Goal: Task Accomplishment & Management: Use online tool/utility

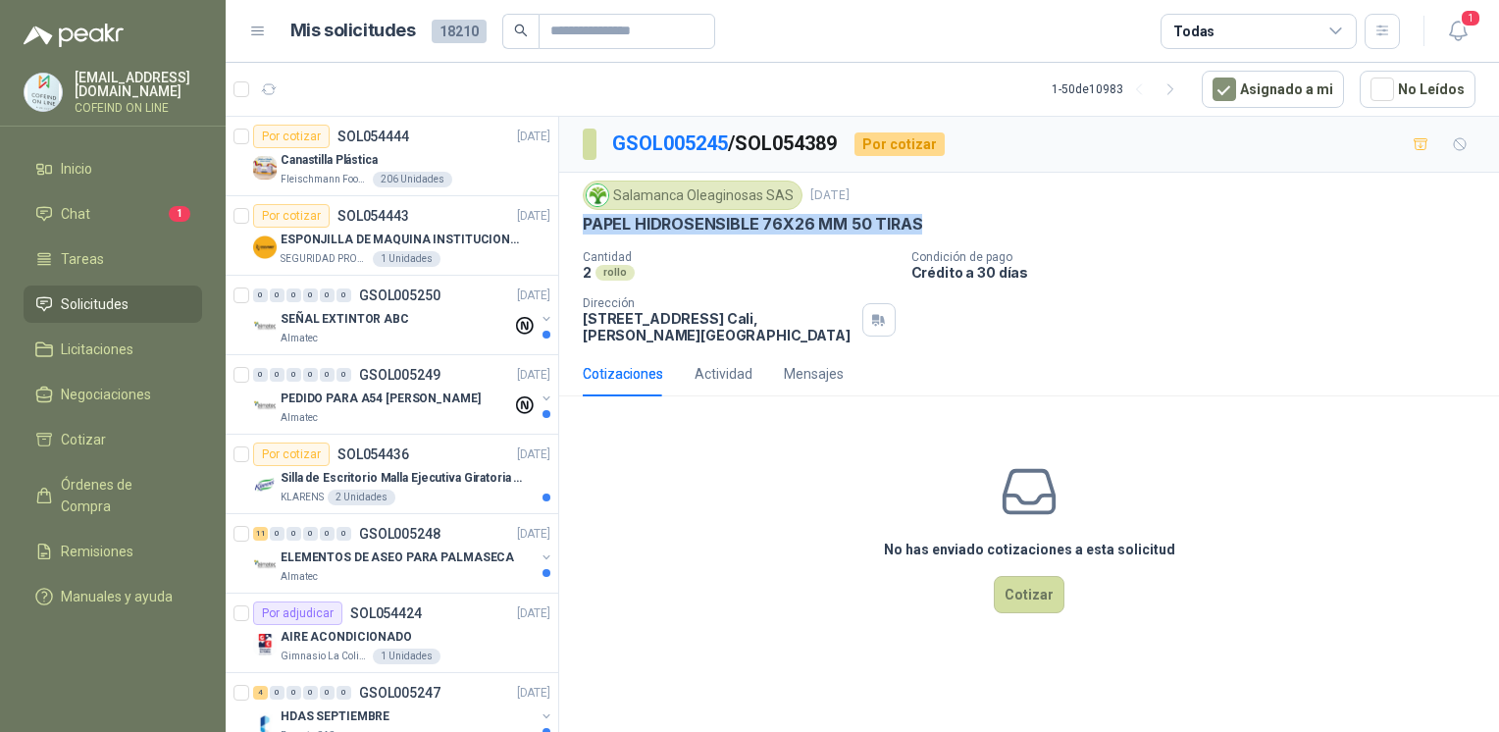
scroll to position [549, 0]
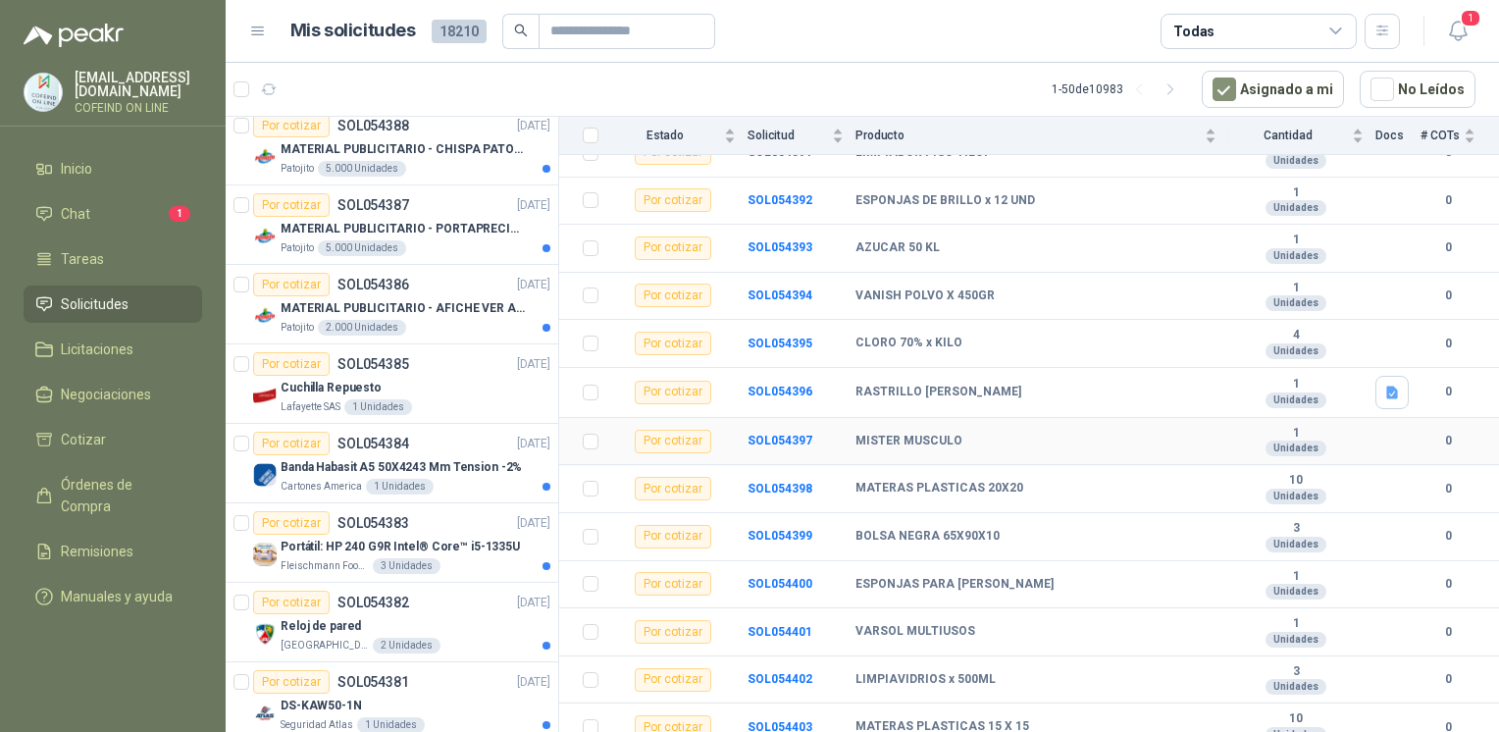
scroll to position [314, 0]
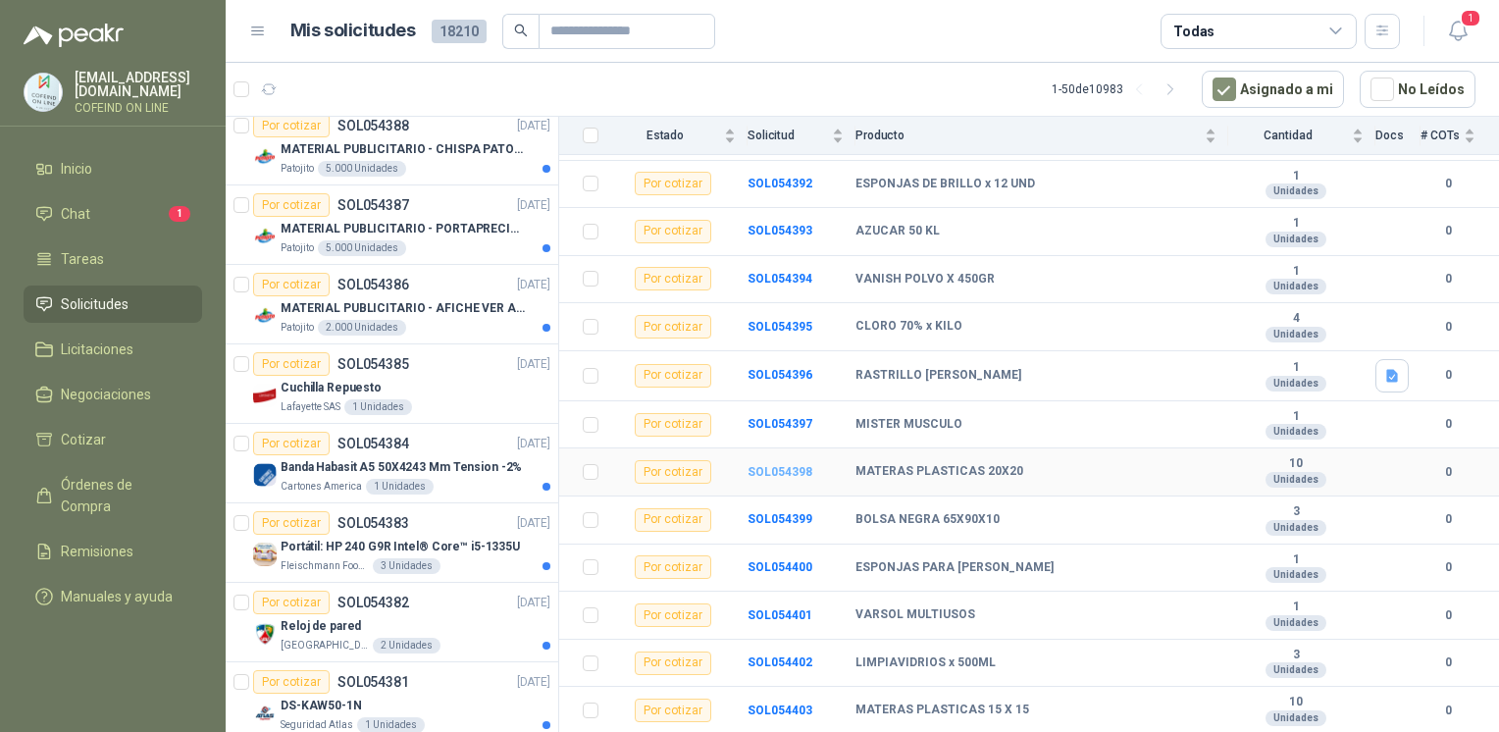
click at [777, 472] on b "SOL054398" at bounding box center [779, 472] width 65 height 14
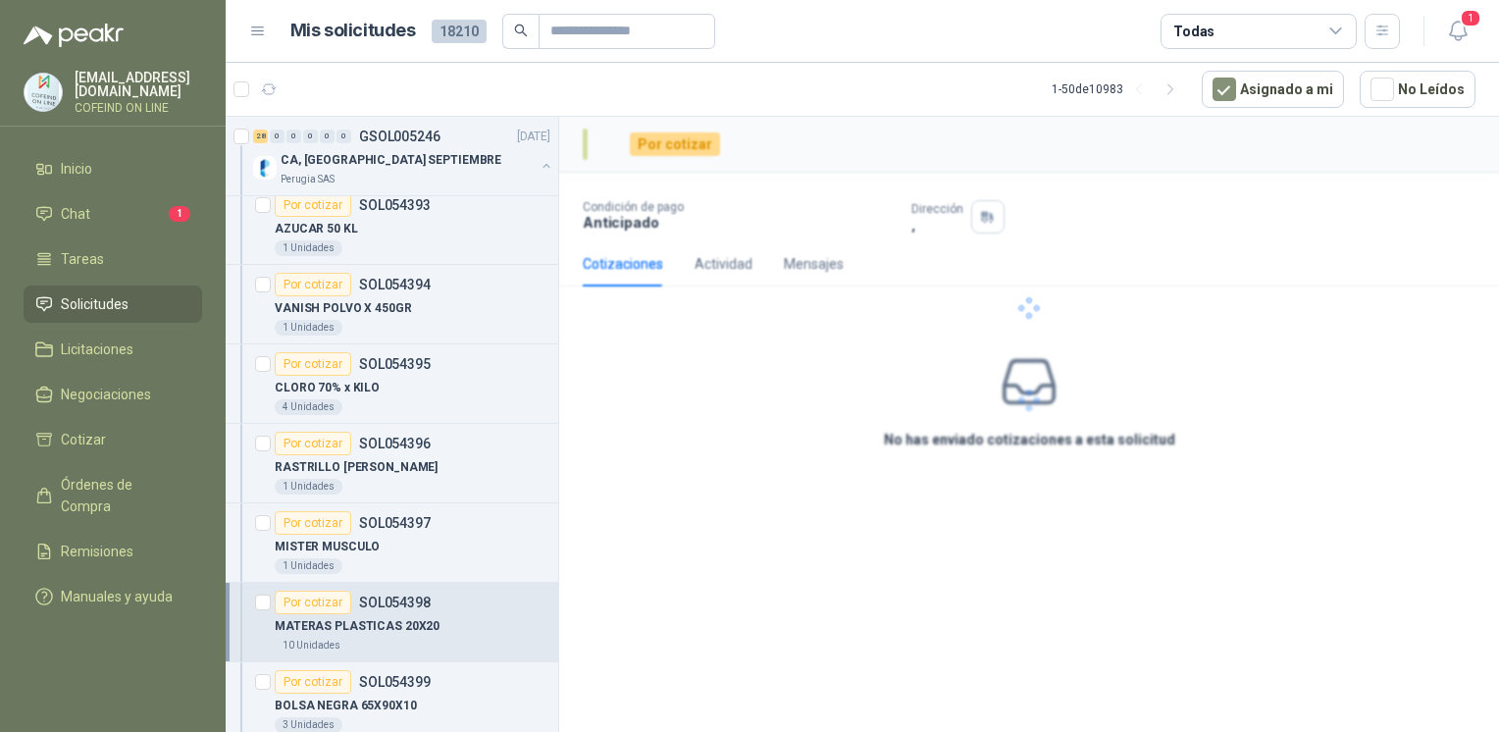
scroll to position [3183, 0]
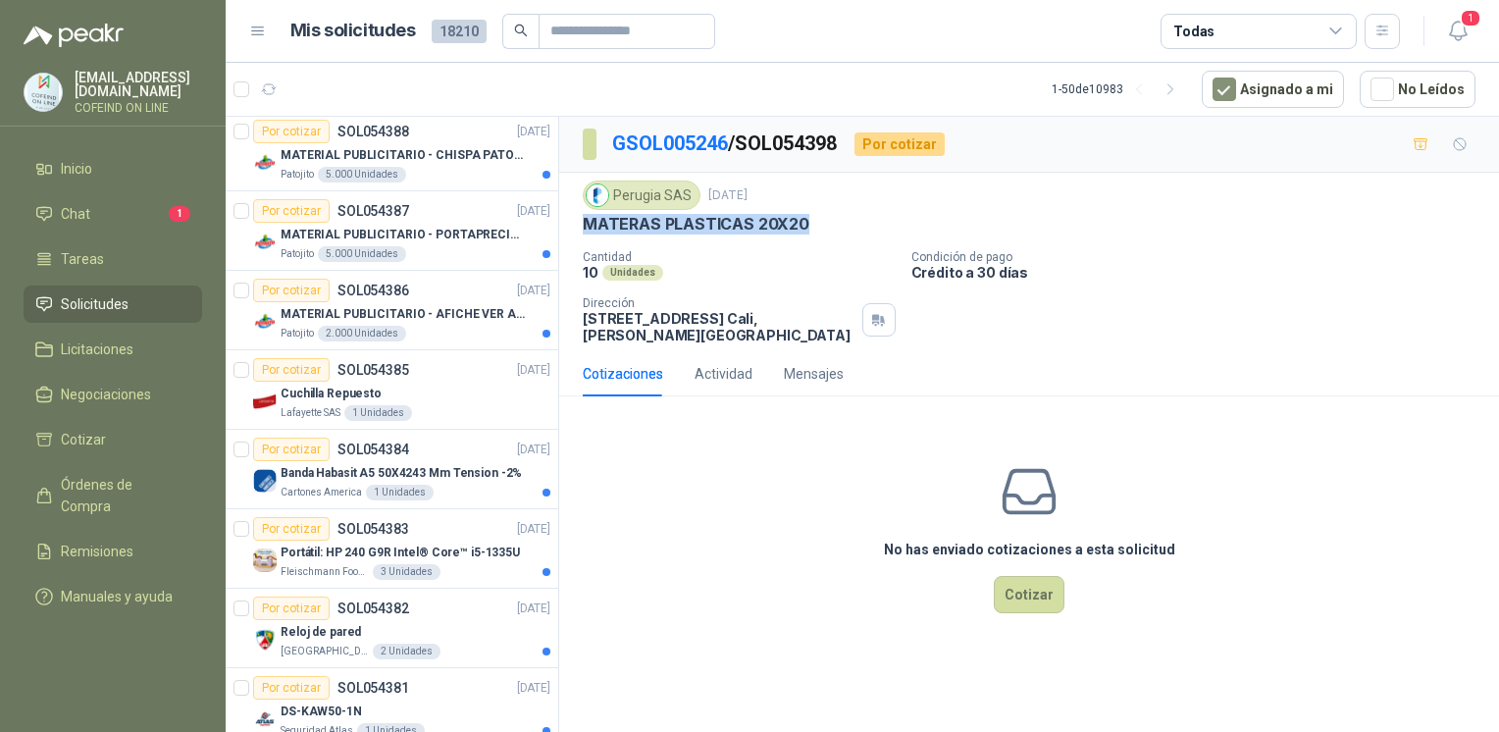
drag, startPoint x: 793, startPoint y: 230, endPoint x: 578, endPoint y: 230, distance: 214.8
click at [578, 230] on div "Perugia SAS [DATE] MATERAS PLASTICAS 20X20  Cantidad 10 Unidades Condición de …" at bounding box center [1029, 262] width 940 height 179
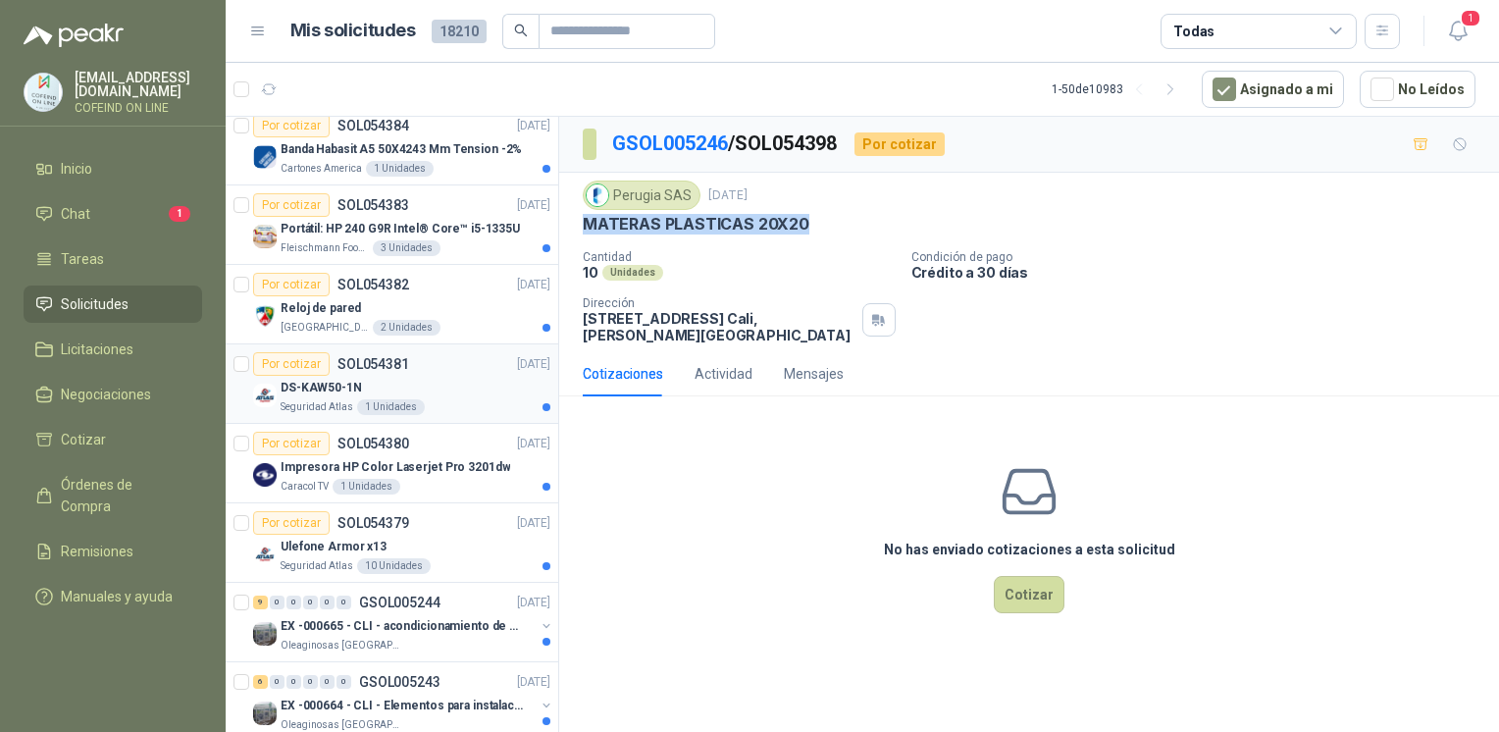
scroll to position [3522, 0]
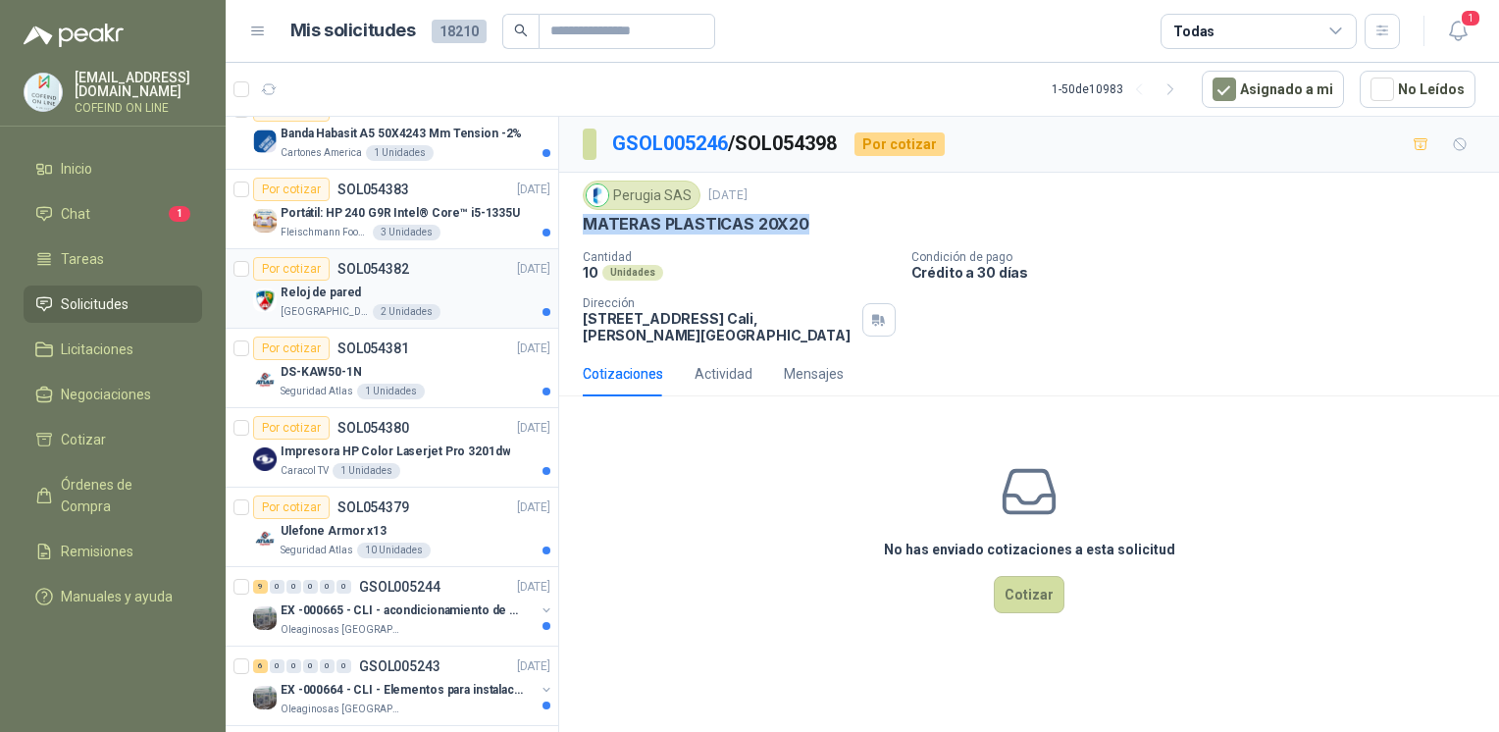
click at [433, 263] on div "Por cotizar SOL054382 [DATE]" at bounding box center [401, 269] width 297 height 24
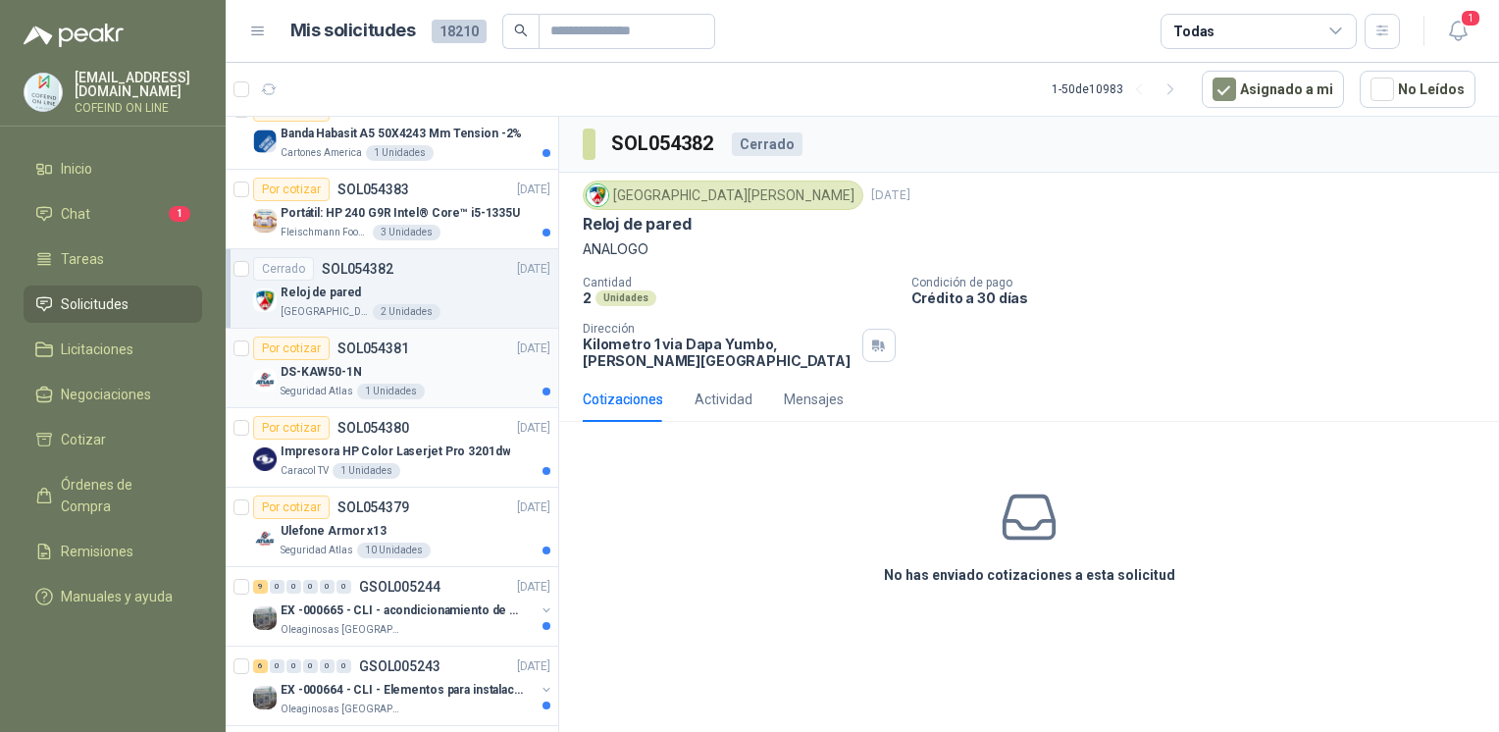
click at [395, 360] on div "DS-KAW50-1N" at bounding box center [416, 372] width 270 height 24
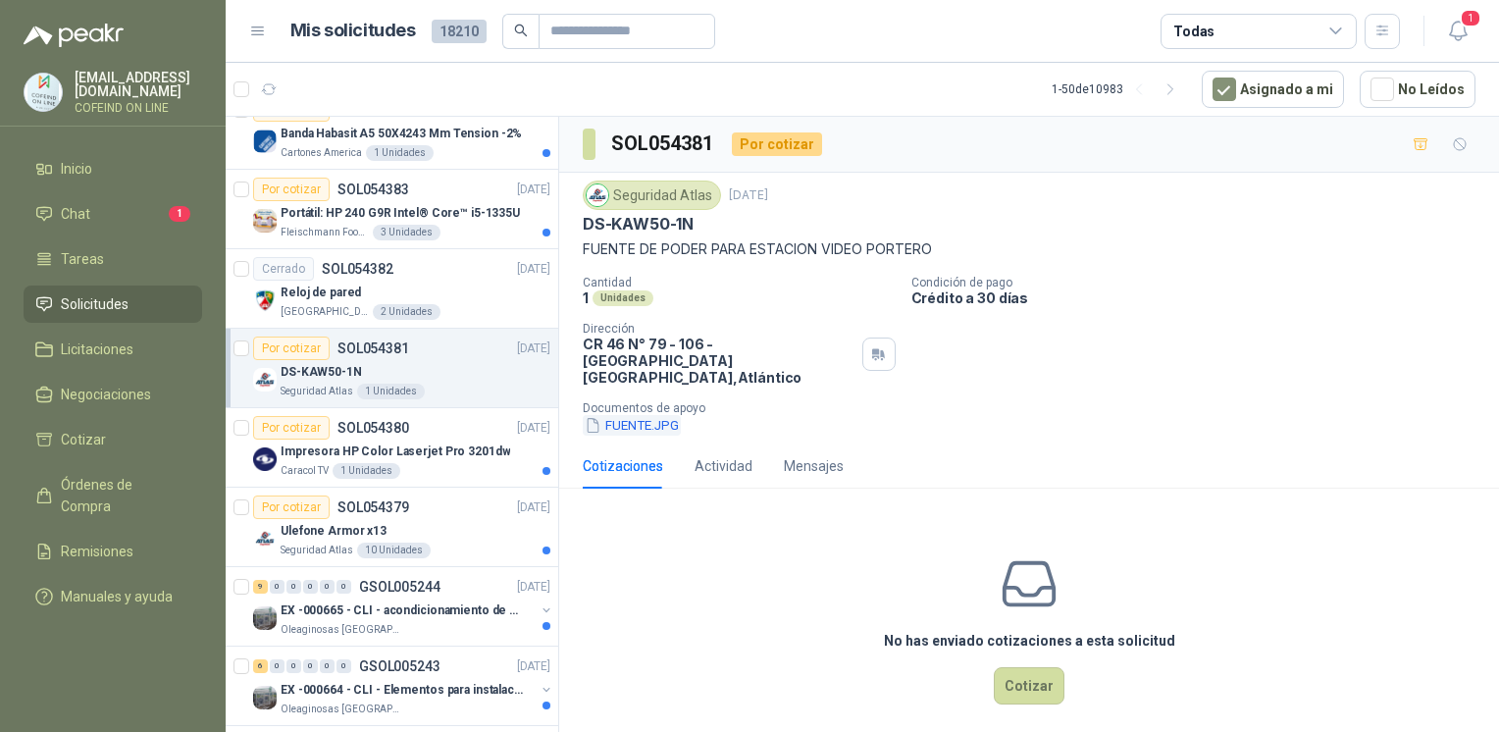
click at [628, 415] on button "FUENTE.JPG" at bounding box center [632, 425] width 98 height 21
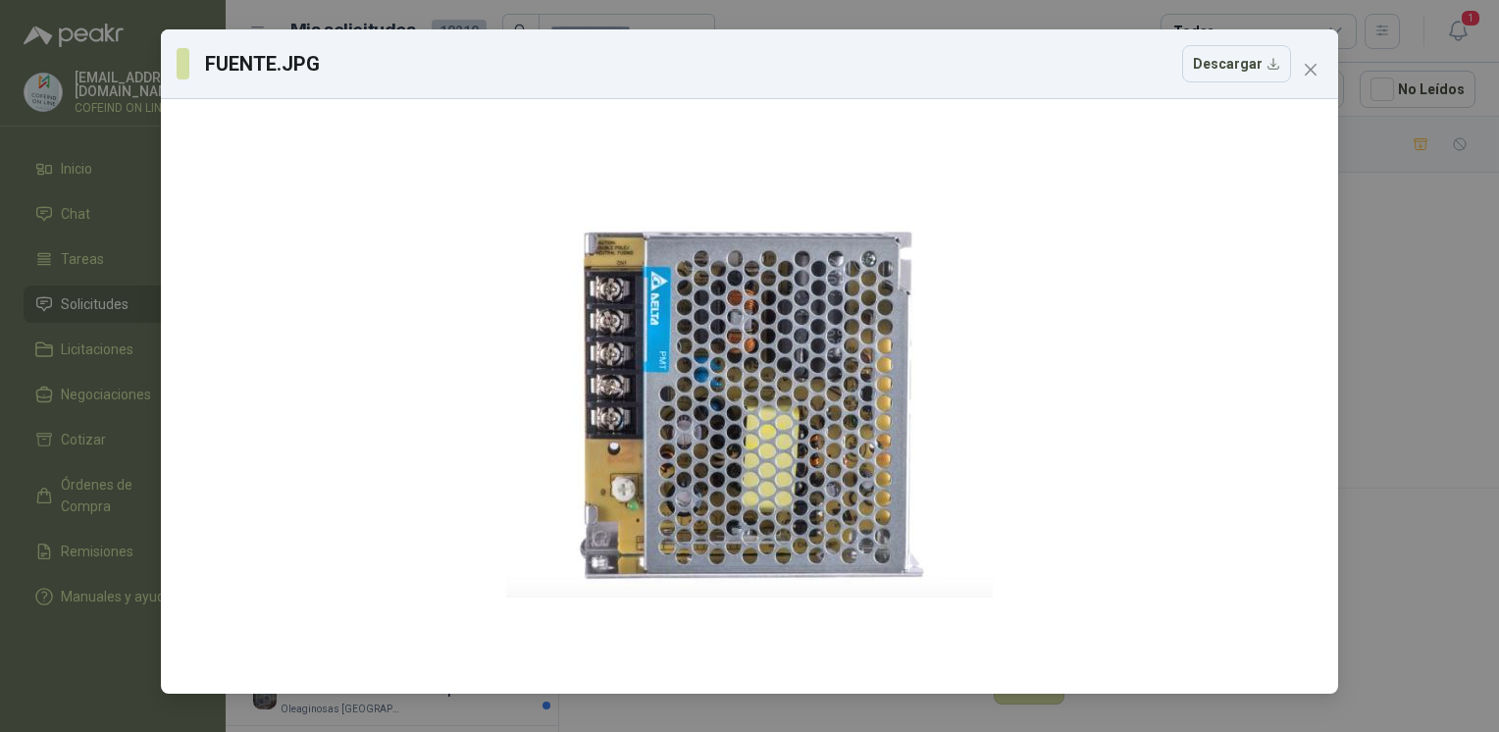
click at [1403, 356] on div "FUENTE.JPG Descargar" at bounding box center [749, 366] width 1499 height 732
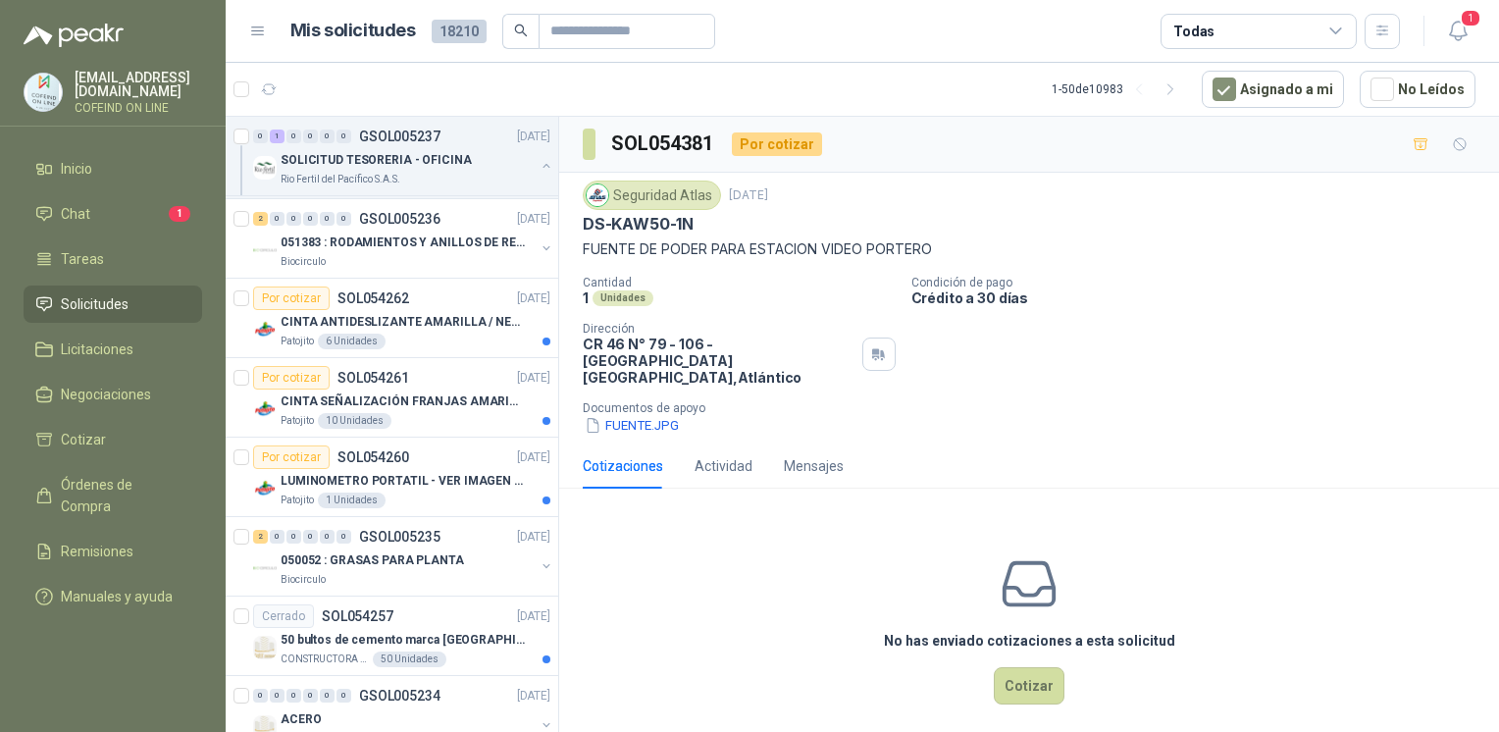
scroll to position [4928, 0]
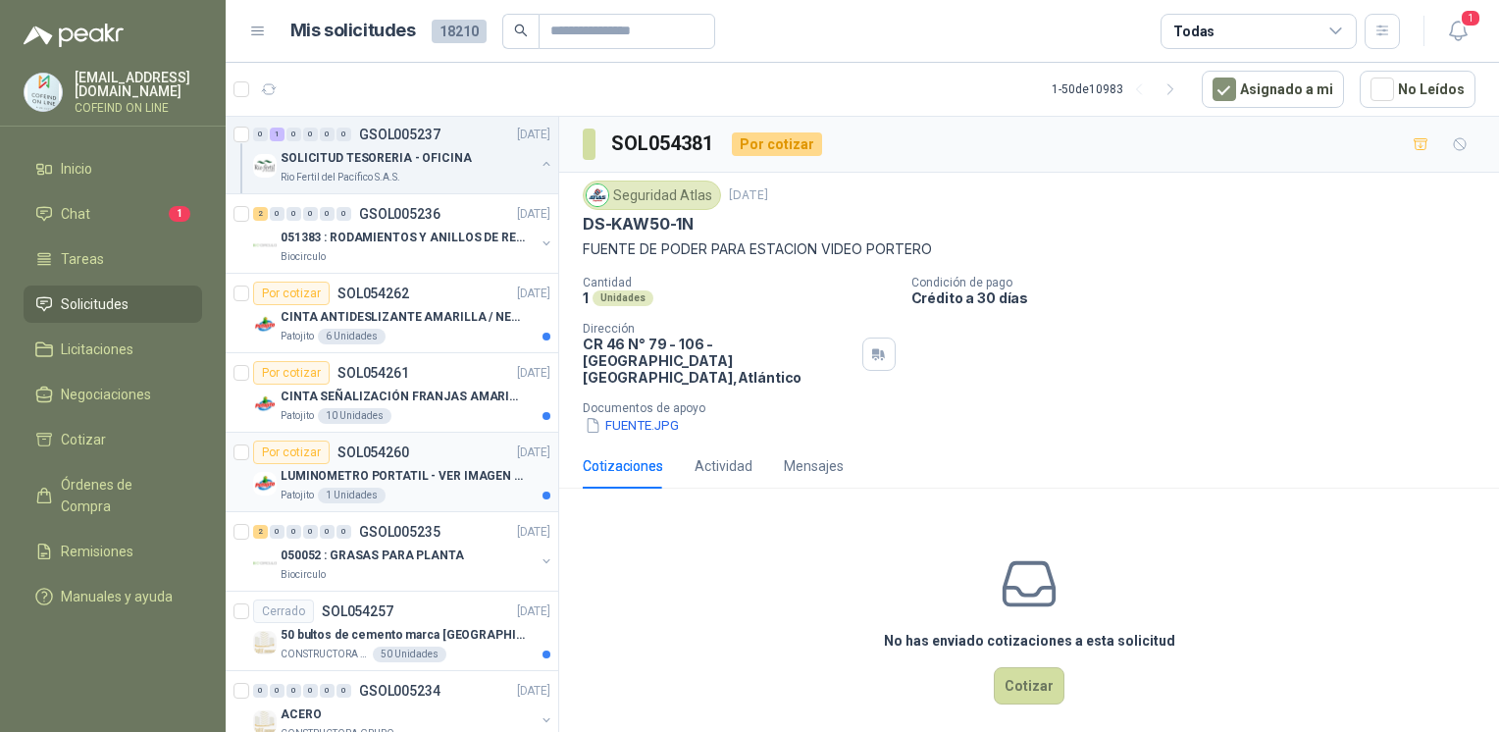
click at [421, 487] on div "Patojito 1 Unidades" at bounding box center [416, 495] width 270 height 16
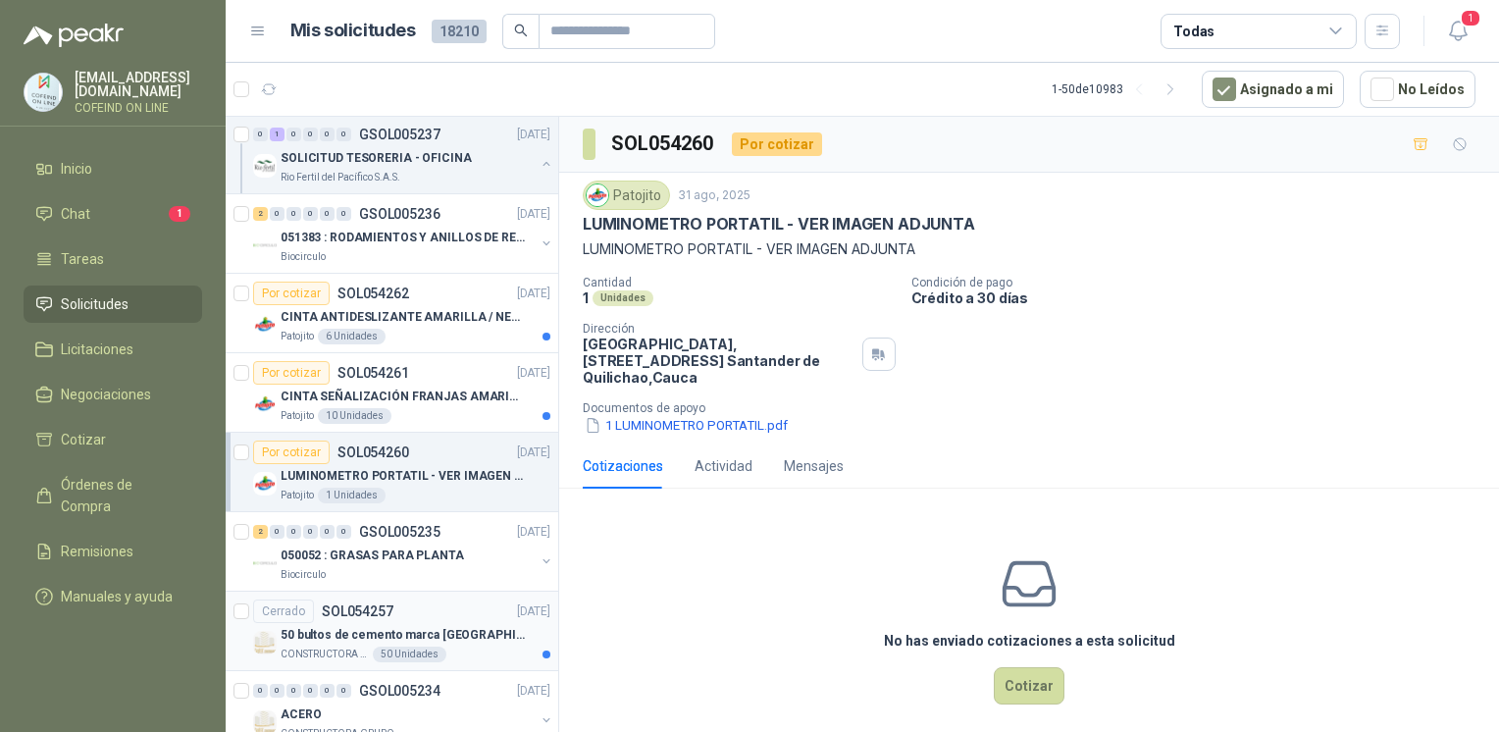
click at [500, 646] on div "CONSTRUCTORA GRUPO FIP 50 Unidades" at bounding box center [416, 654] width 270 height 16
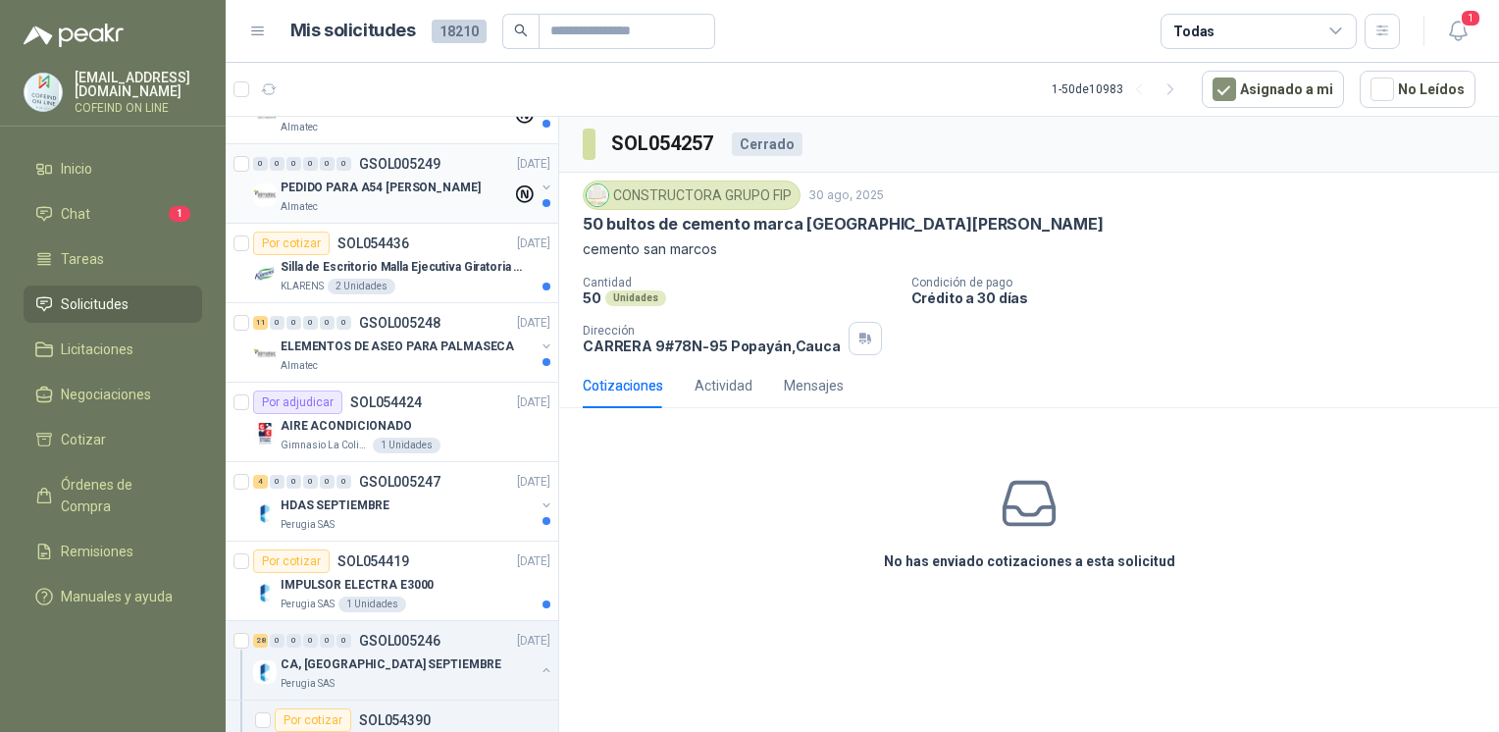
scroll to position [217, 0]
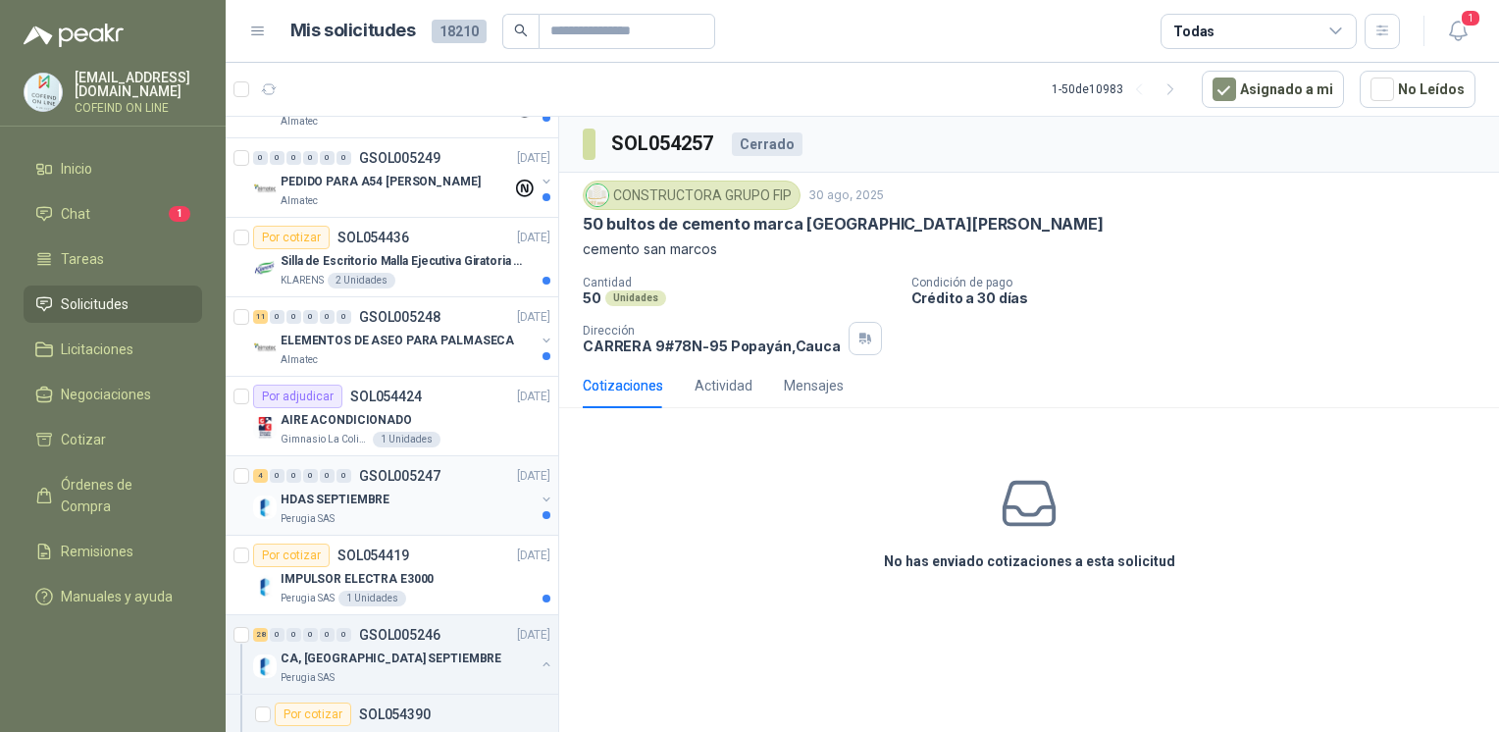
click at [444, 488] on div "HDAS SEPTIEMBRE" at bounding box center [408, 499] width 254 height 24
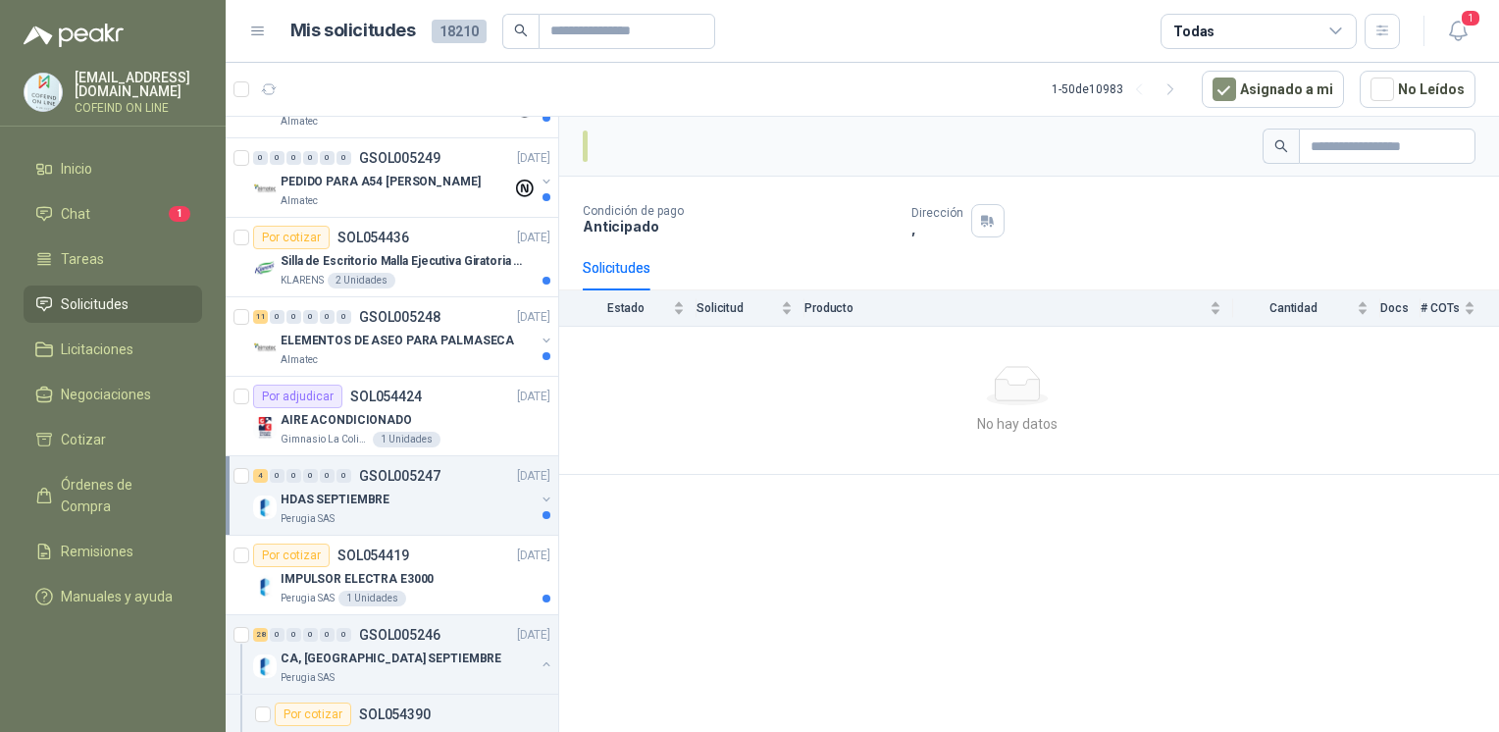
click at [843, 587] on div "Condición de pago Anticipado Dirección , Solicitudes Estado Solicitud Producto …" at bounding box center [1029, 428] width 940 height 622
click at [437, 511] on div "Perugia SAS" at bounding box center [408, 519] width 254 height 16
click at [431, 590] on div "5 Unidades" at bounding box center [413, 598] width 276 height 16
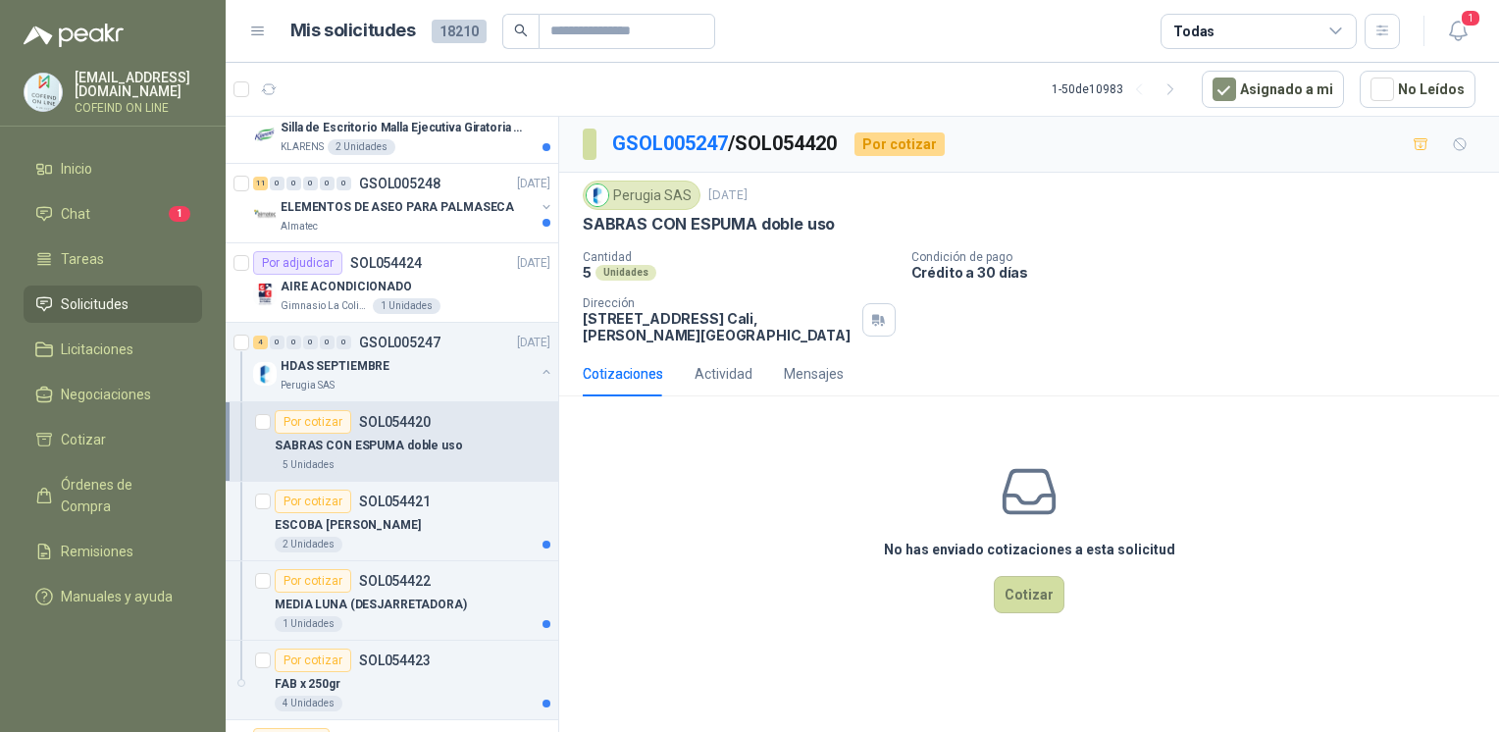
scroll to position [354, 0]
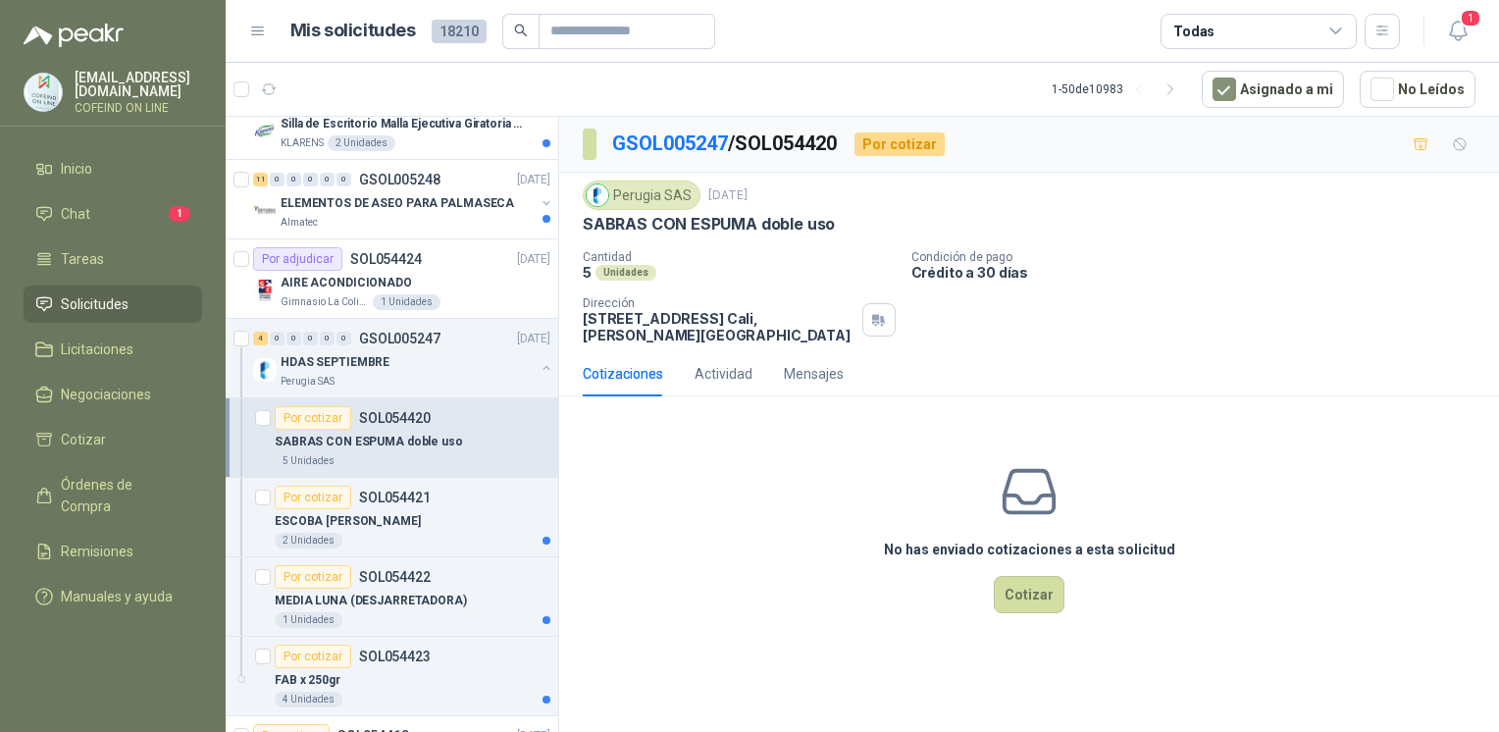
drag, startPoint x: 842, startPoint y: 222, endPoint x: 576, endPoint y: 217, distance: 265.9
click at [576, 217] on div "Perugia SAS [DATE] SABRAS CON ESPUMA doble uso Cantidad 5 Unidades Condición d…" at bounding box center [1029, 262] width 940 height 179
copy p "SABRAS CON ESPUMA doble uso"
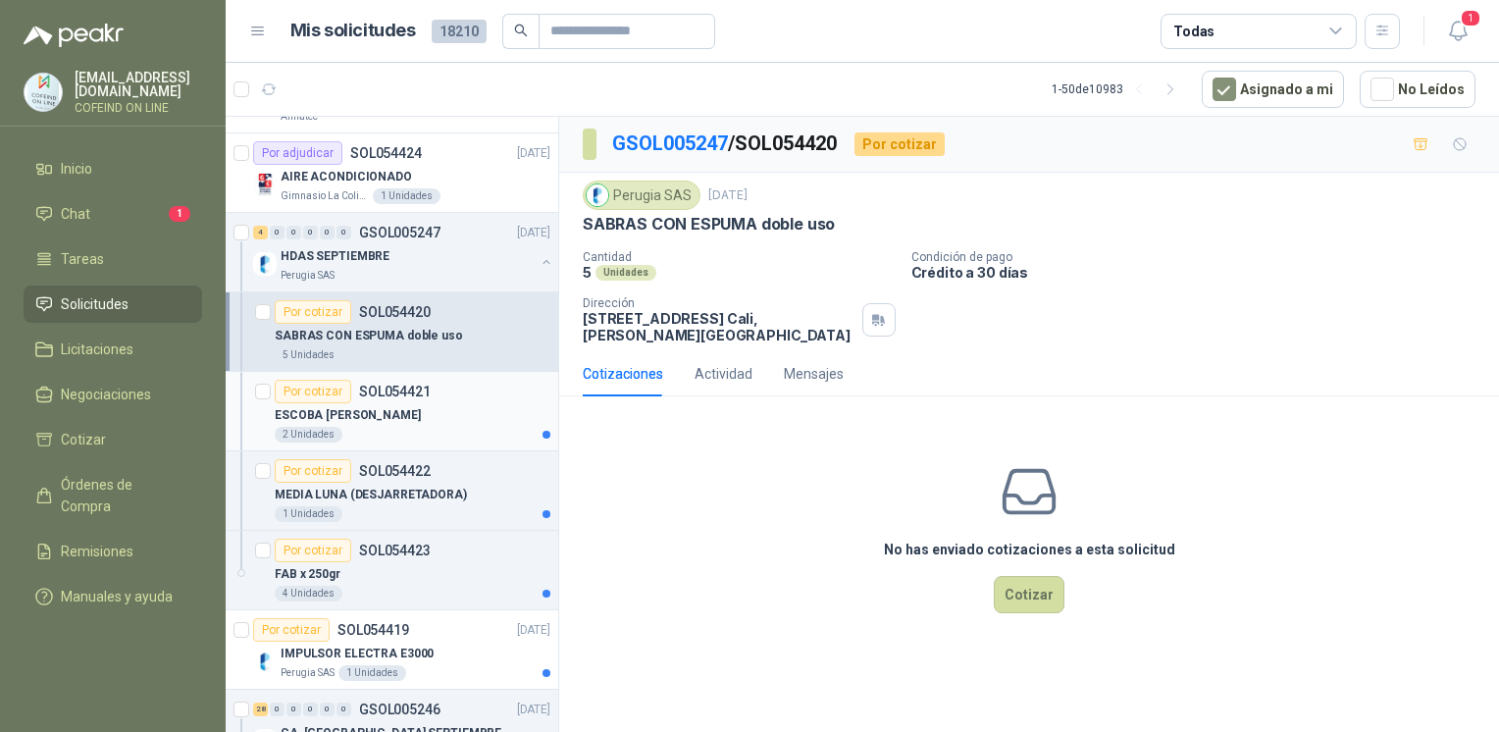
scroll to position [470, 0]
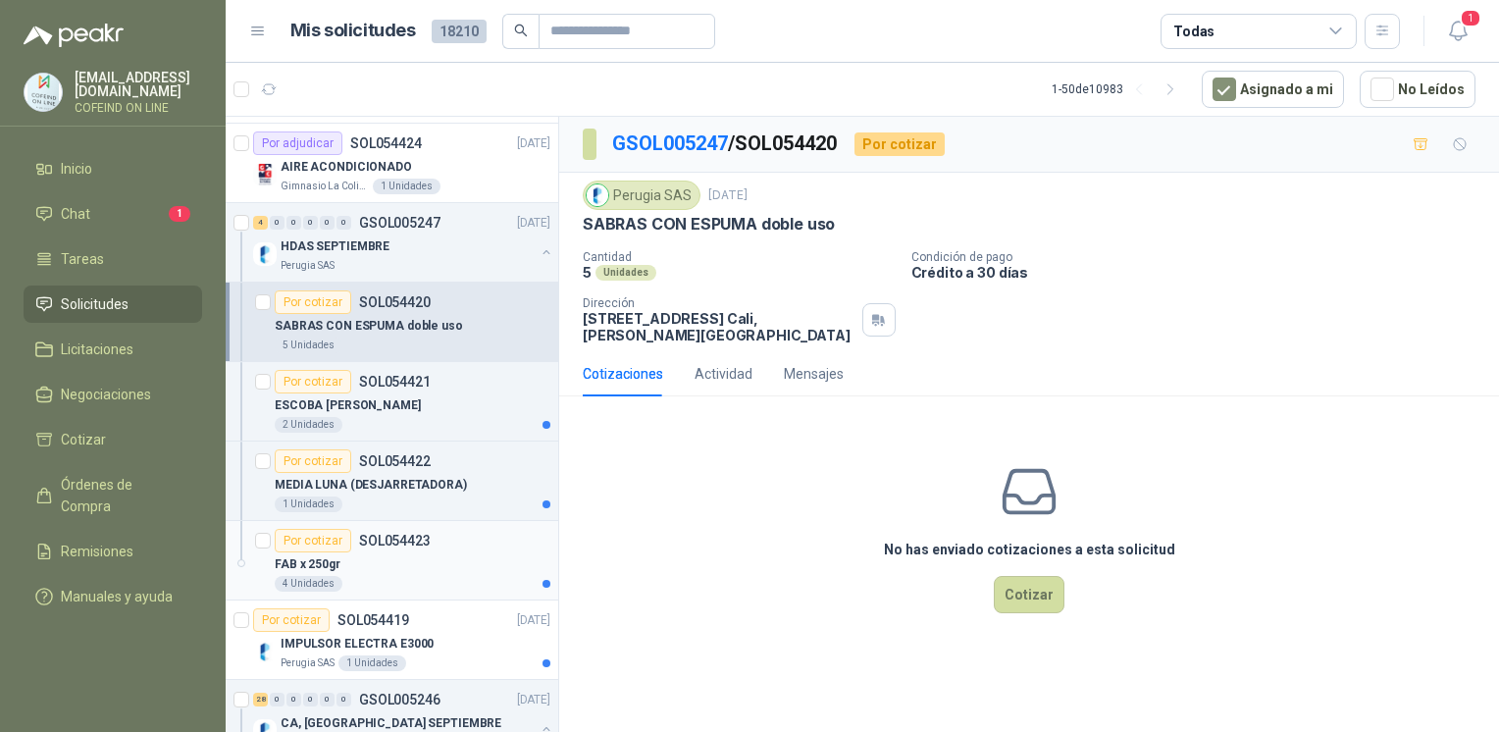
click at [412, 555] on div "FAB x 250gr" at bounding box center [413, 564] width 276 height 24
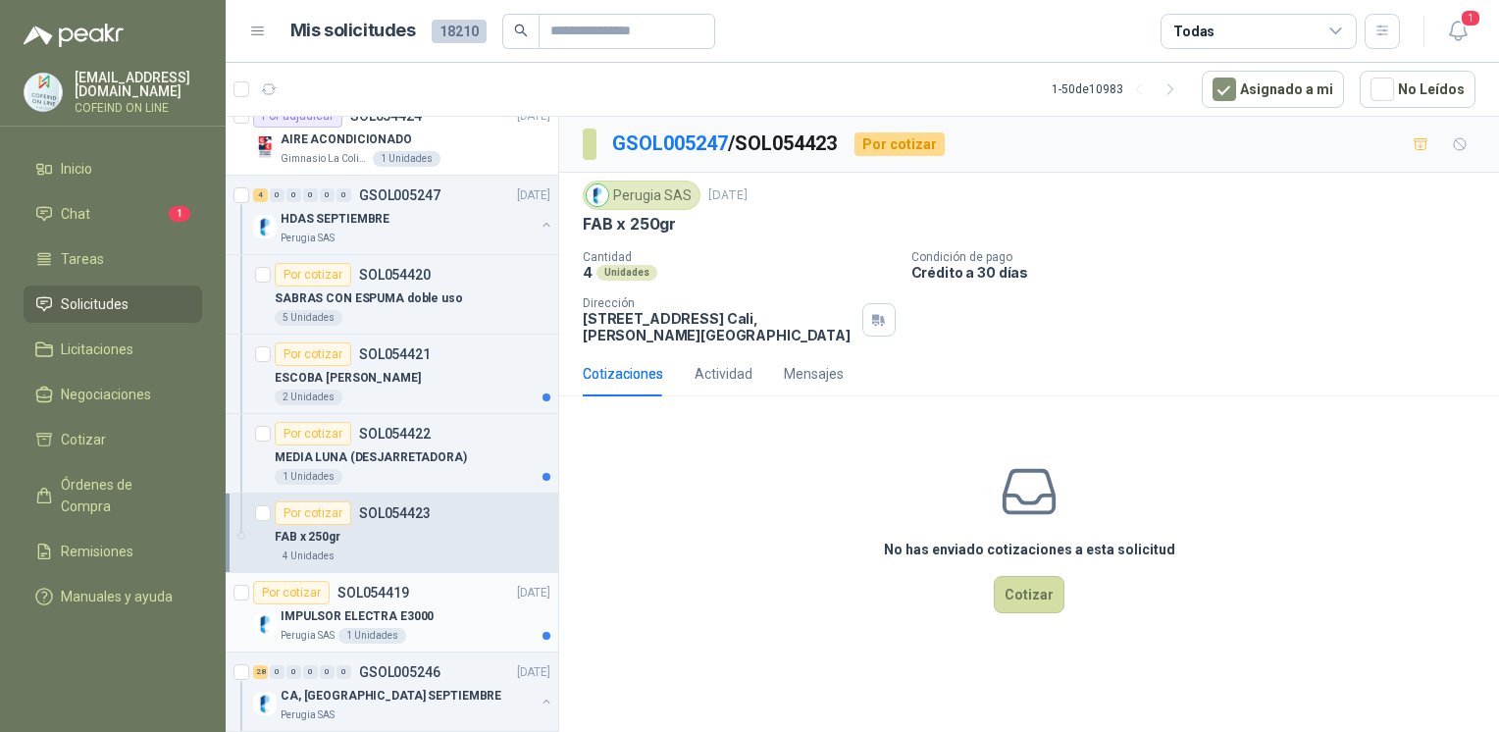
scroll to position [635, 0]
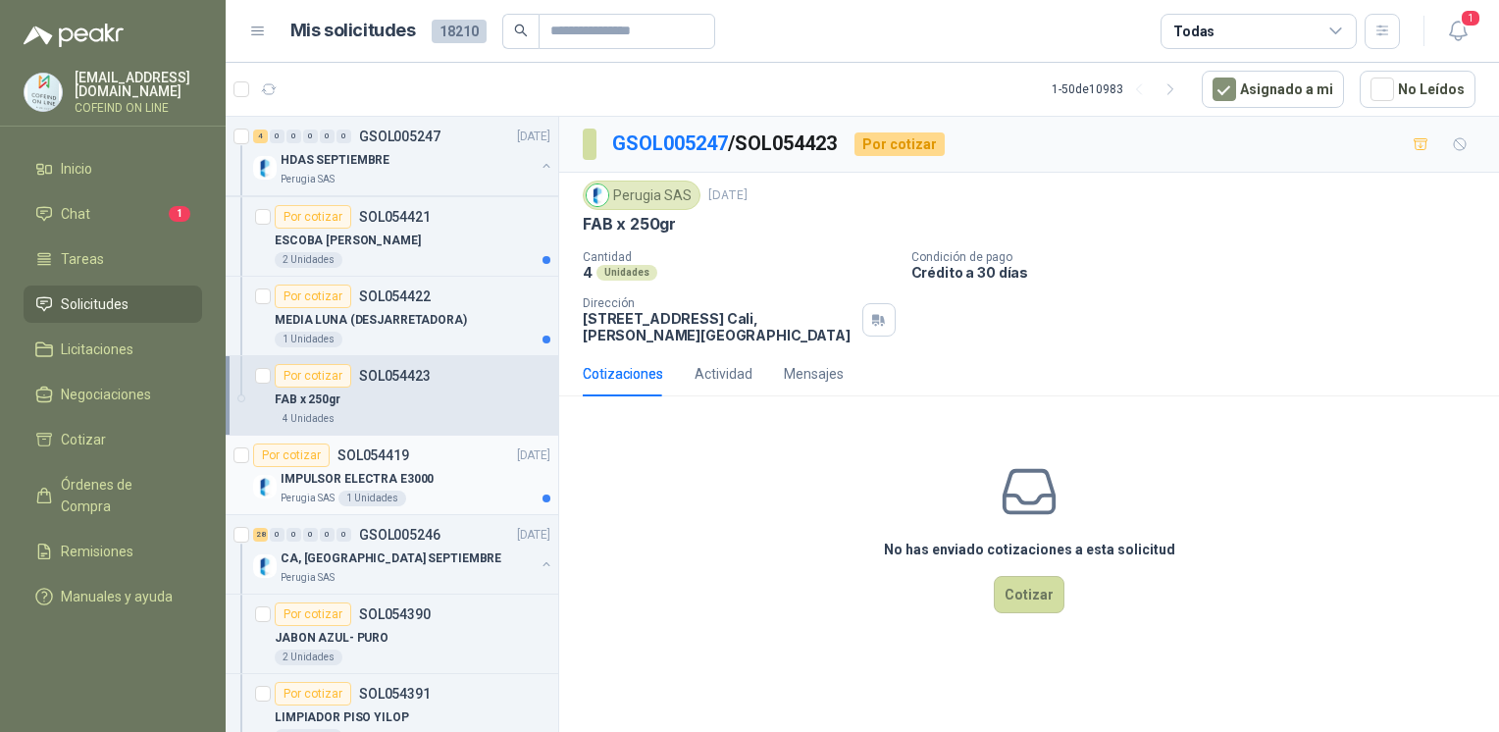
click at [322, 455] on div "Por cotizar" at bounding box center [291, 455] width 77 height 24
click at [305, 478] on p "IMPULSOR ELECTRA E3000" at bounding box center [357, 479] width 153 height 19
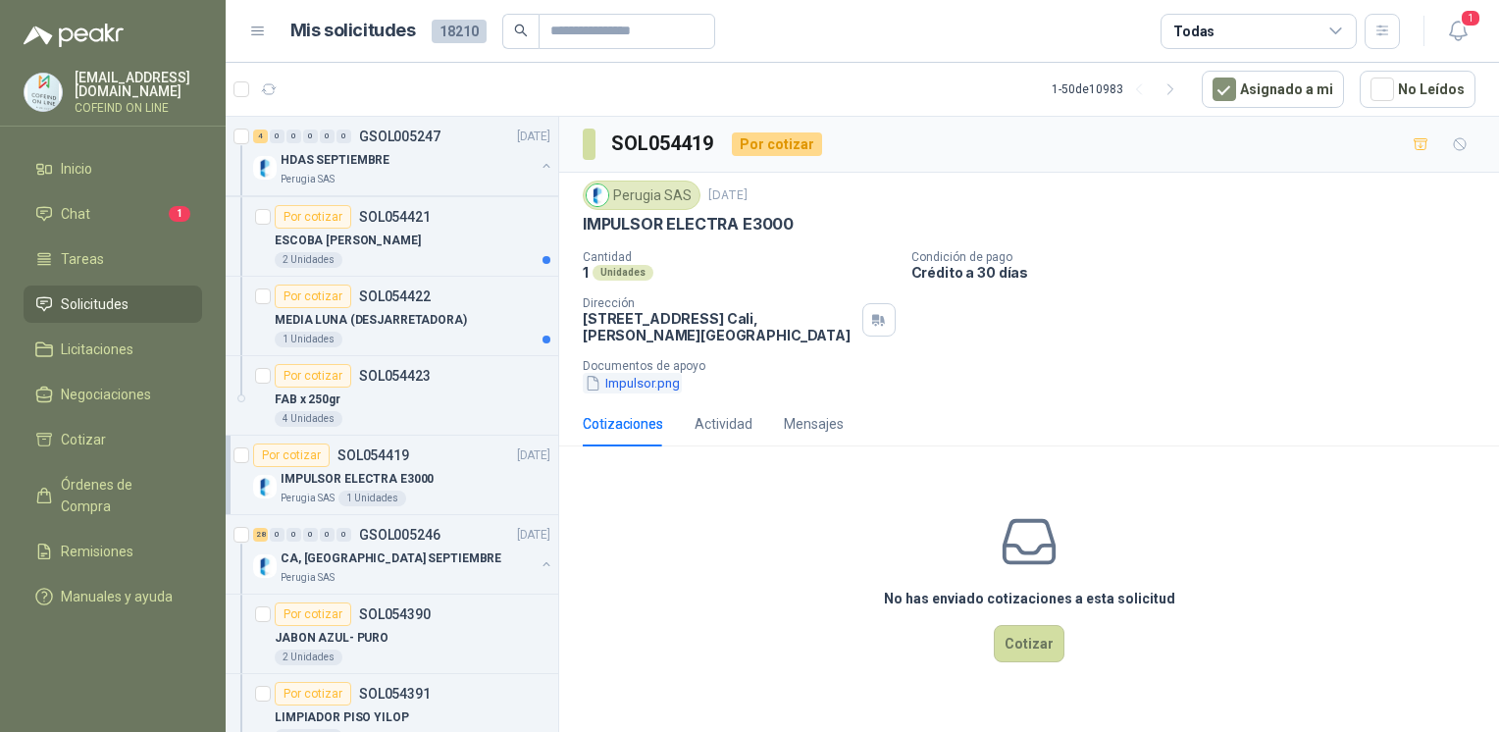
click at [624, 386] on button "Impulsor.png" at bounding box center [632, 383] width 99 height 21
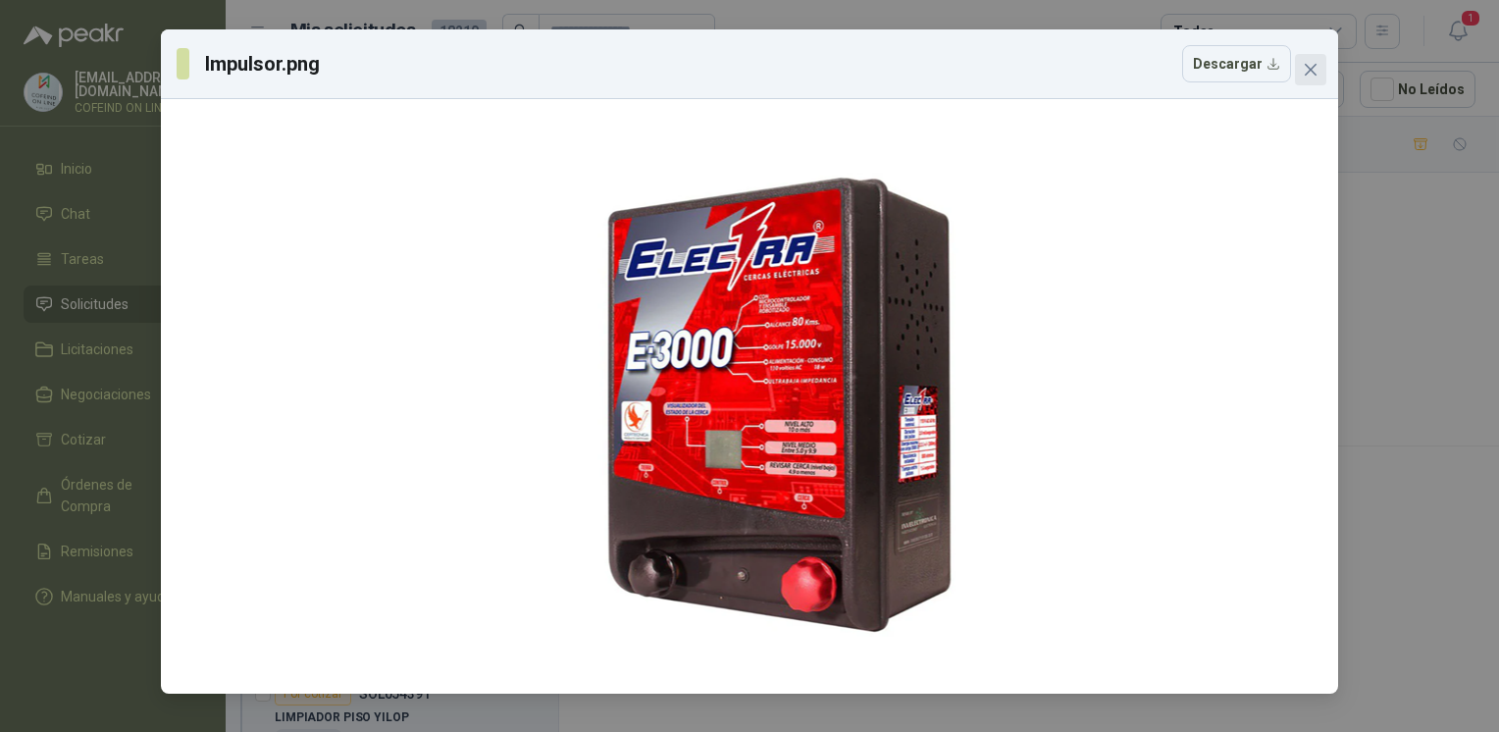
click at [1314, 75] on icon "close" at bounding box center [1311, 70] width 12 height 12
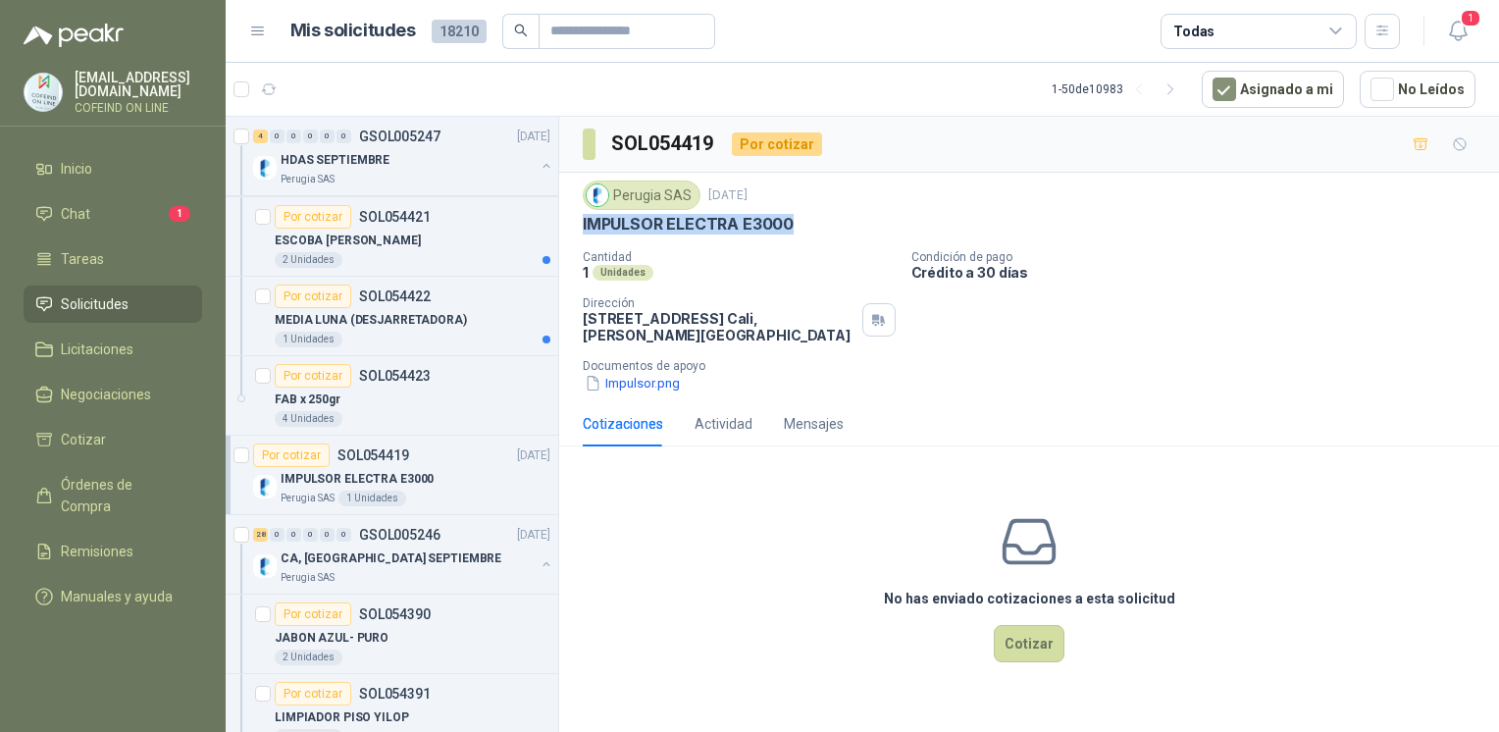
drag, startPoint x: 800, startPoint y: 230, endPoint x: 565, endPoint y: 231, distance: 235.4
click at [565, 231] on div "Perugia SAS [DATE] IMPULSOR ELECTRA E3000 Cantidad 1 Unidades Condición de pago…" at bounding box center [1029, 287] width 940 height 229
copy p "IMPULSOR ELECTRA E3000"
click at [1002, 656] on button "Cotizar" at bounding box center [1029, 643] width 71 height 37
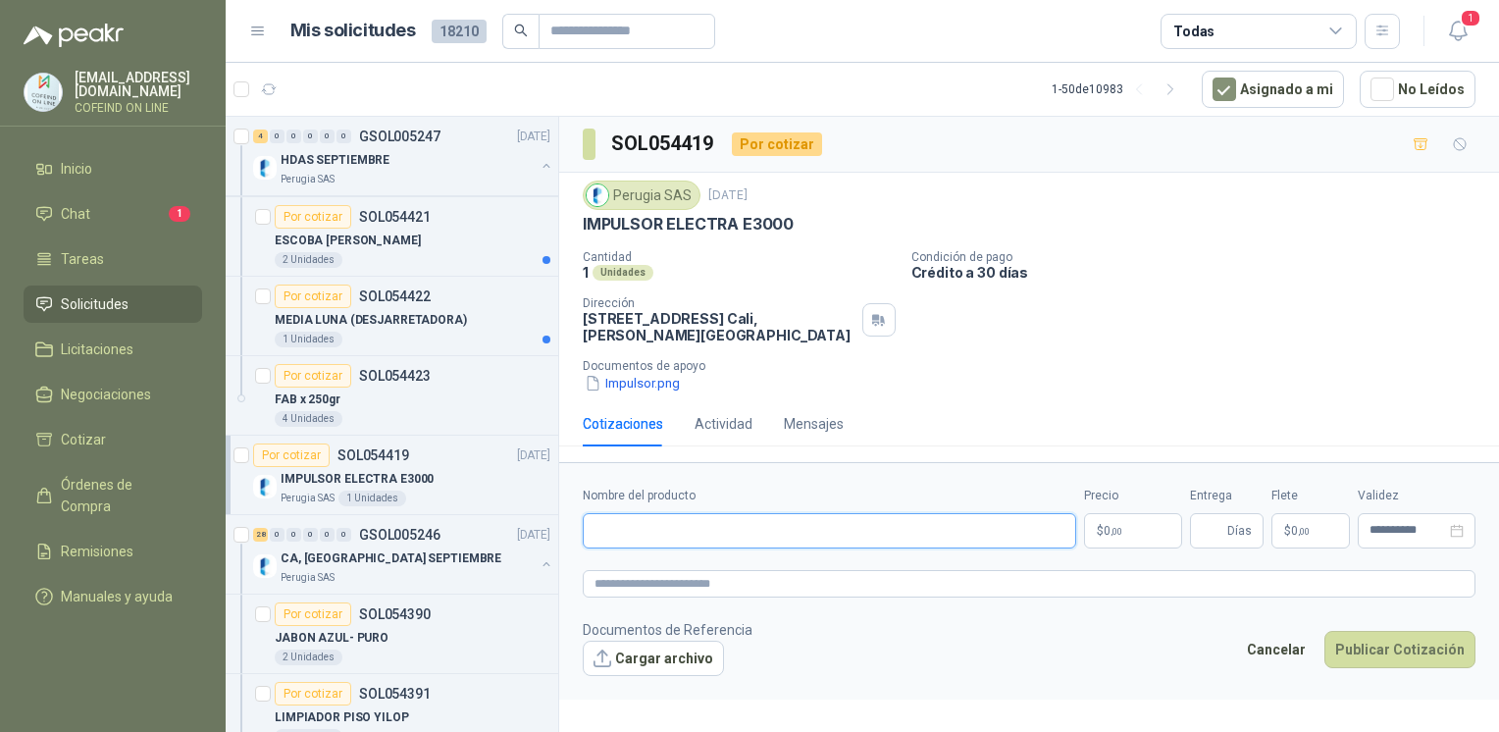
click at [729, 528] on input "Nombre del producto" at bounding box center [829, 530] width 493 height 35
paste input "**********"
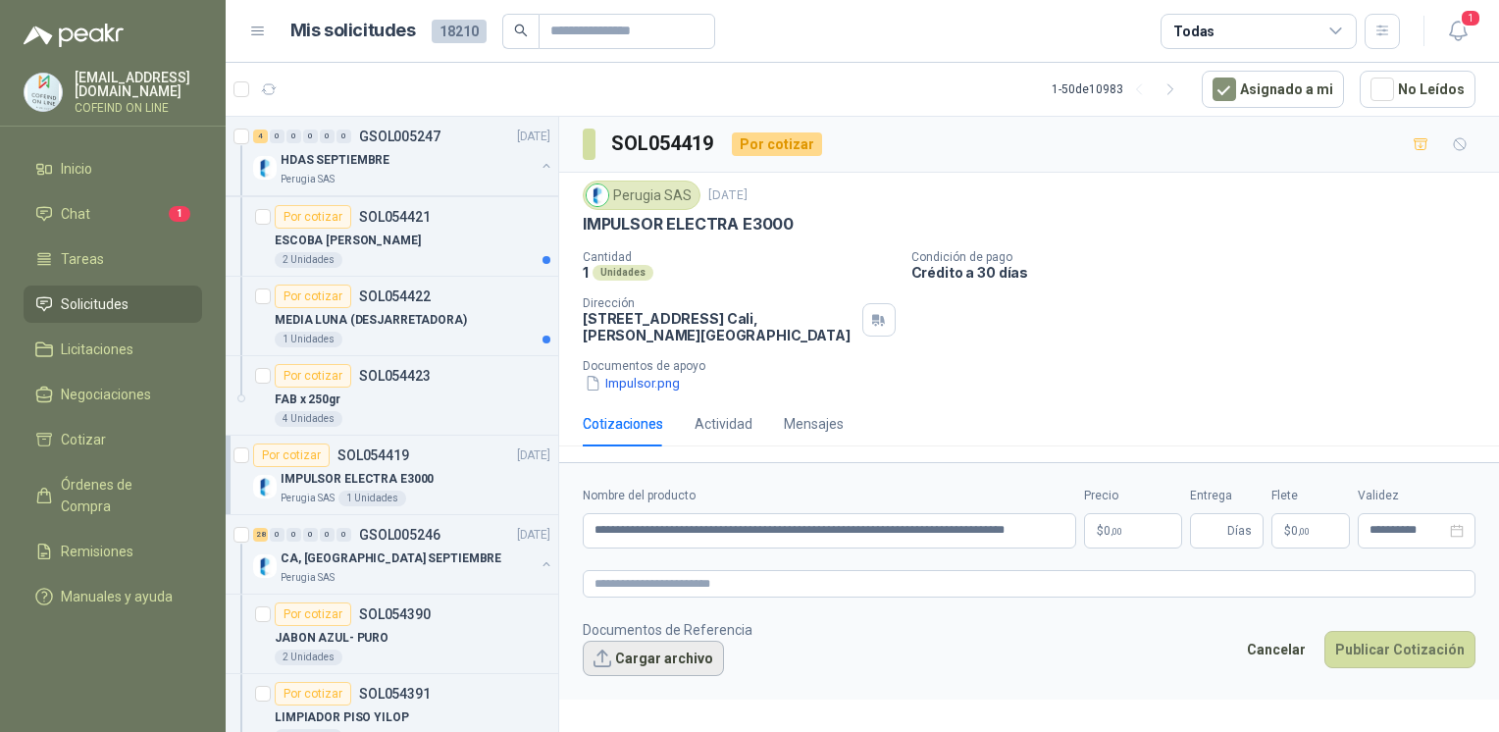
click at [651, 652] on button "Cargar archivo" at bounding box center [653, 657] width 141 height 35
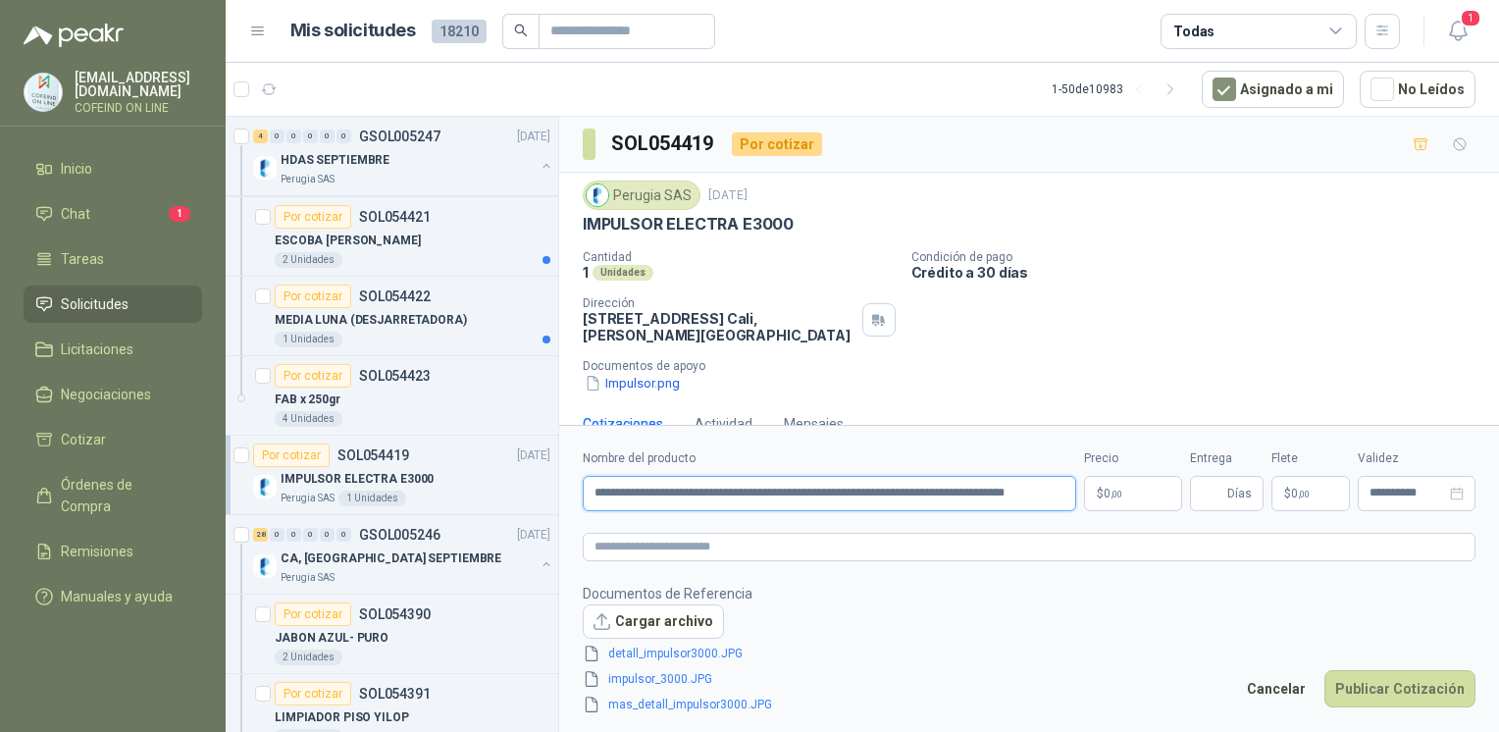
drag, startPoint x: 733, startPoint y: 503, endPoint x: 519, endPoint y: 494, distance: 214.0
click at [519, 494] on div "Por cotizar SOL054444 [DATE] Canastilla Plástica [PERSON_NAME] Foods S.A. 206 U…" at bounding box center [862, 427] width 1273 height 623
paste input "text"
type input "**********"
click at [786, 653] on icon "delete" at bounding box center [792, 653] width 14 height 14
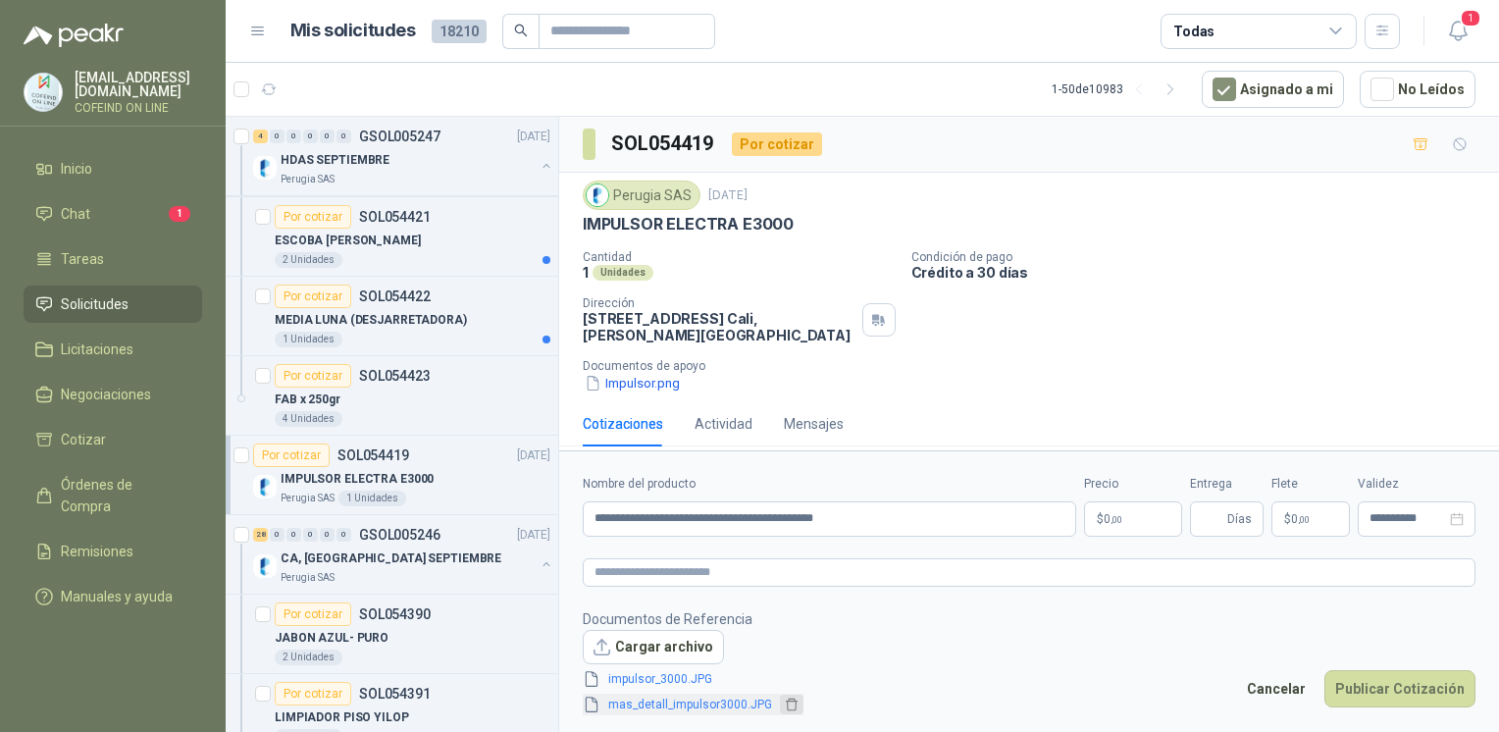
click at [790, 697] on icon "delete" at bounding box center [792, 704] width 14 height 14
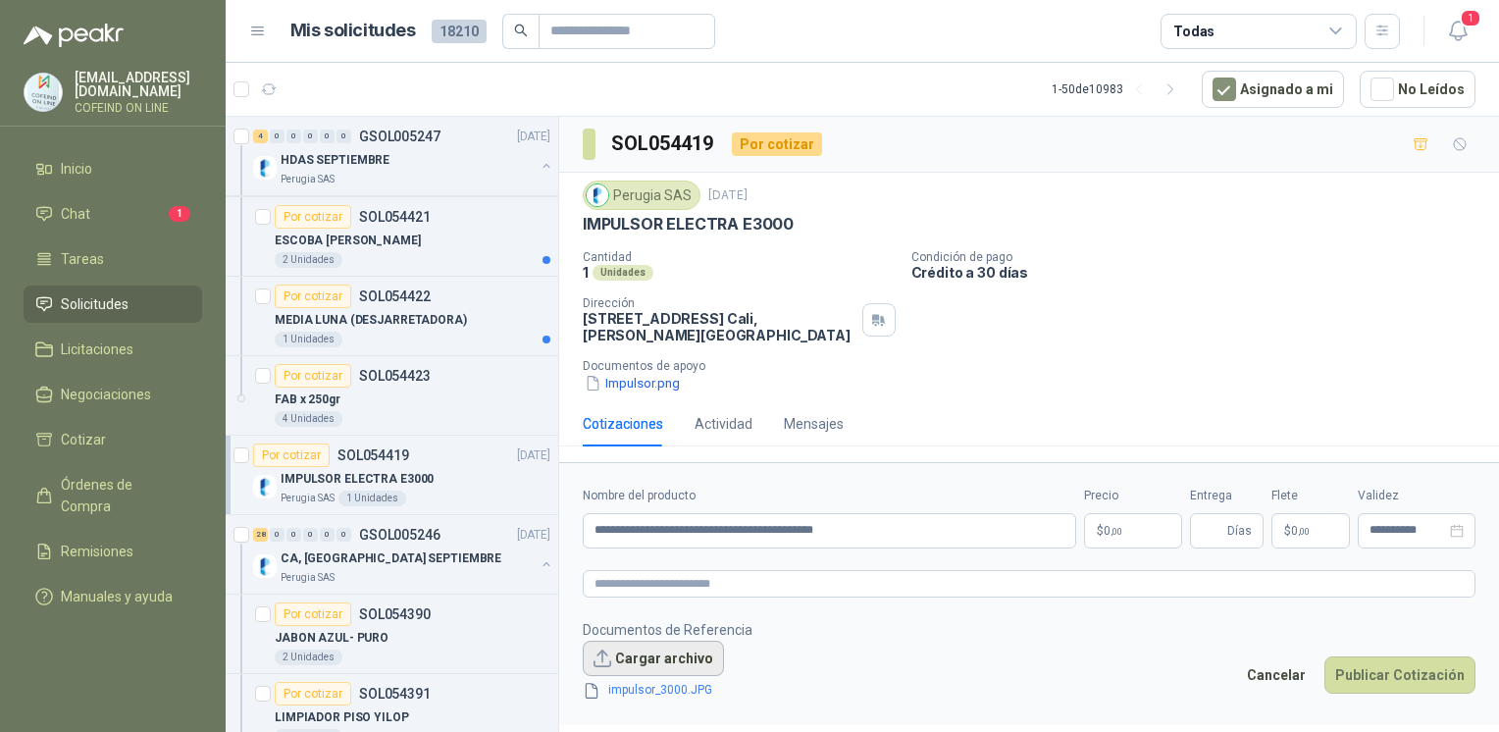
click at [692, 655] on button "Cargar archivo" at bounding box center [653, 657] width 141 height 35
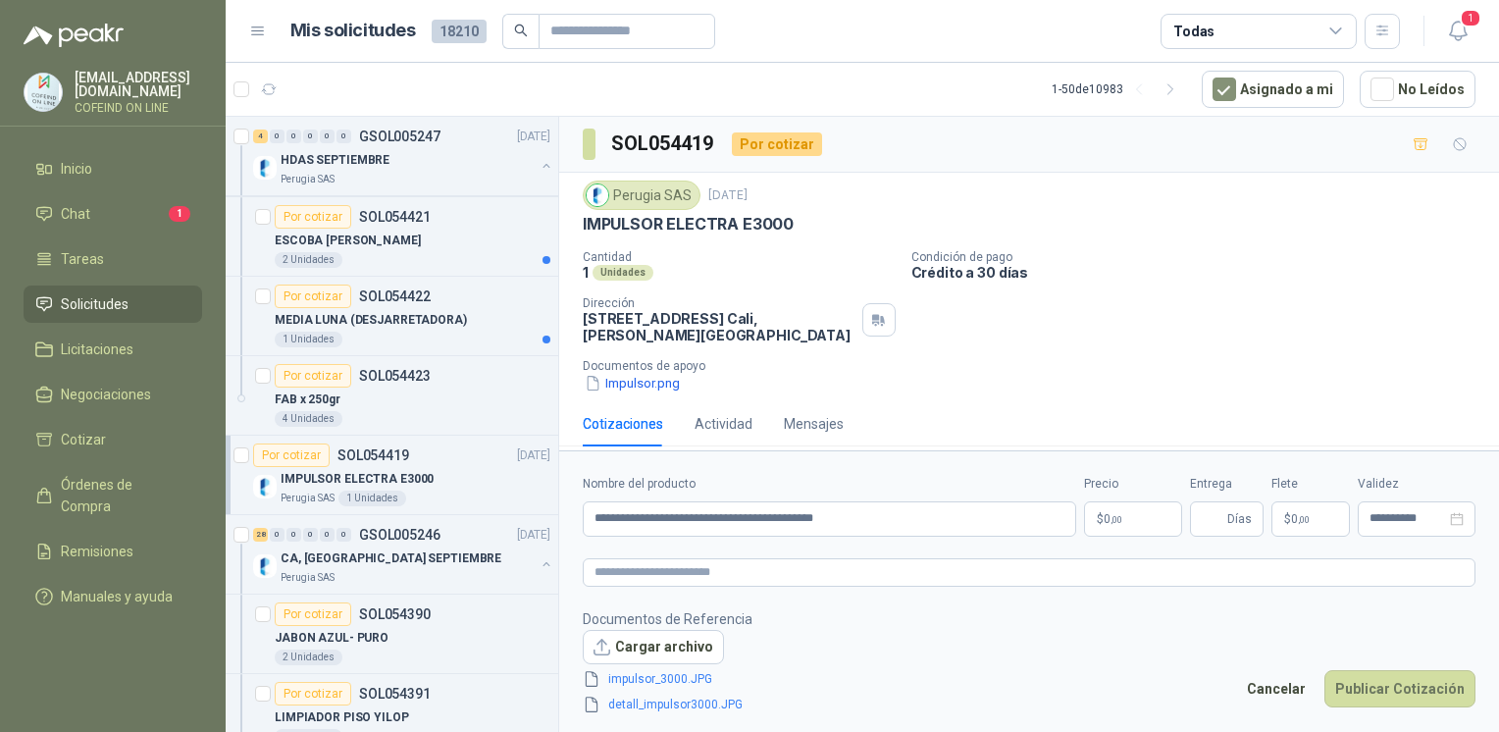
click at [1124, 538] on form "**********" at bounding box center [1029, 594] width 940 height 288
click at [1122, 519] on p "$ 0 ,00" at bounding box center [1133, 518] width 98 height 35
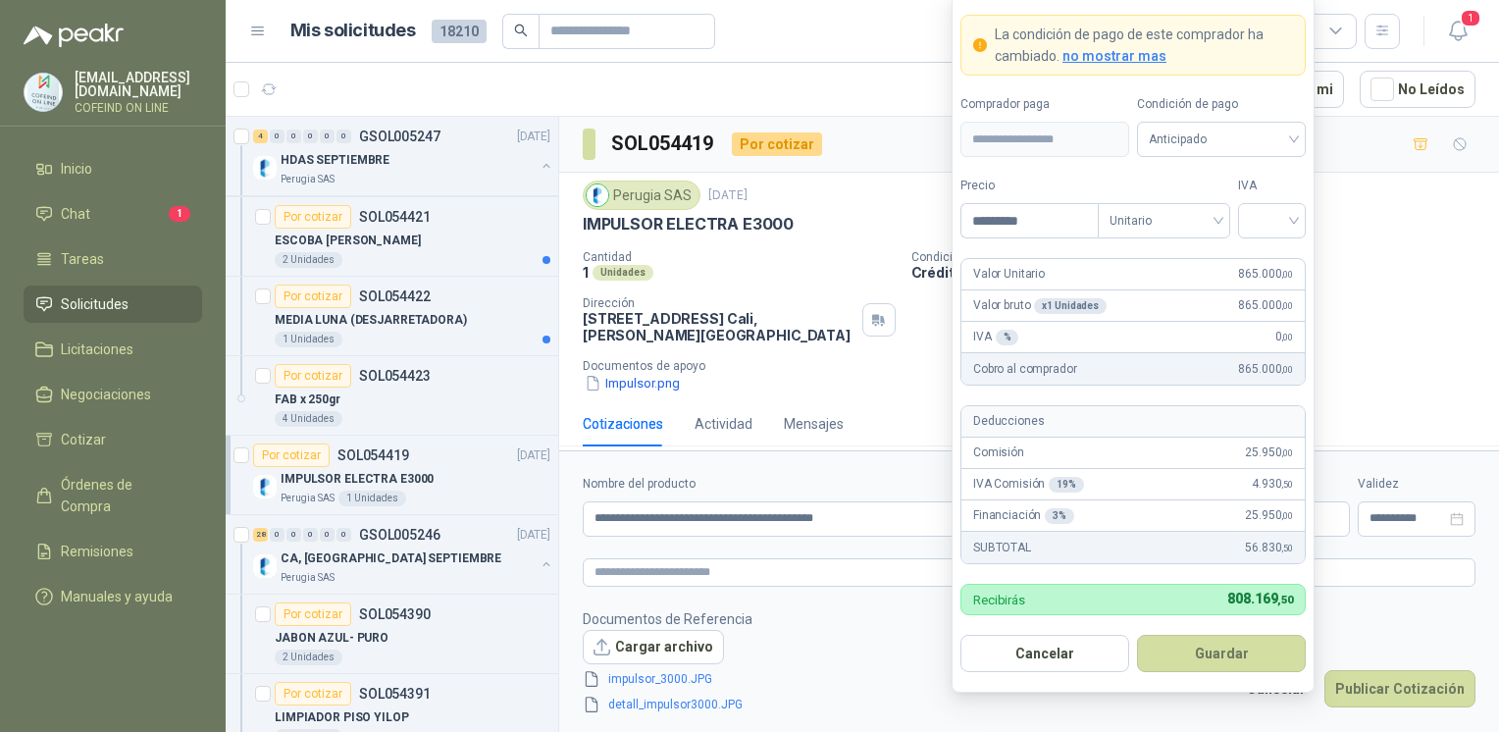
type input "*********"
click at [1303, 206] on div at bounding box center [1272, 220] width 68 height 35
click at [1271, 308] on div "5%" at bounding box center [1272, 294] width 60 height 31
click at [1284, 215] on span "5%" at bounding box center [1272, 220] width 44 height 29
click at [1266, 337] on div "0%" at bounding box center [1272, 325] width 60 height 31
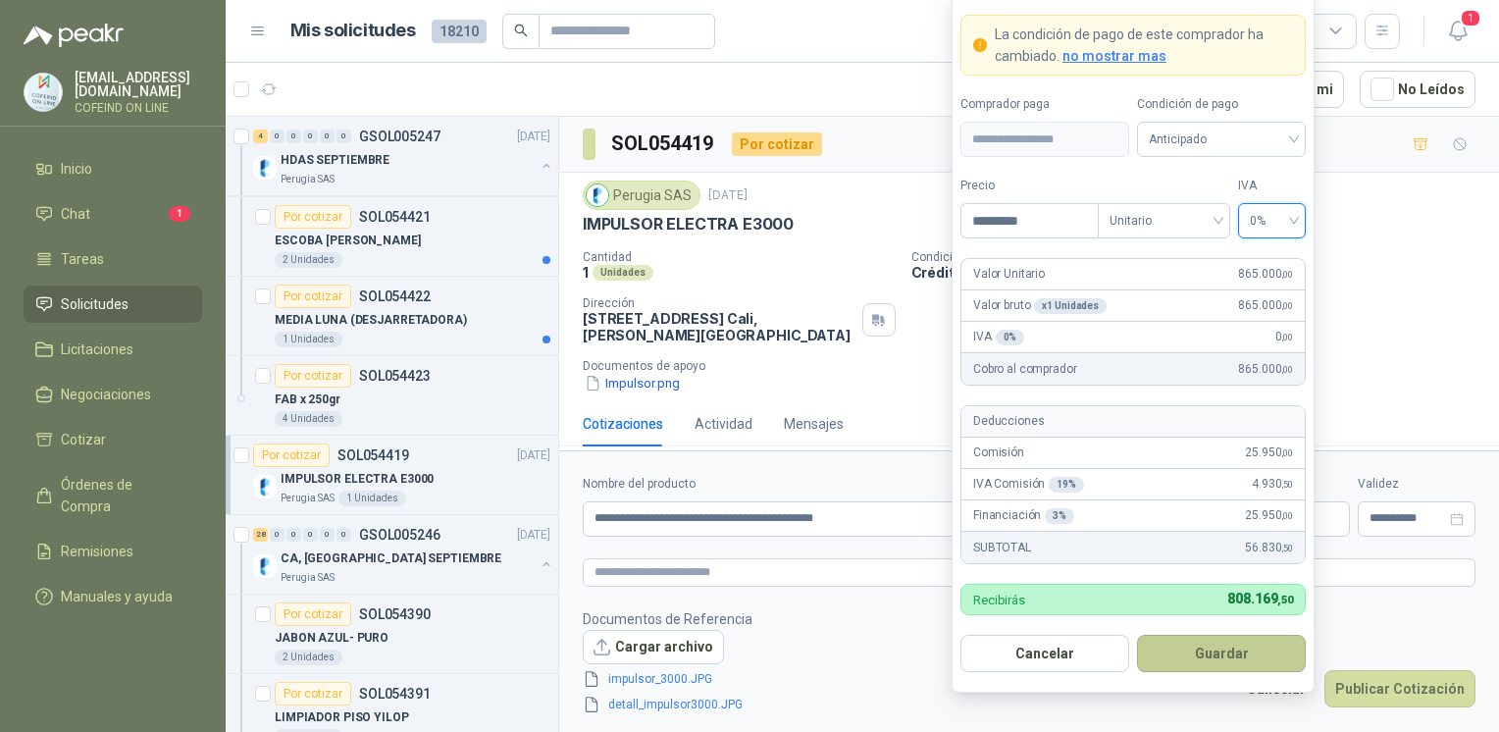
click at [1215, 642] on button "Guardar" at bounding box center [1221, 653] width 169 height 37
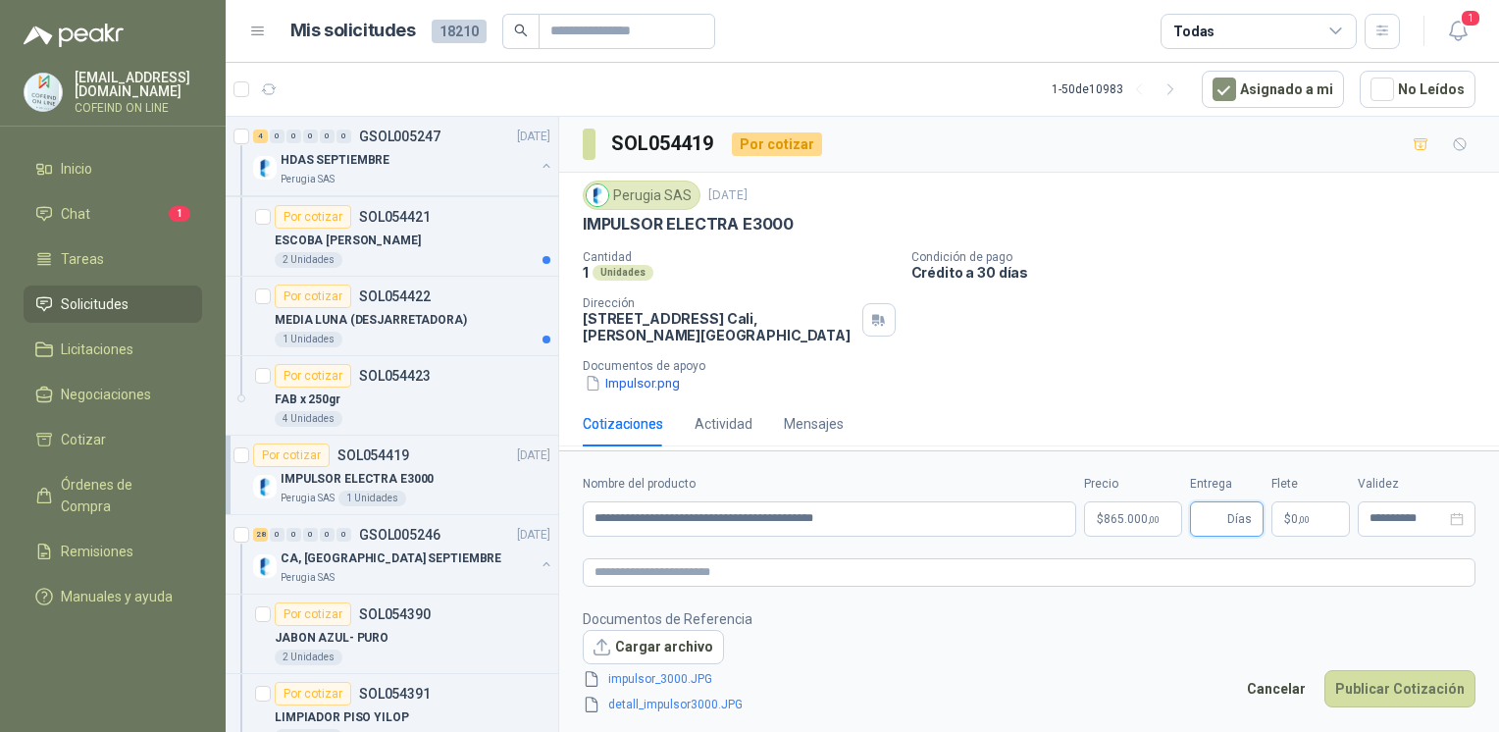
click at [1217, 530] on input "Entrega" at bounding box center [1213, 518] width 22 height 33
type input "*"
click at [1430, 696] on button "Publicar Cotización" at bounding box center [1399, 688] width 151 height 37
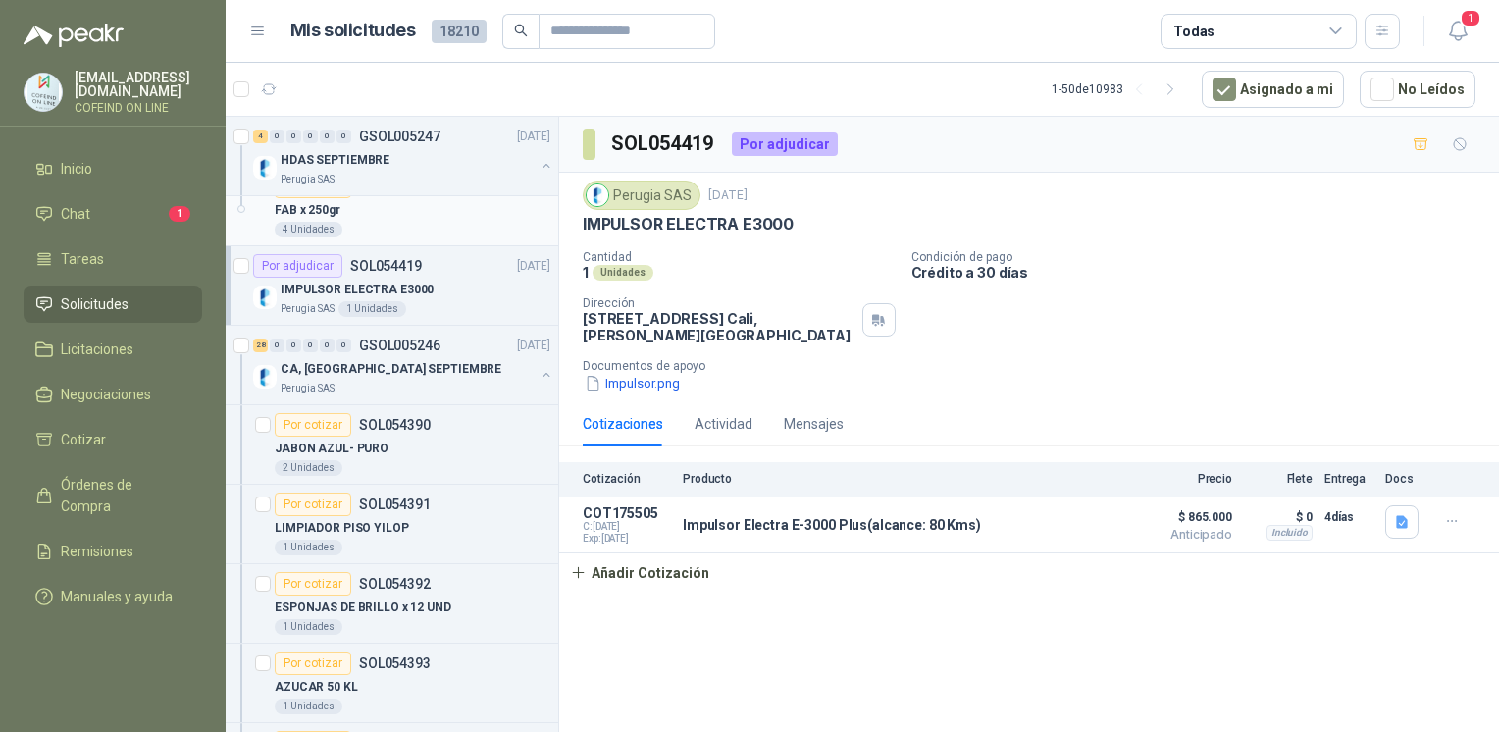
scroll to position [830, 0]
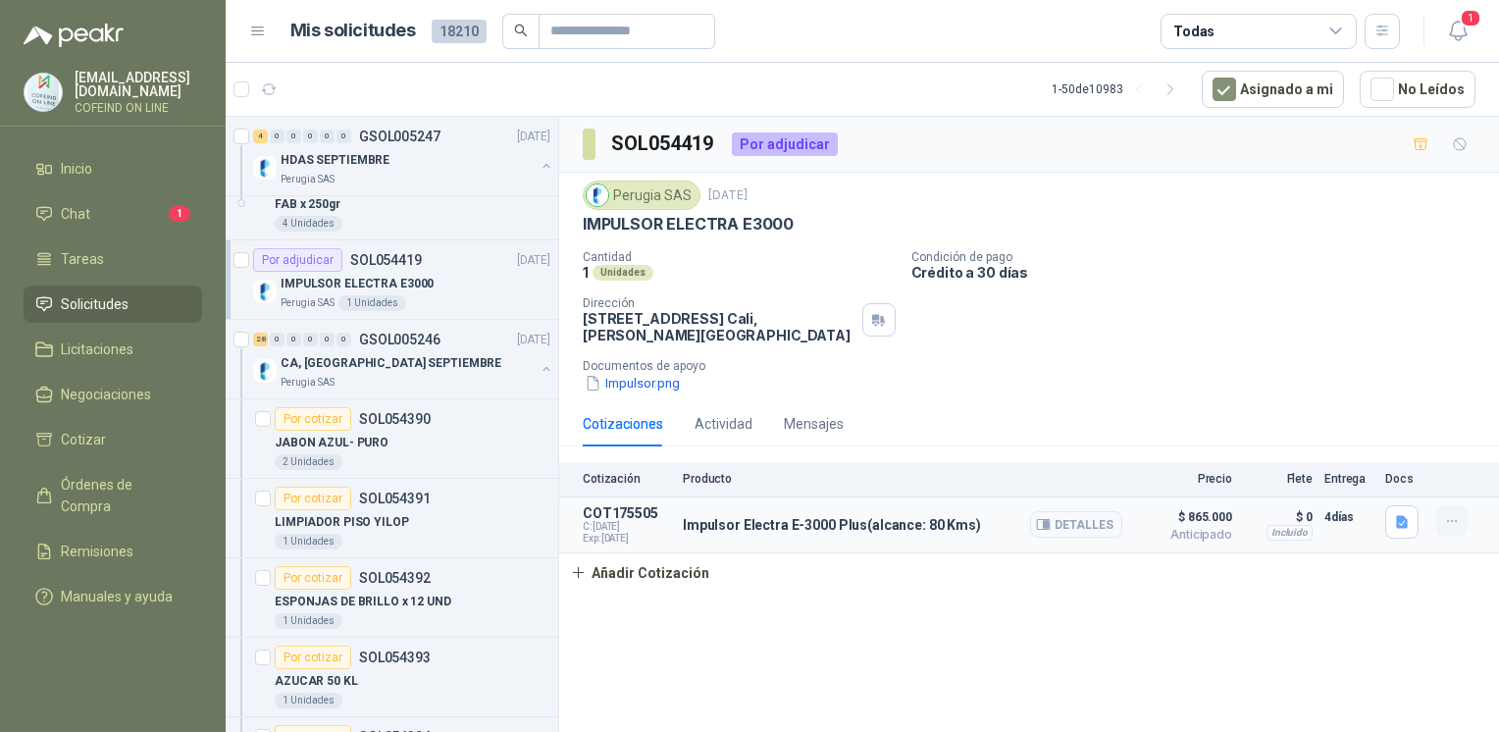
click at [1452, 528] on icon "button" at bounding box center [1452, 521] width 17 height 17
click at [1003, 672] on div "SOL054419 Por adjudicar Perugia SAS [DATE] IMPULSOR ELECTRA E3000 Cantidad 1 Un…" at bounding box center [1029, 428] width 940 height 622
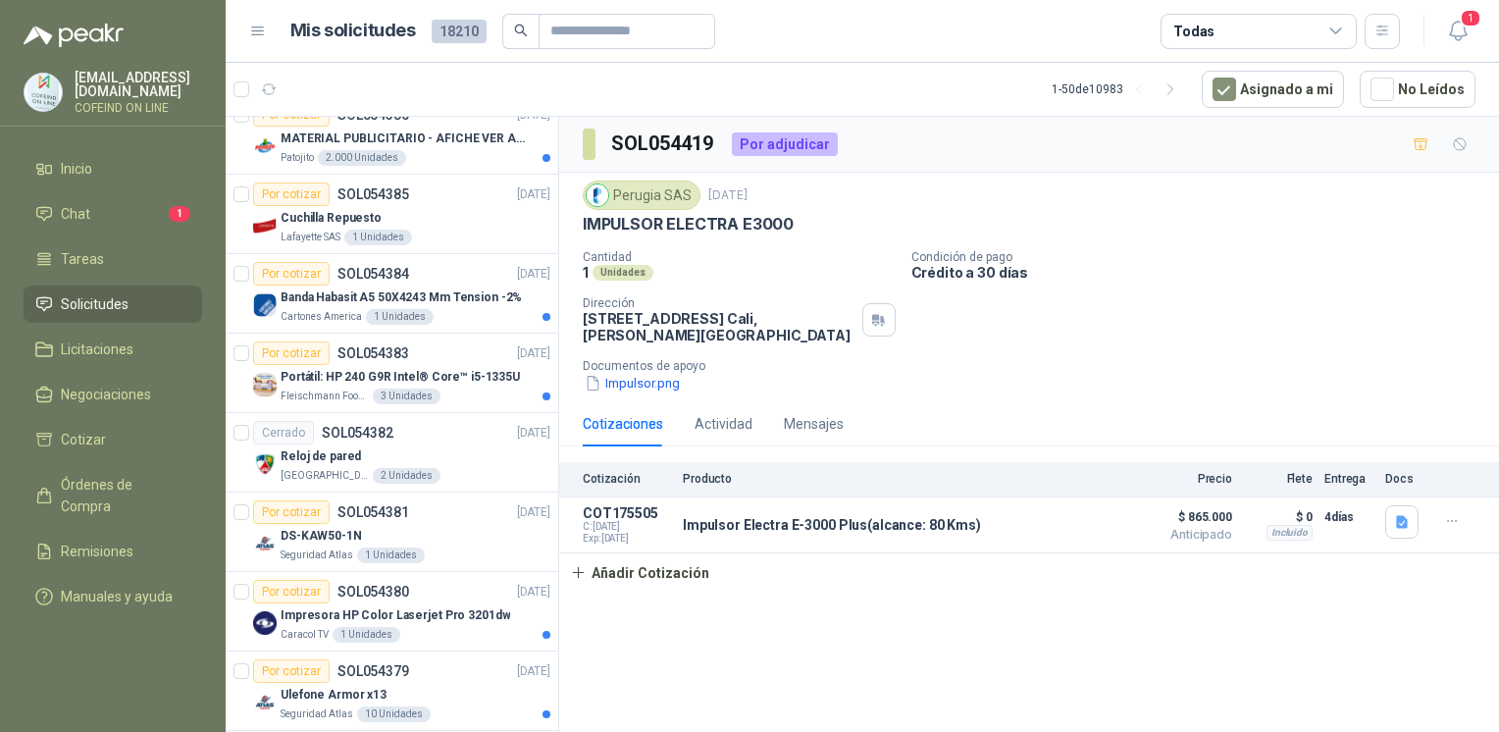
scroll to position [3687, 0]
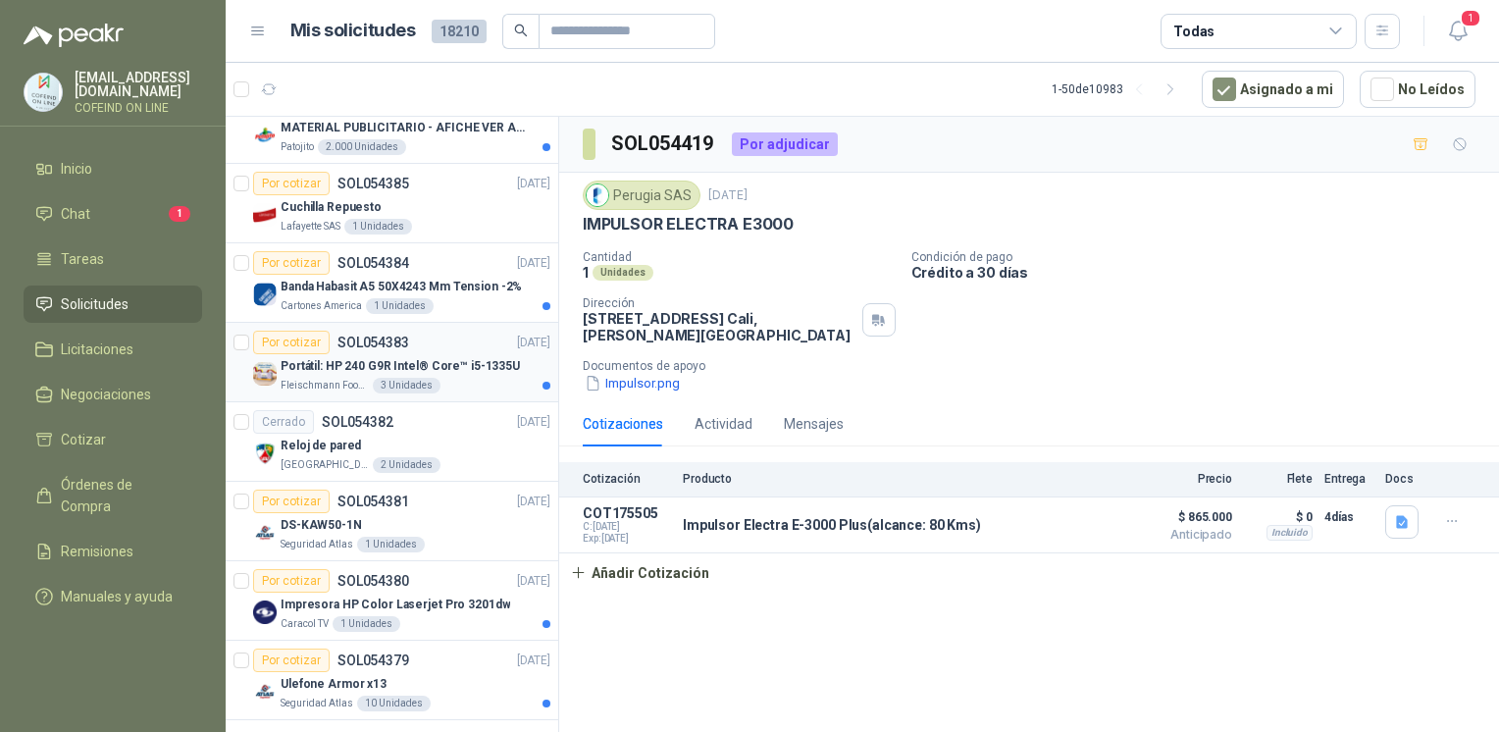
click at [377, 357] on p "Portátil: HP 240 G9R Intel® Core™ i5-1335U" at bounding box center [400, 366] width 239 height 19
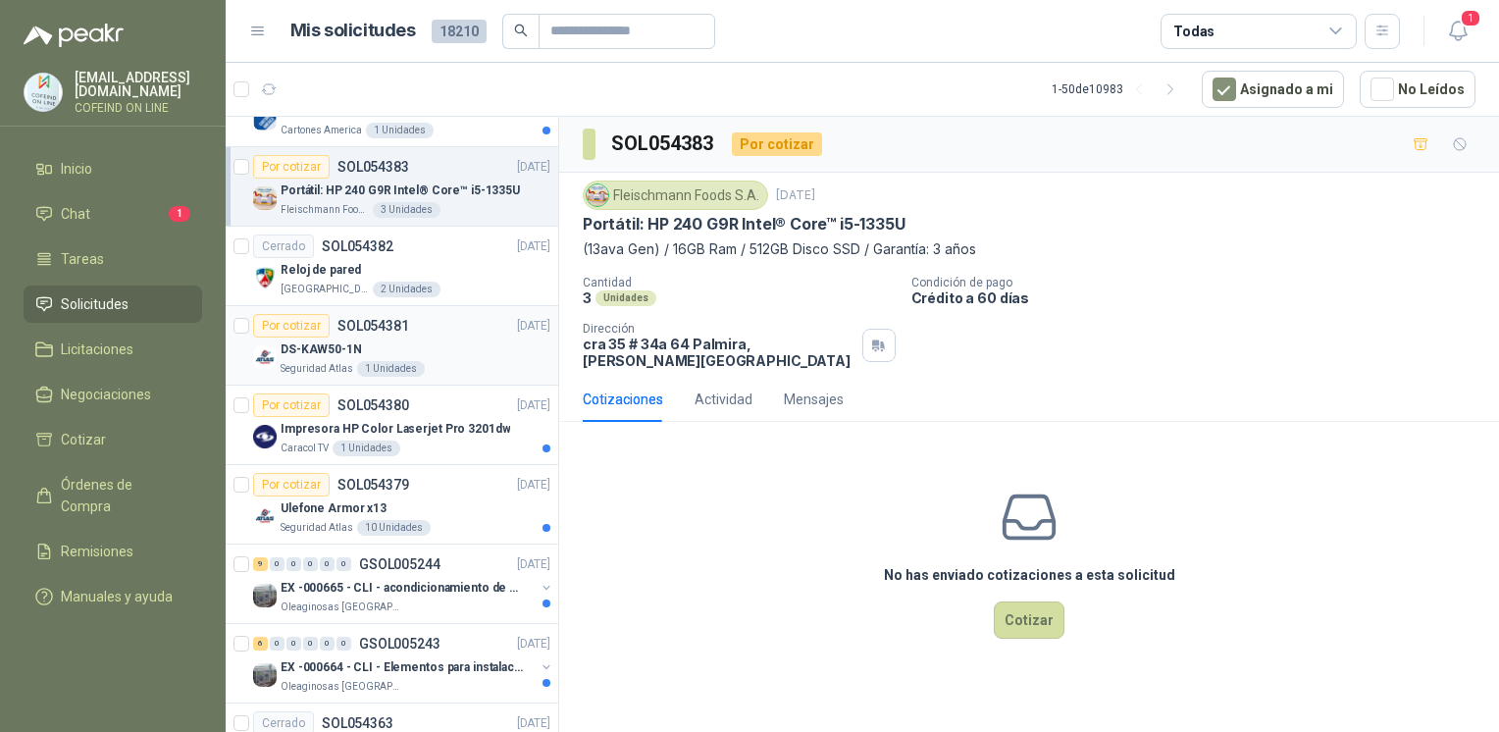
scroll to position [3936, 0]
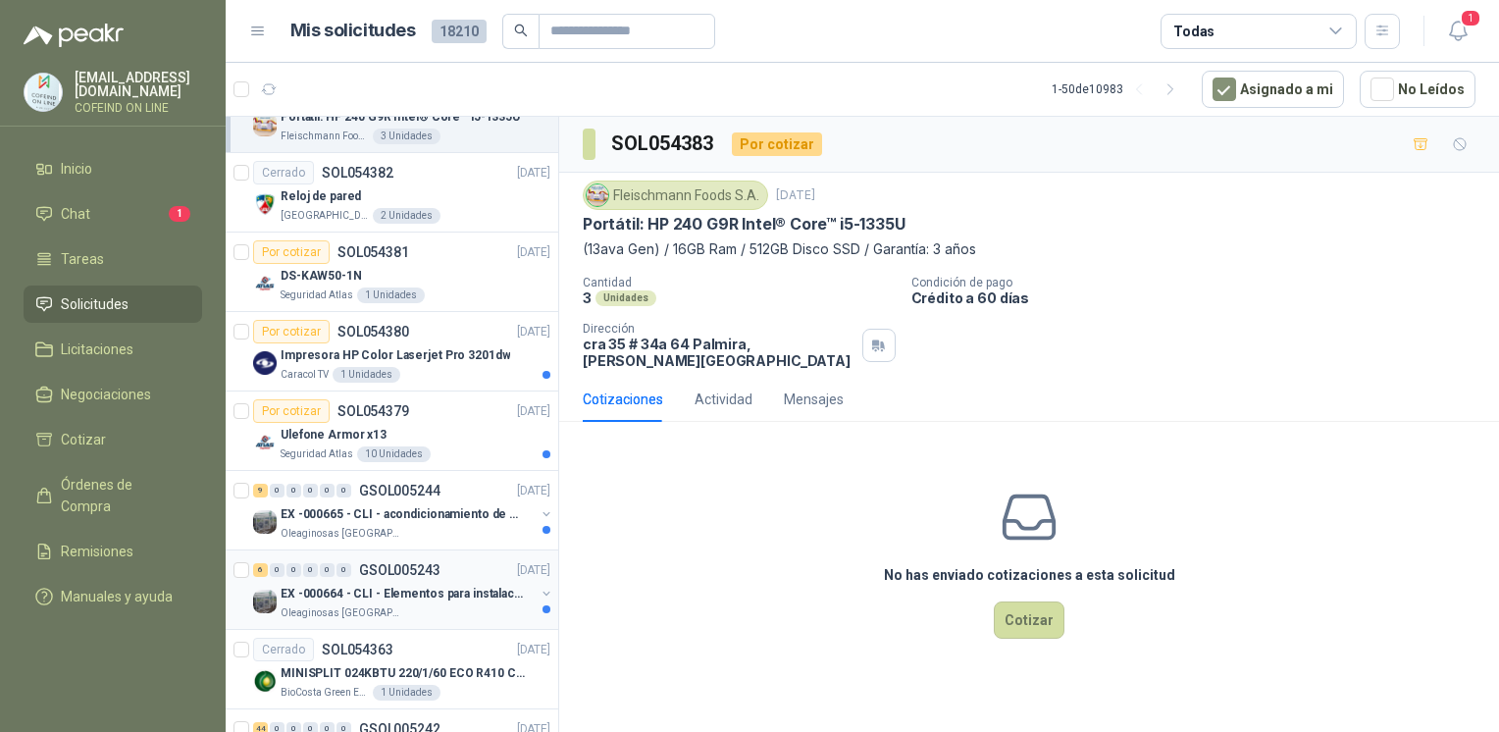
click at [439, 585] on p "EX -000664 - CLI - Elementos para instalacion de c" at bounding box center [403, 594] width 244 height 19
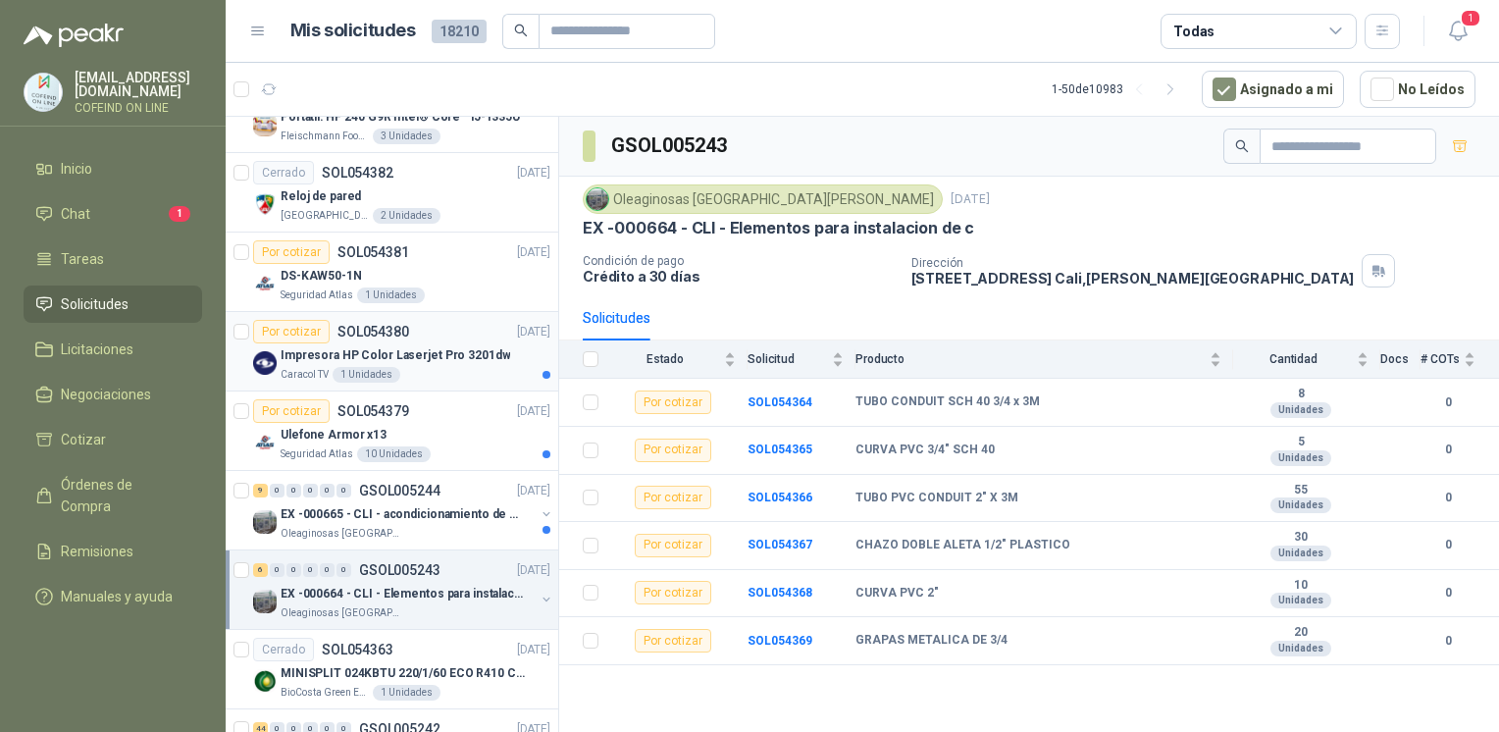
click at [441, 347] on p "Impresora HP Color Laserjet Pro 3201dw" at bounding box center [396, 355] width 230 height 19
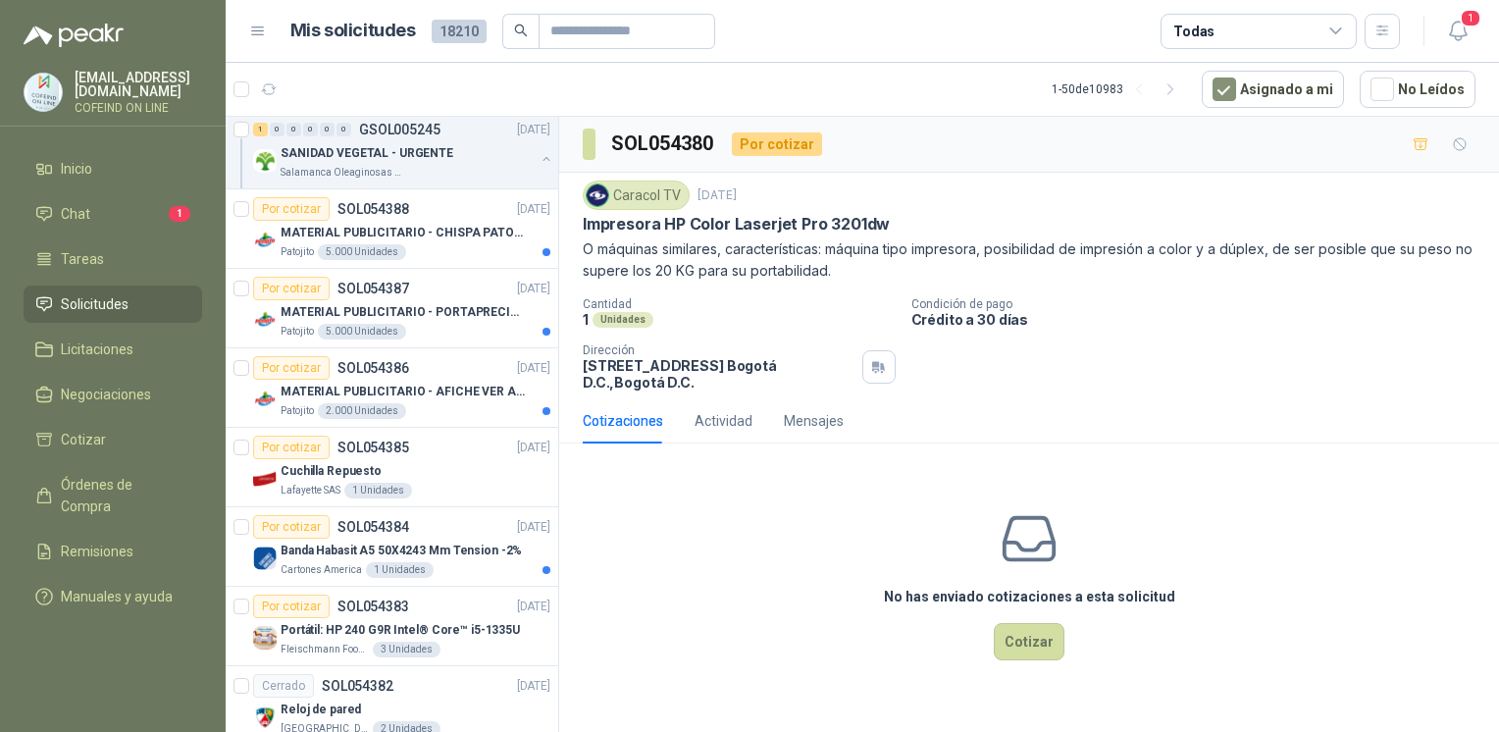
scroll to position [3452, 0]
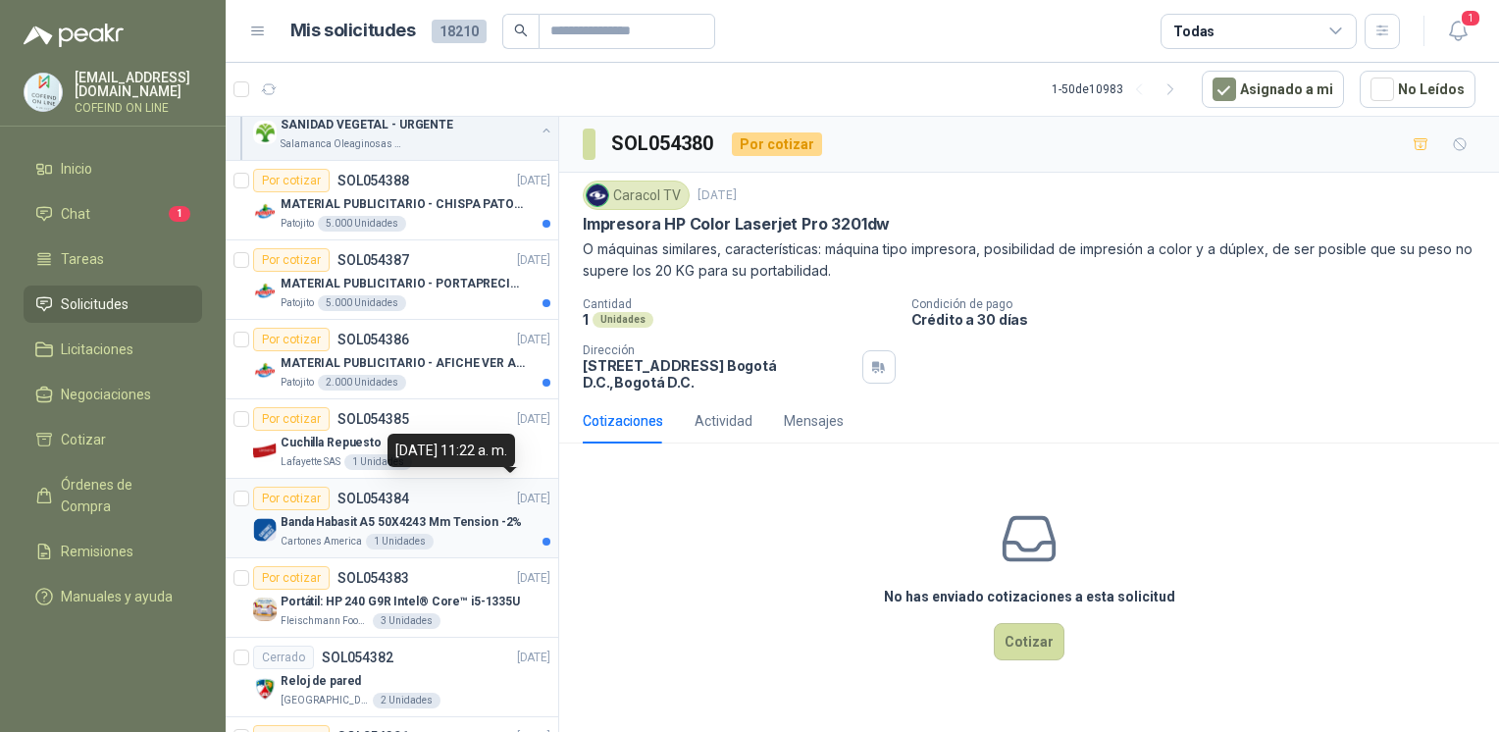
click at [517, 491] on p "[DATE]" at bounding box center [533, 498] width 33 height 19
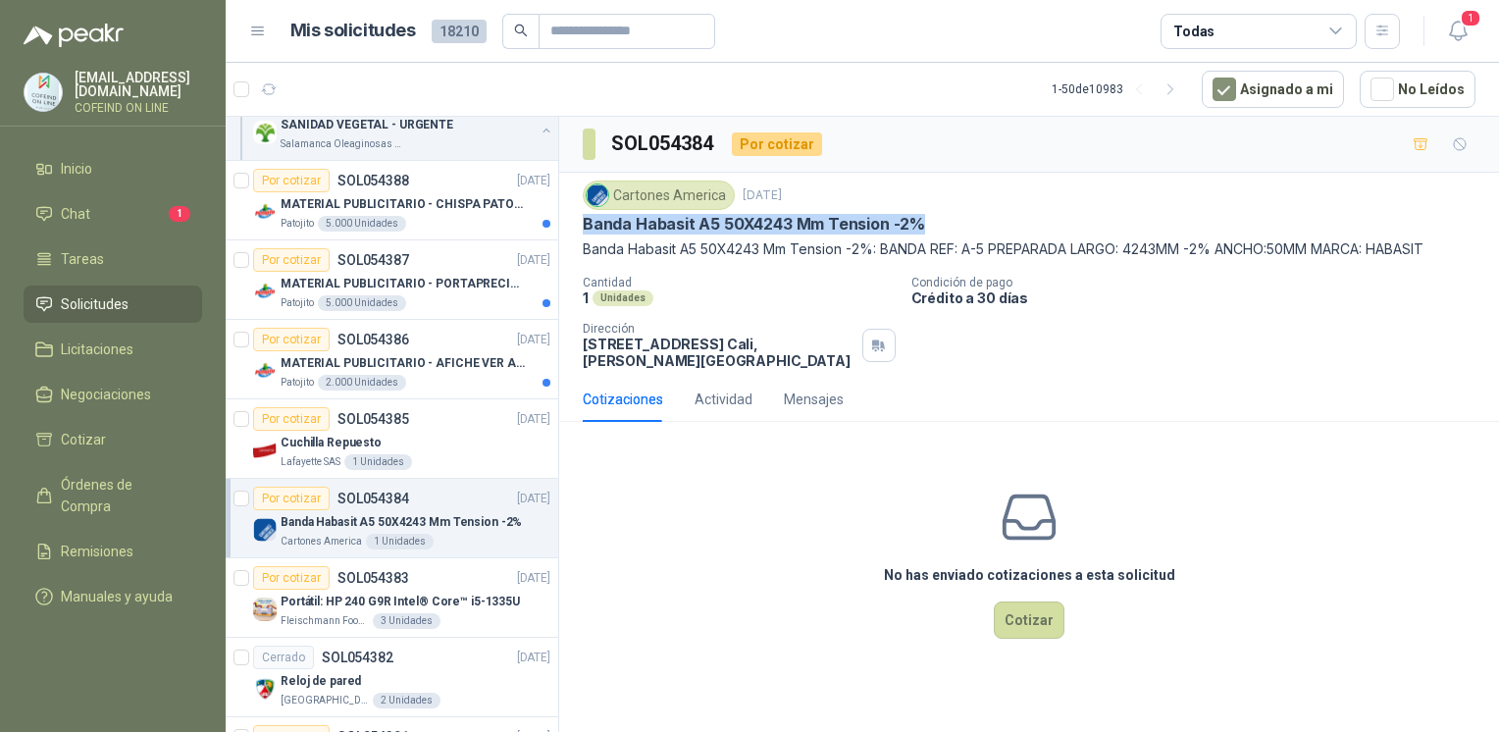
drag, startPoint x: 580, startPoint y: 218, endPoint x: 952, endPoint y: 214, distance: 372.7
click at [952, 214] on div "Cartones America [DATE] Banda Habasit A5 50X4243 Mm Tension -2% Banda Habasit A…" at bounding box center [1029, 275] width 940 height 204
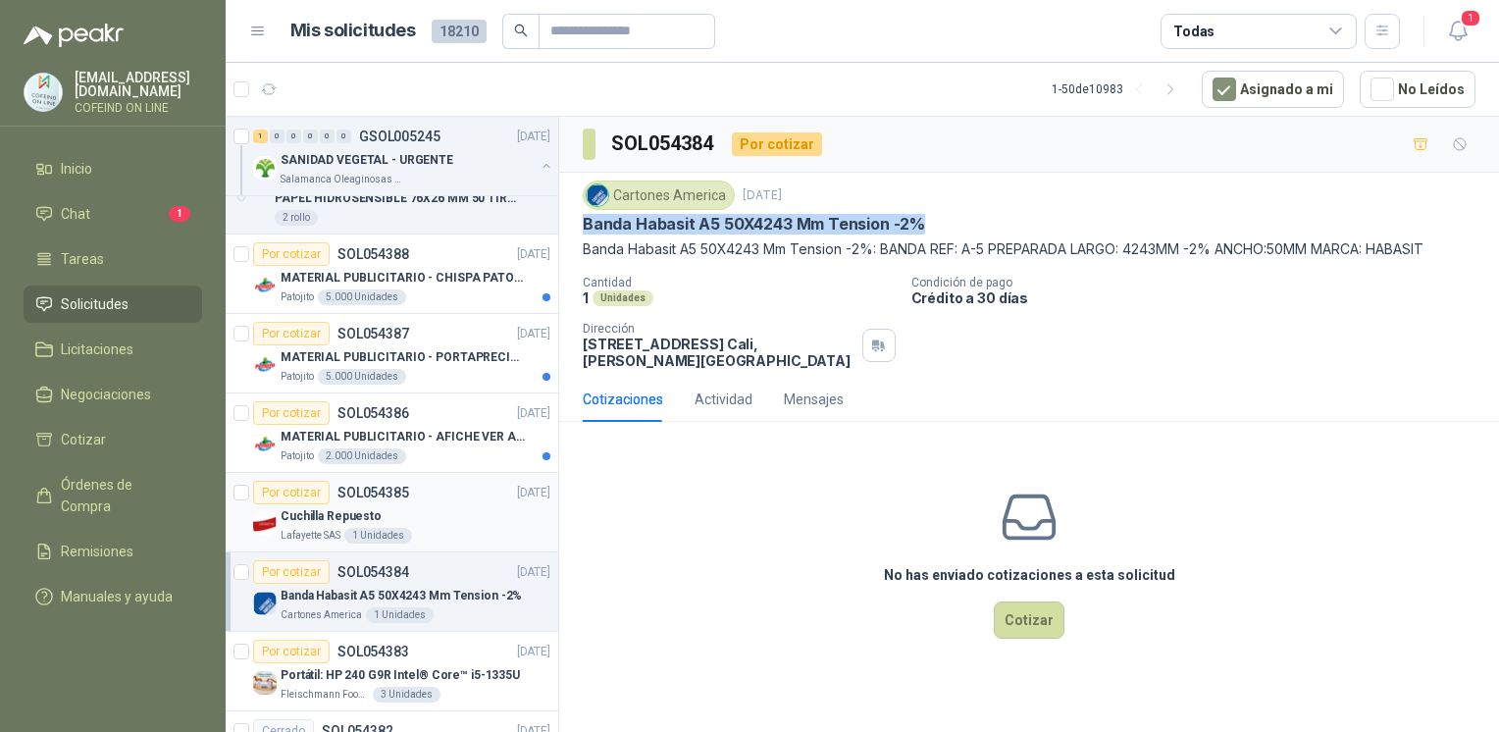
scroll to position [3354, 0]
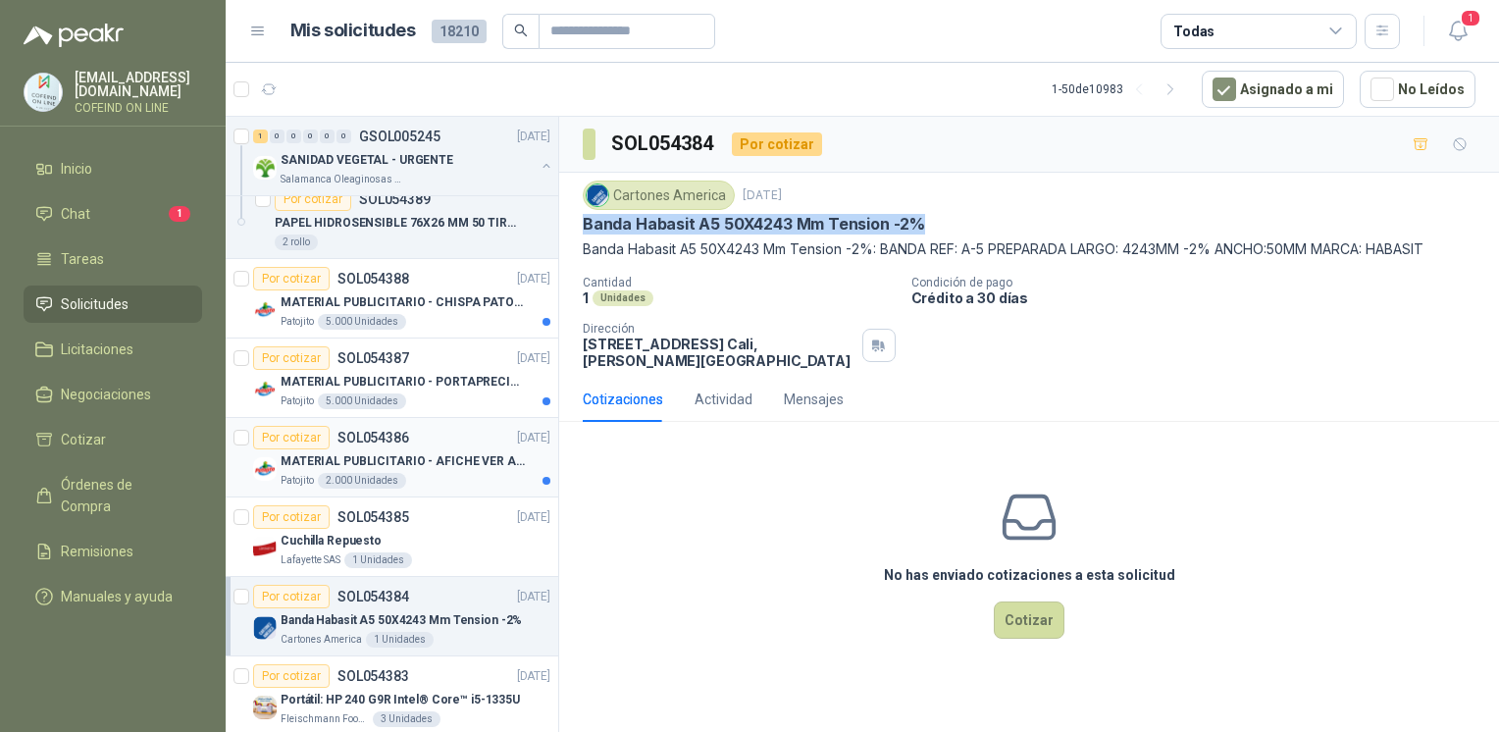
click at [479, 455] on p "MATERIAL PUBLICITARIO - AFICHE VER ADJUNTO" at bounding box center [403, 461] width 244 height 19
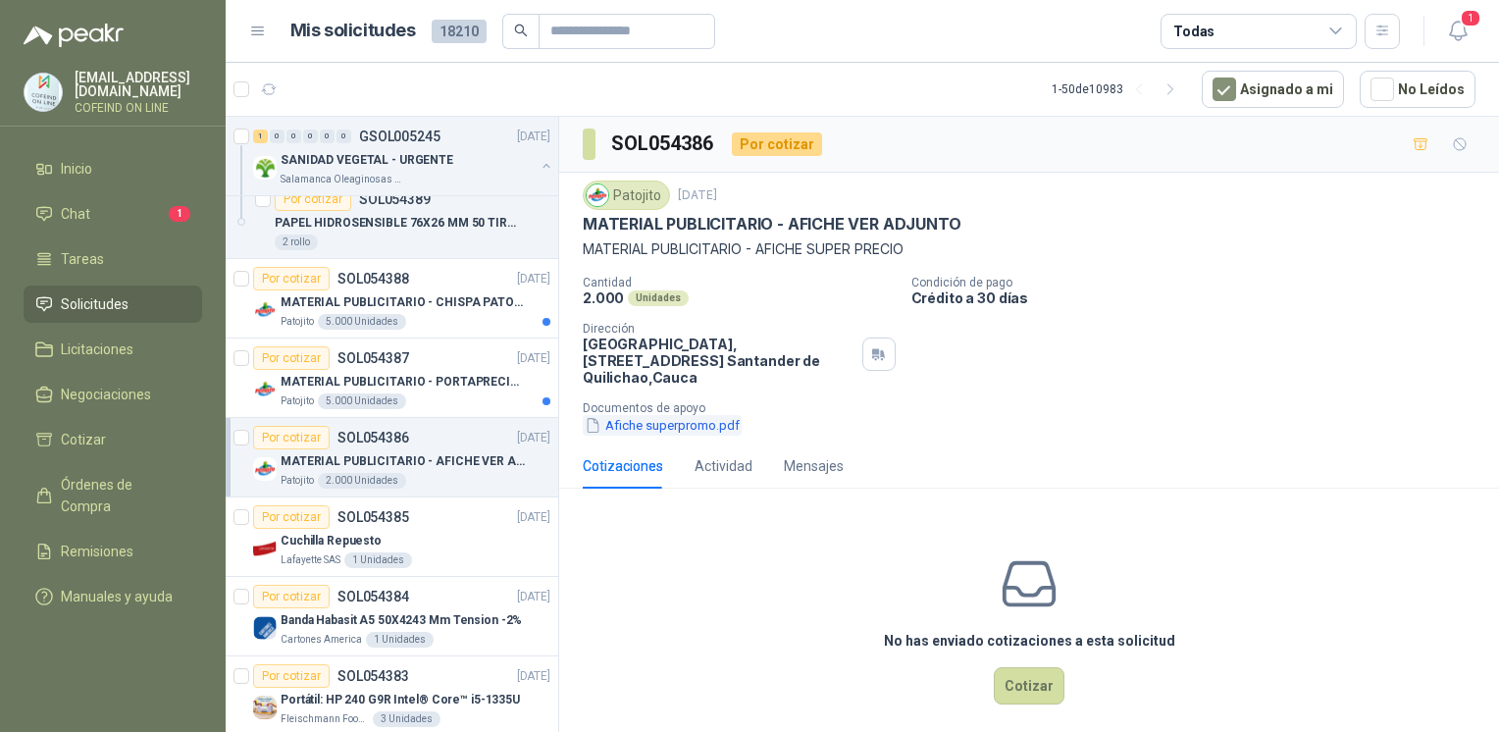
click at [663, 426] on button "Afiche superpromo.pdf" at bounding box center [662, 425] width 159 height 21
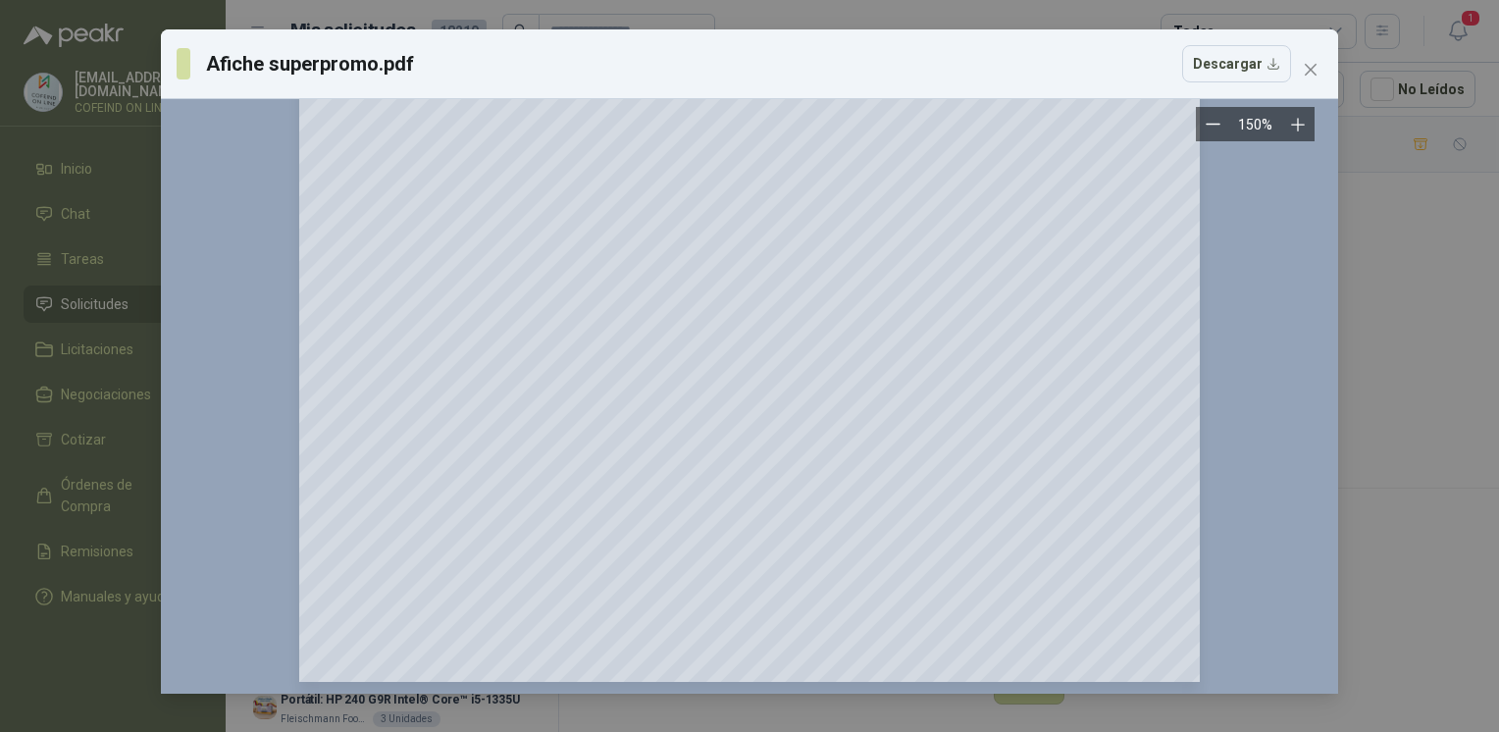
scroll to position [601, 0]
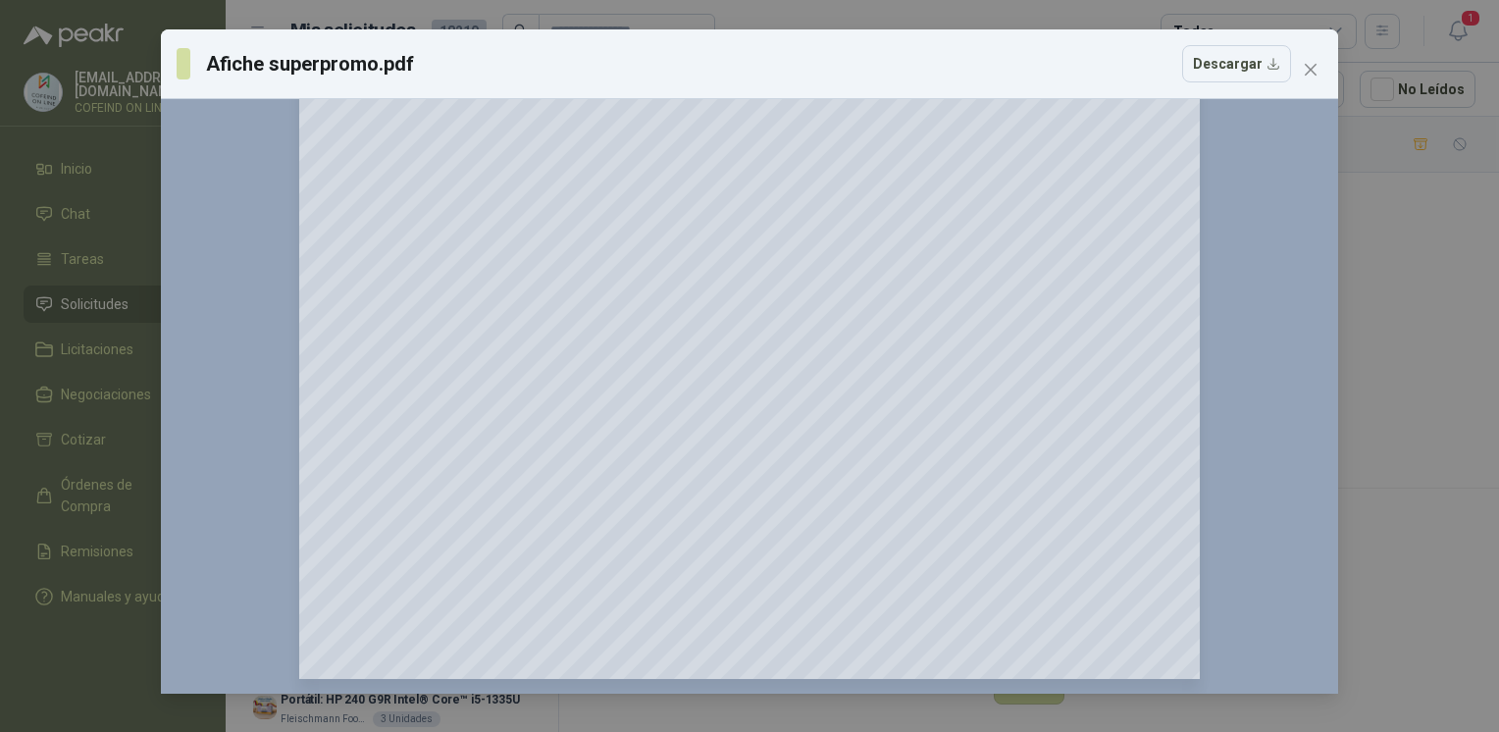
click at [1385, 387] on div "Afiche superpromo.pdf Descargar 150 %" at bounding box center [749, 366] width 1499 height 732
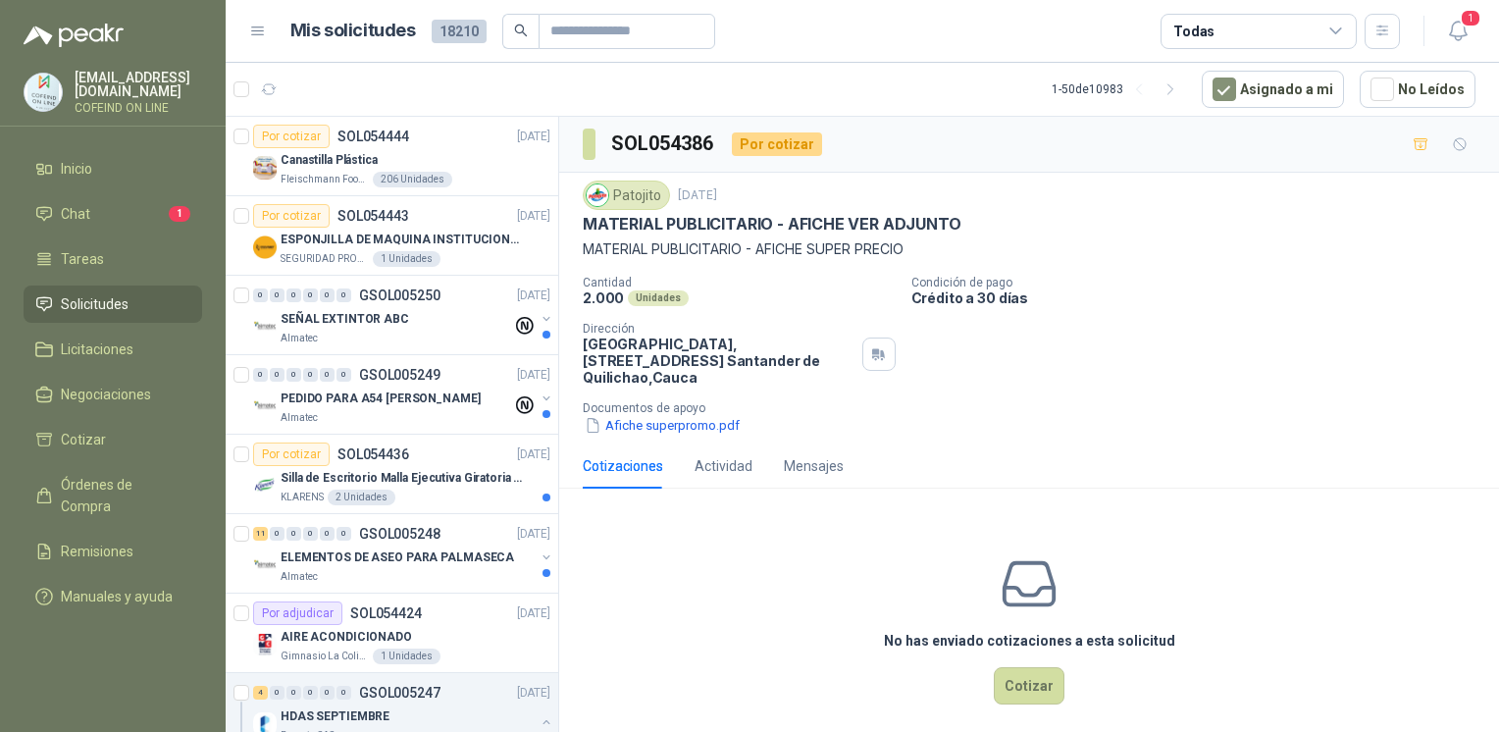
scroll to position [0, 0]
click at [428, 410] on div "Almatec" at bounding box center [396, 418] width 231 height 16
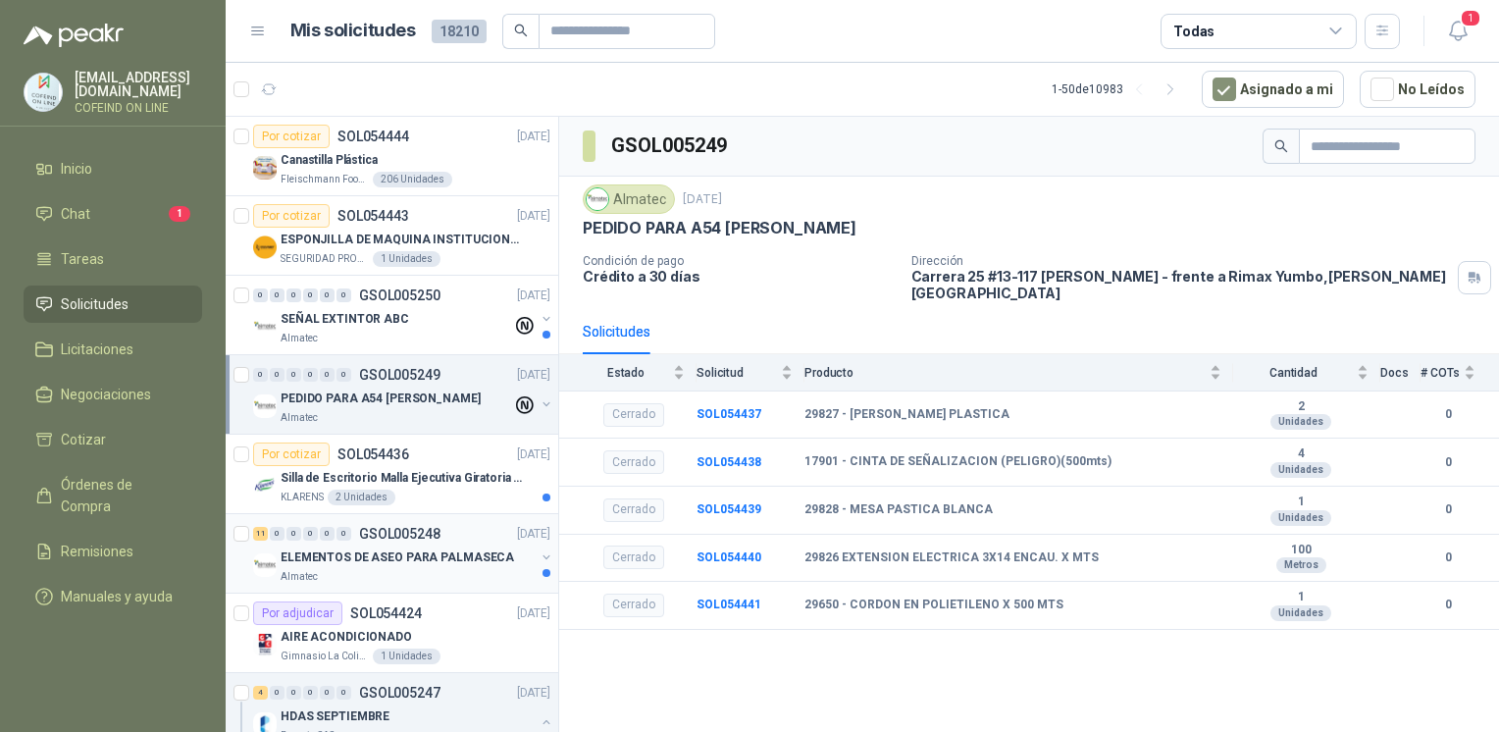
click at [463, 575] on div "Almatec" at bounding box center [408, 577] width 254 height 16
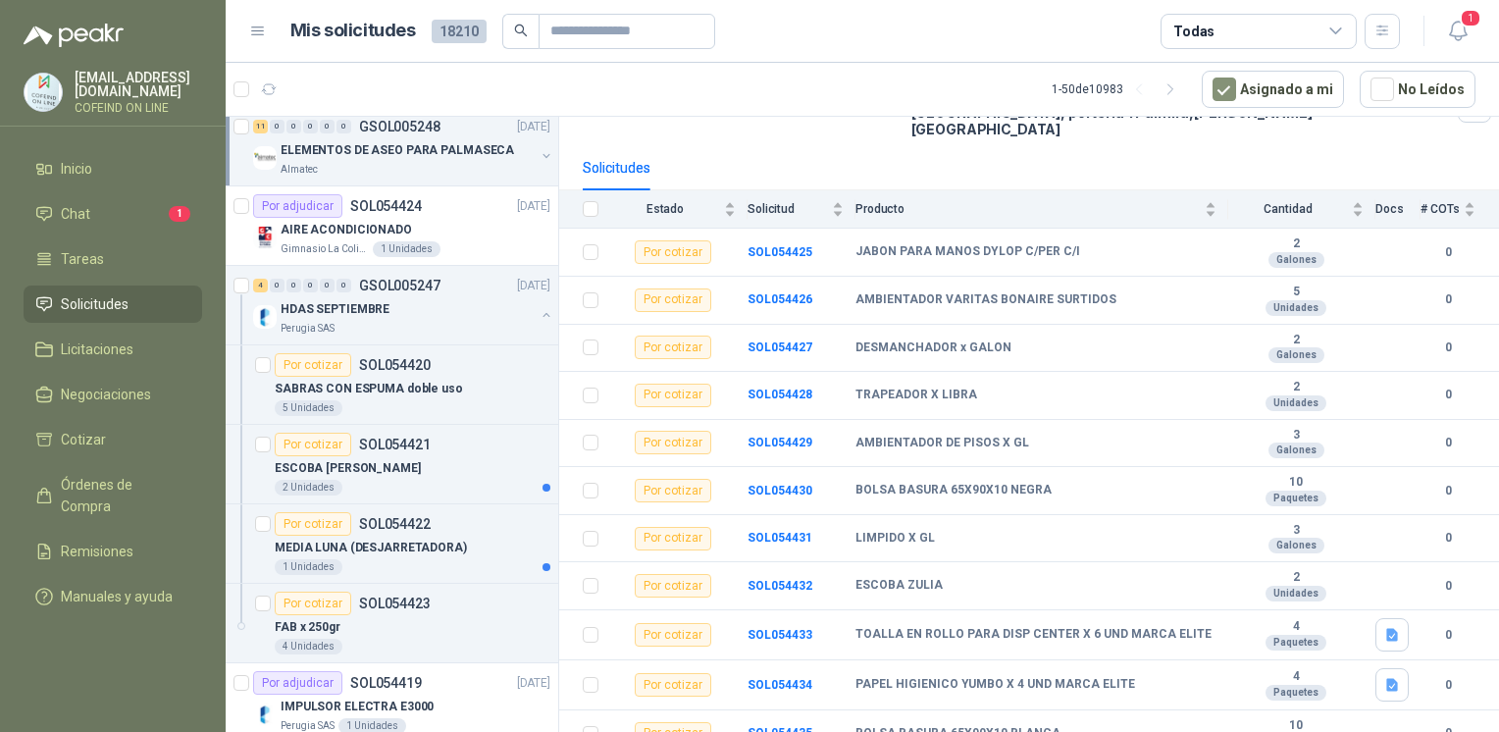
scroll to position [408, 0]
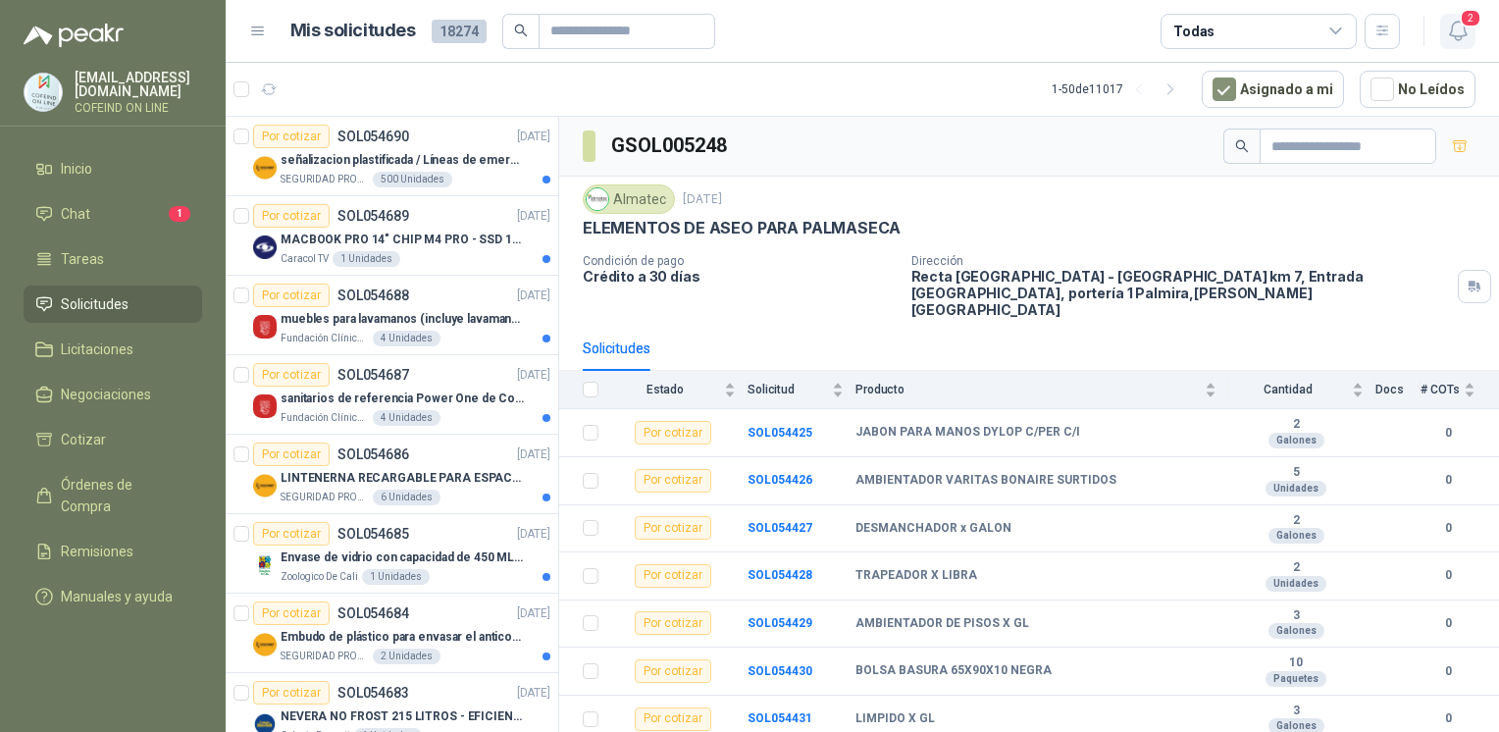
click at [1466, 26] on span "2" at bounding box center [1471, 18] width 22 height 19
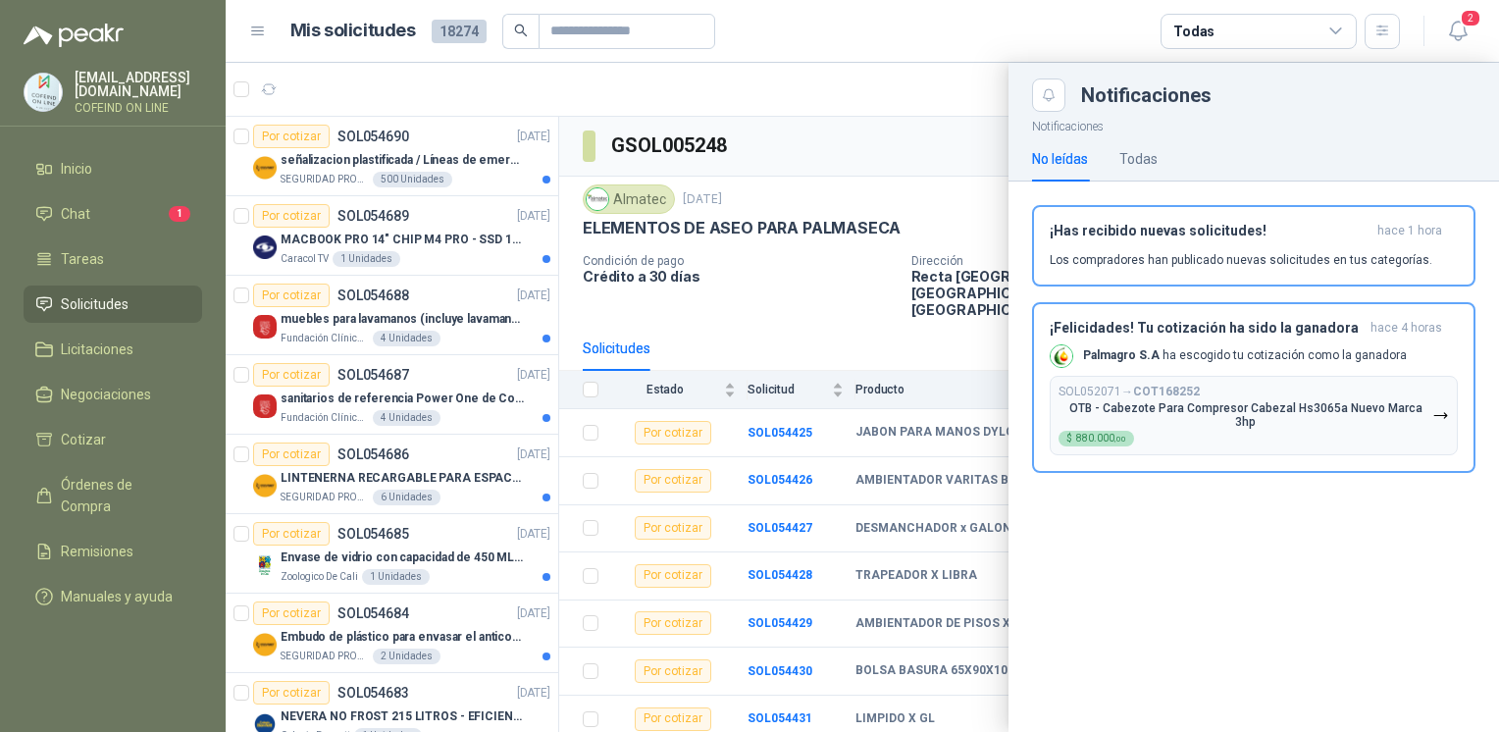
click at [545, 217] on div at bounding box center [862, 397] width 1273 height 669
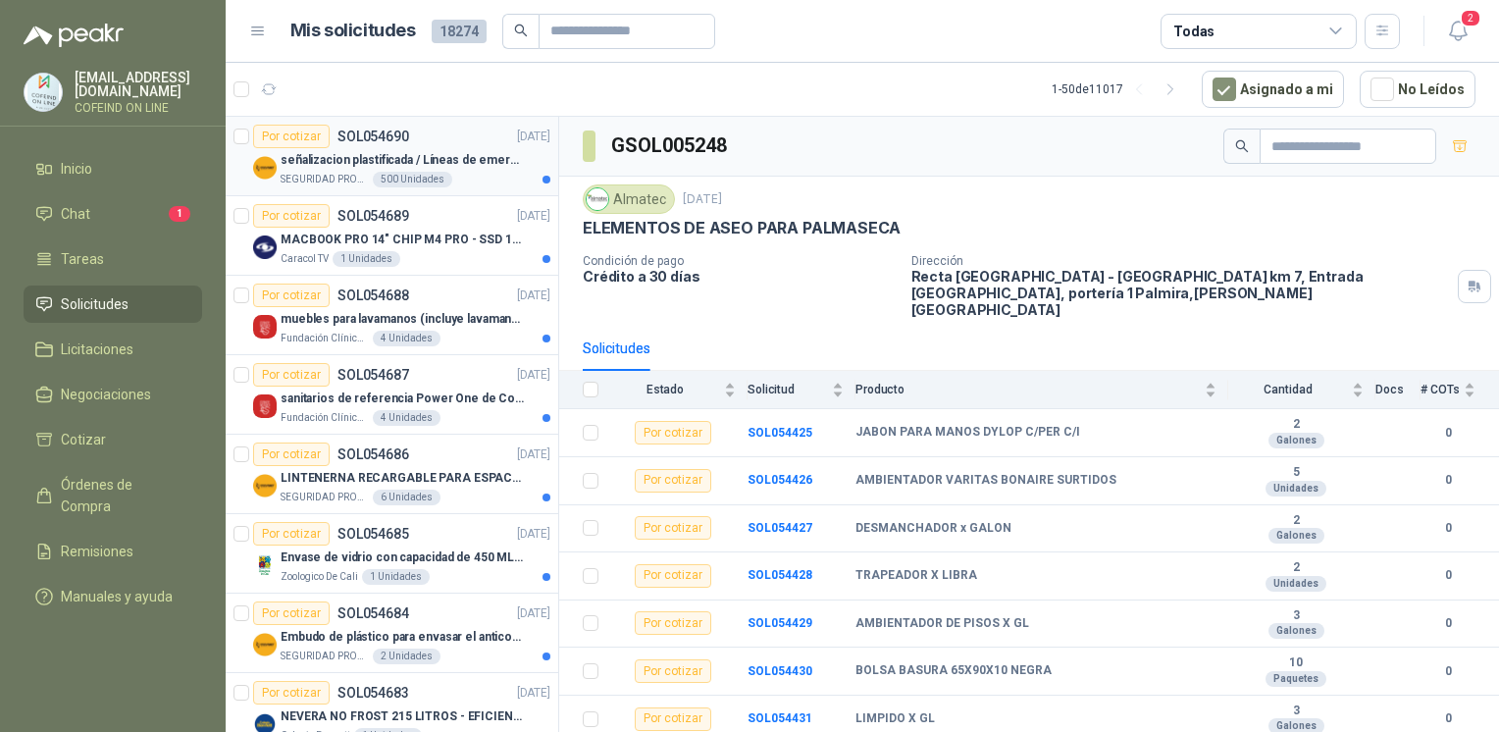
click at [479, 173] on div "SEGURIDAD PROVISER LTDA 500 Unidades" at bounding box center [416, 180] width 270 height 16
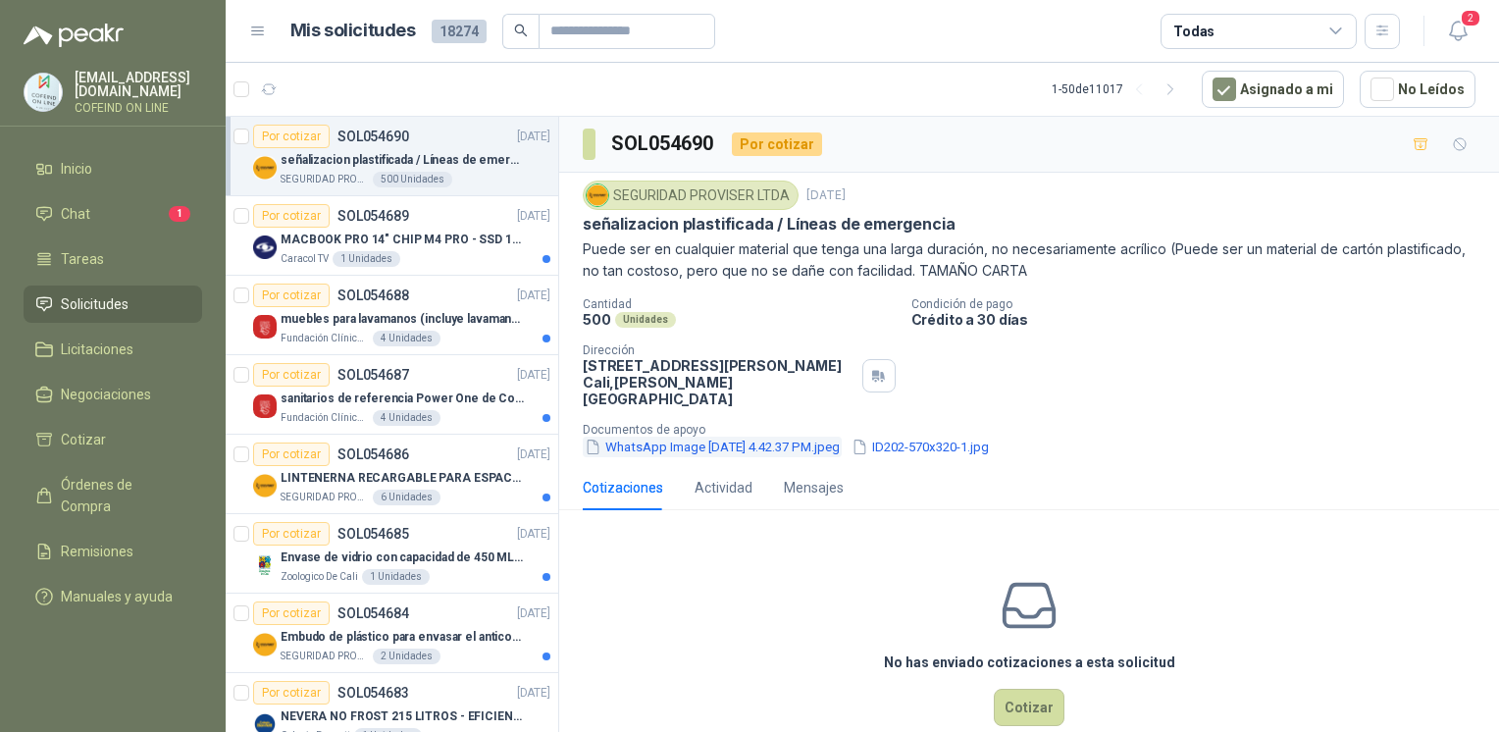
click at [655, 436] on button "WhatsApp Image 2025-09-02 at 4.42.37 PM.jpeg" at bounding box center [712, 446] width 259 height 21
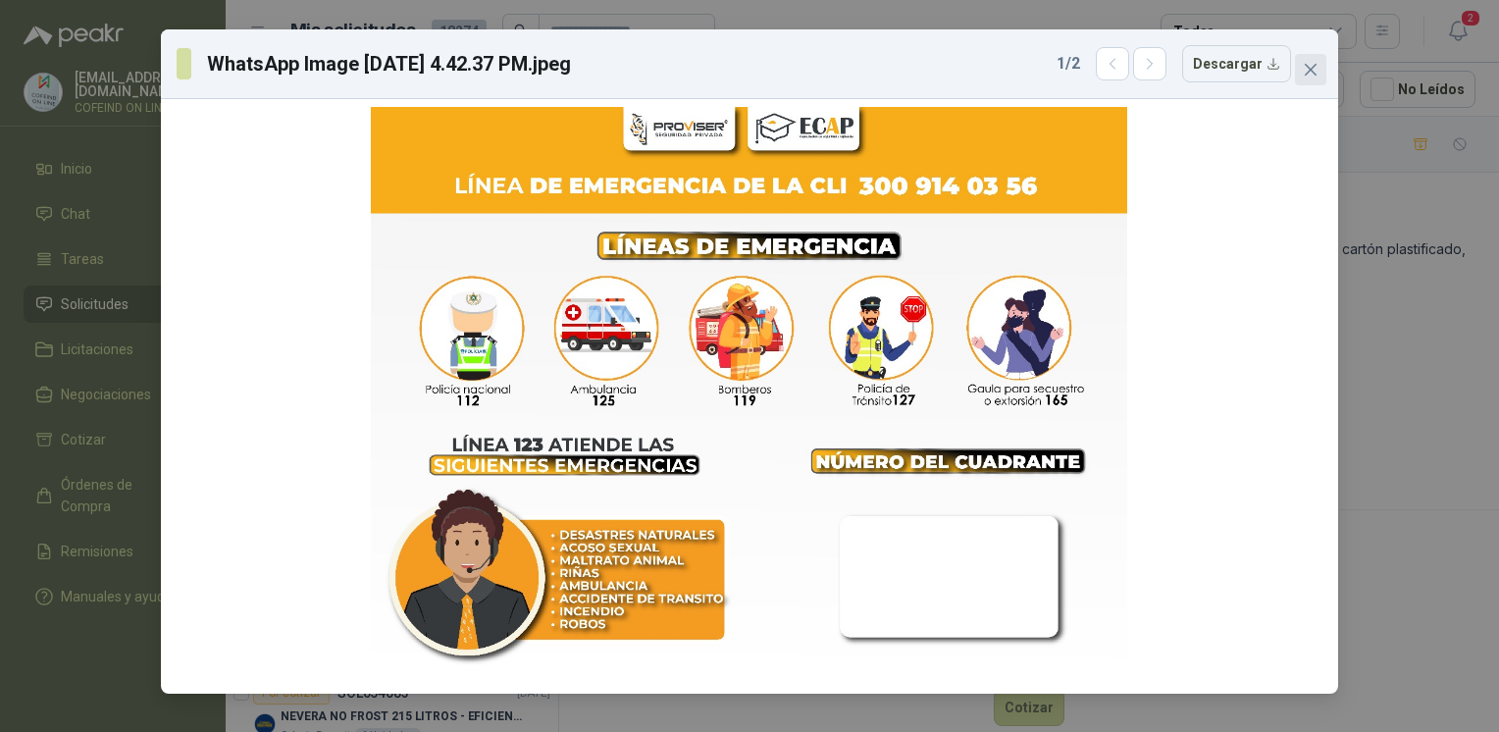
click at [1312, 73] on icon "close" at bounding box center [1311, 70] width 12 height 12
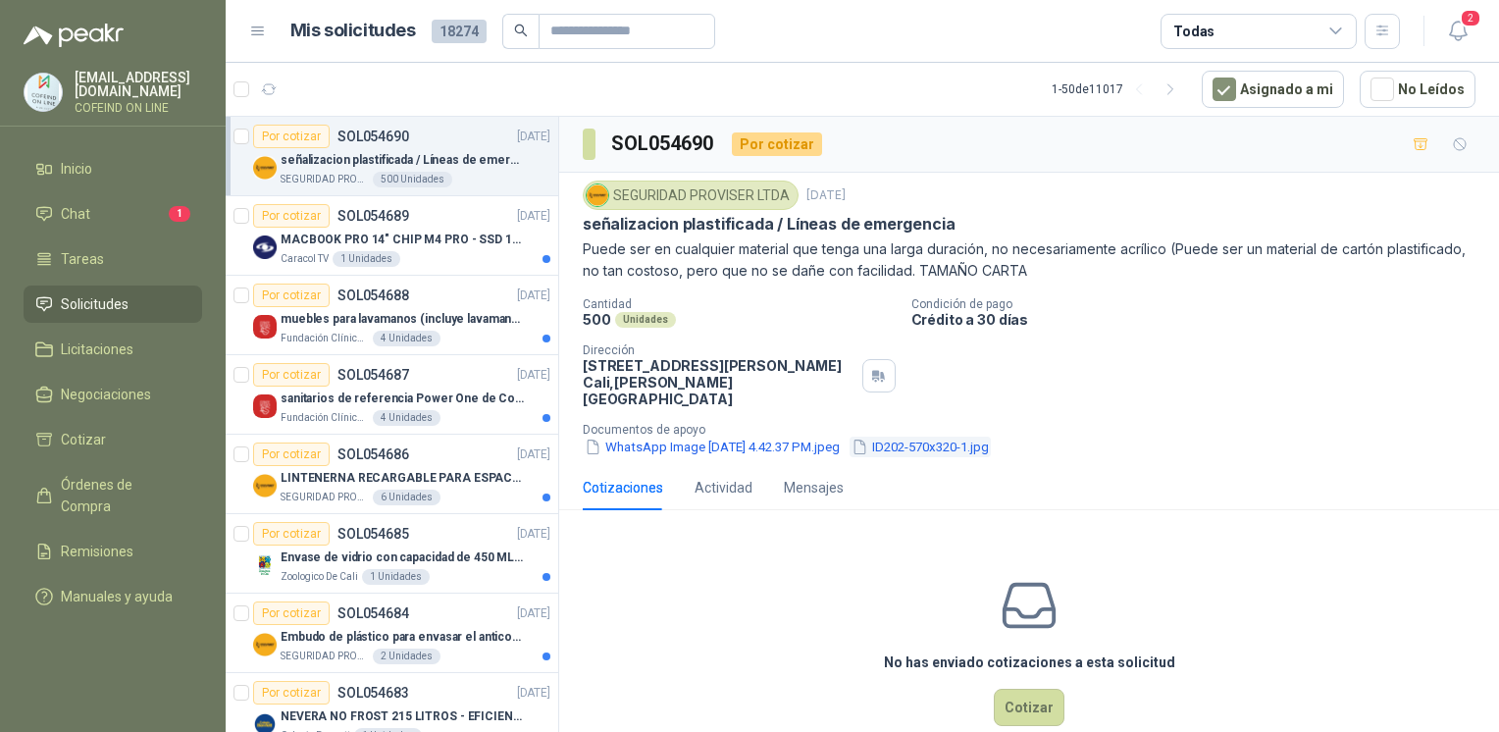
click at [991, 436] on button "ID202-570x320-1.jpg" at bounding box center [919, 446] width 141 height 21
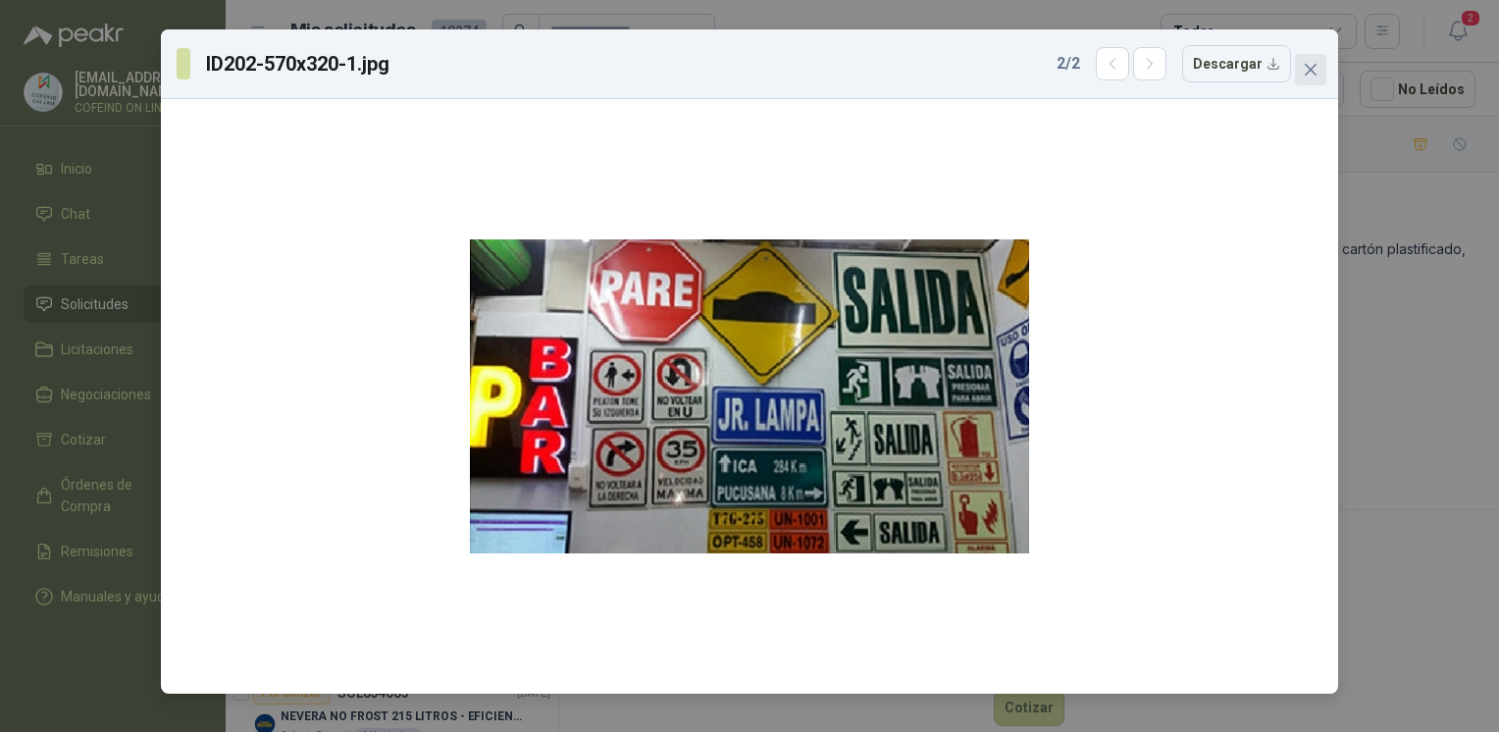
click at [1303, 84] on button "Close" at bounding box center [1310, 69] width 31 height 31
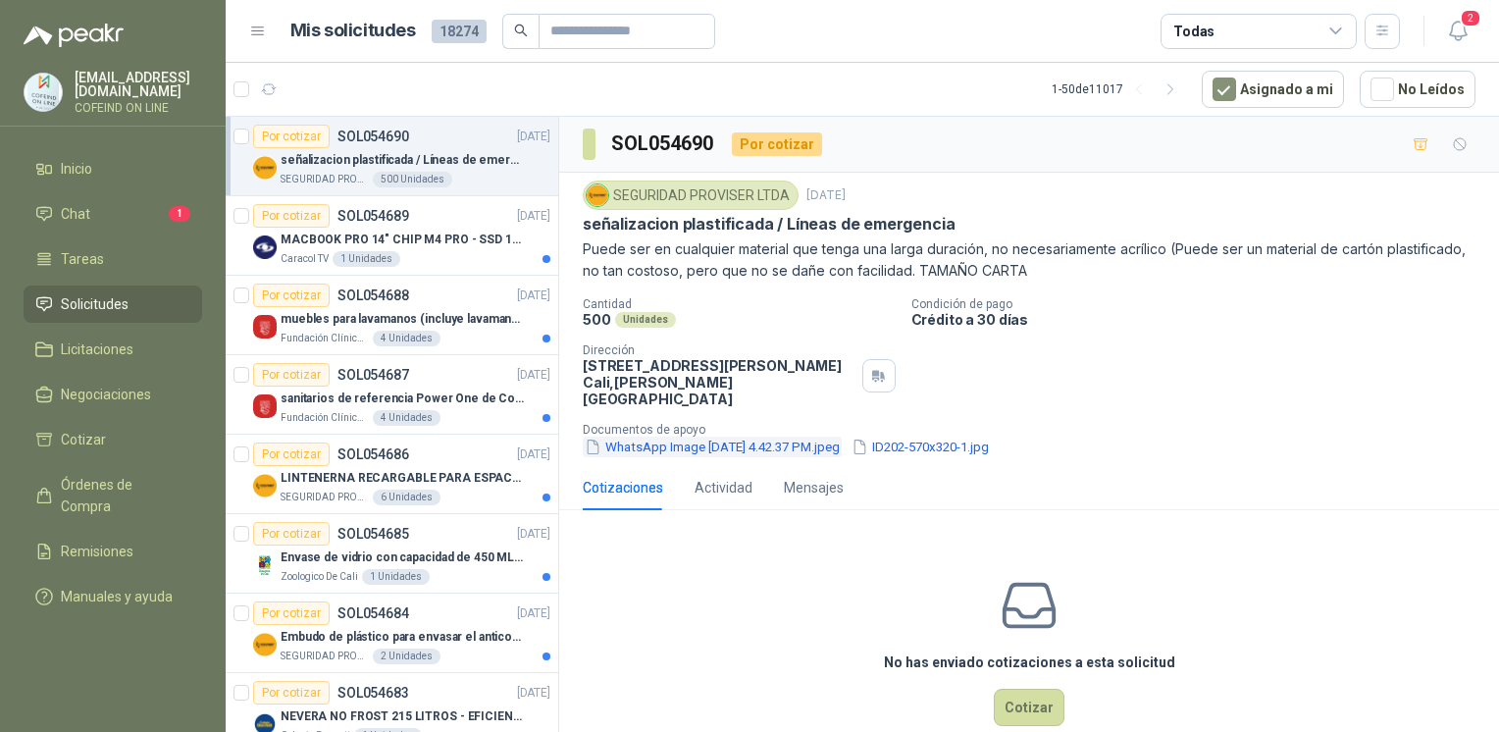
click at [656, 436] on button "WhatsApp Image 2025-09-02 at 4.42.37 PM.jpeg" at bounding box center [712, 446] width 259 height 21
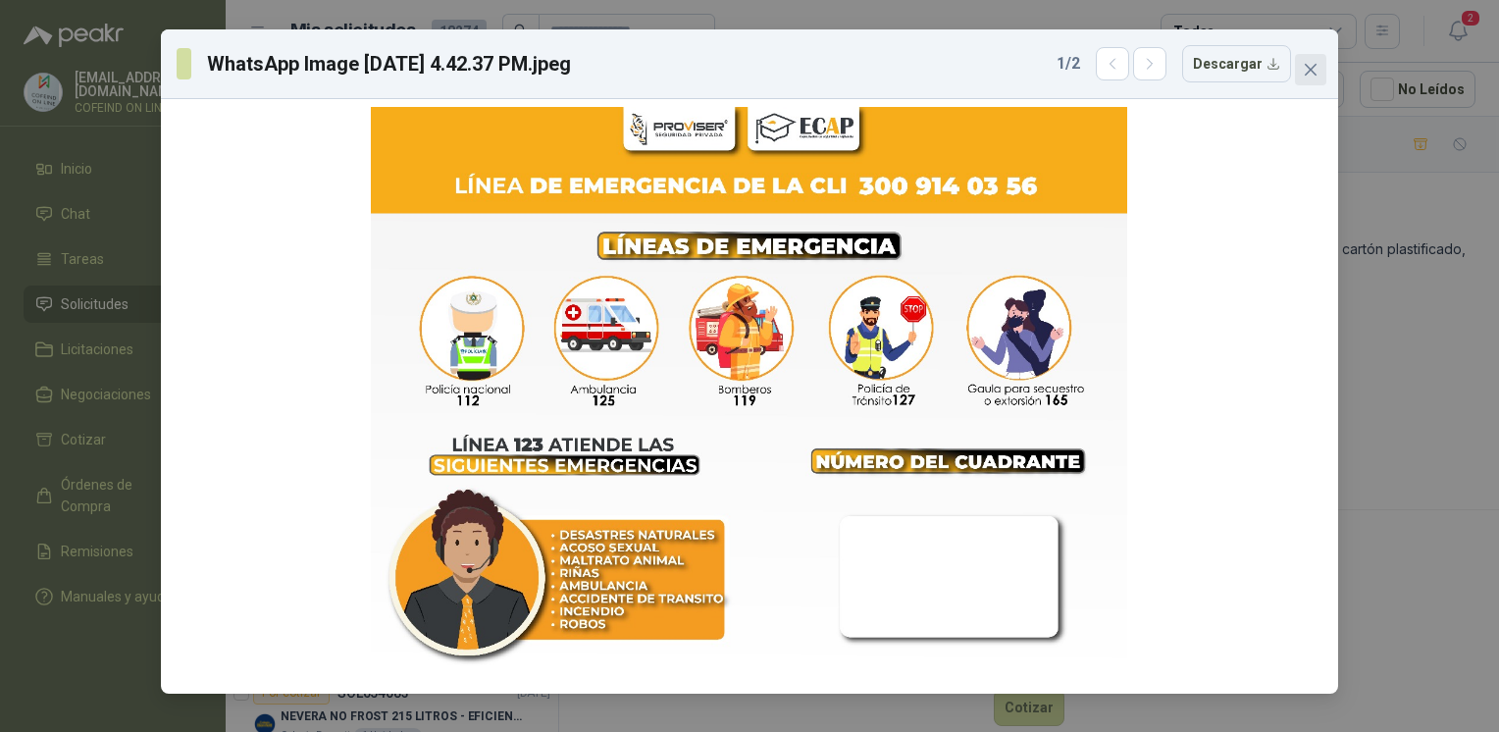
click at [1310, 71] on icon "close" at bounding box center [1311, 70] width 12 height 12
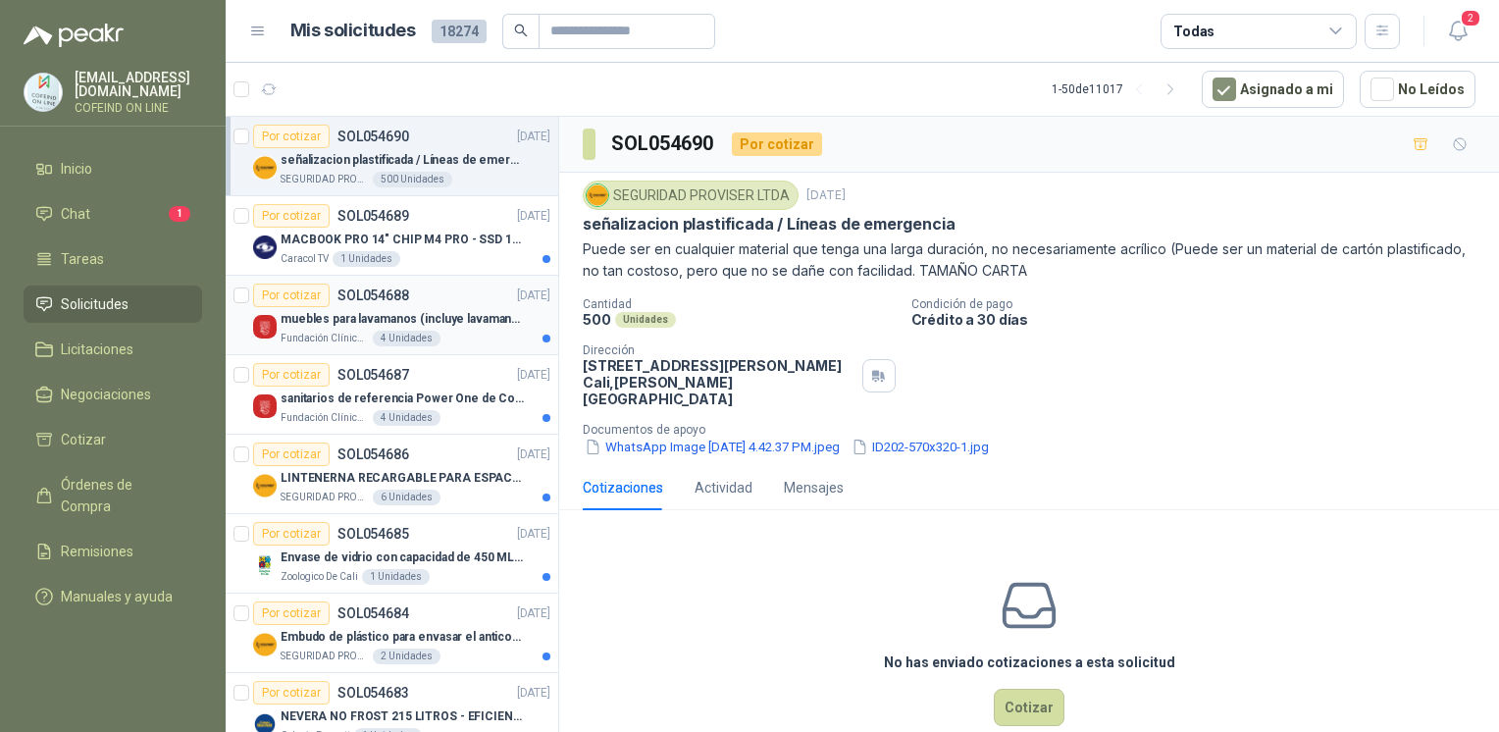
click at [447, 297] on div "Por cotizar SOL054688 02/09/25" at bounding box center [401, 295] width 297 height 24
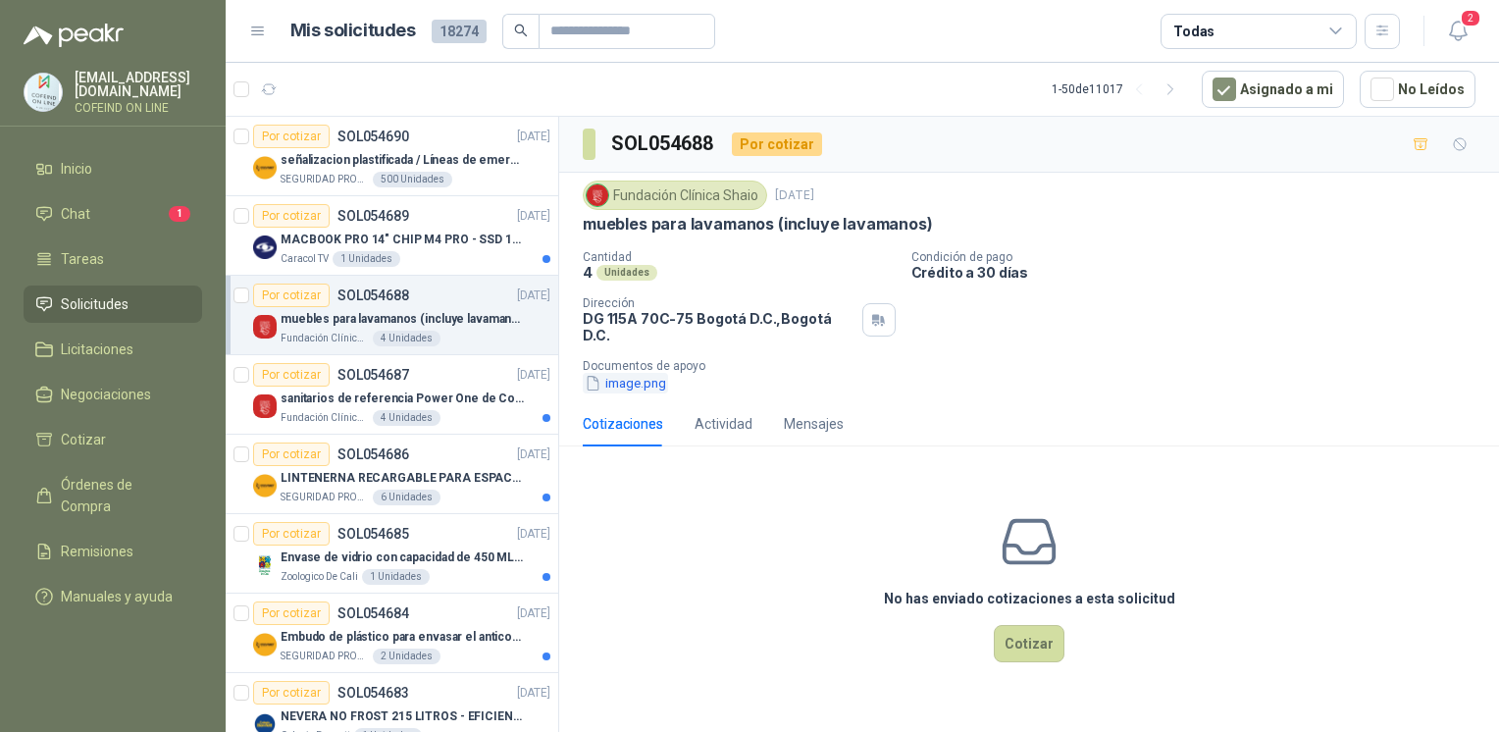
click at [632, 373] on button "image.png" at bounding box center [625, 383] width 85 height 21
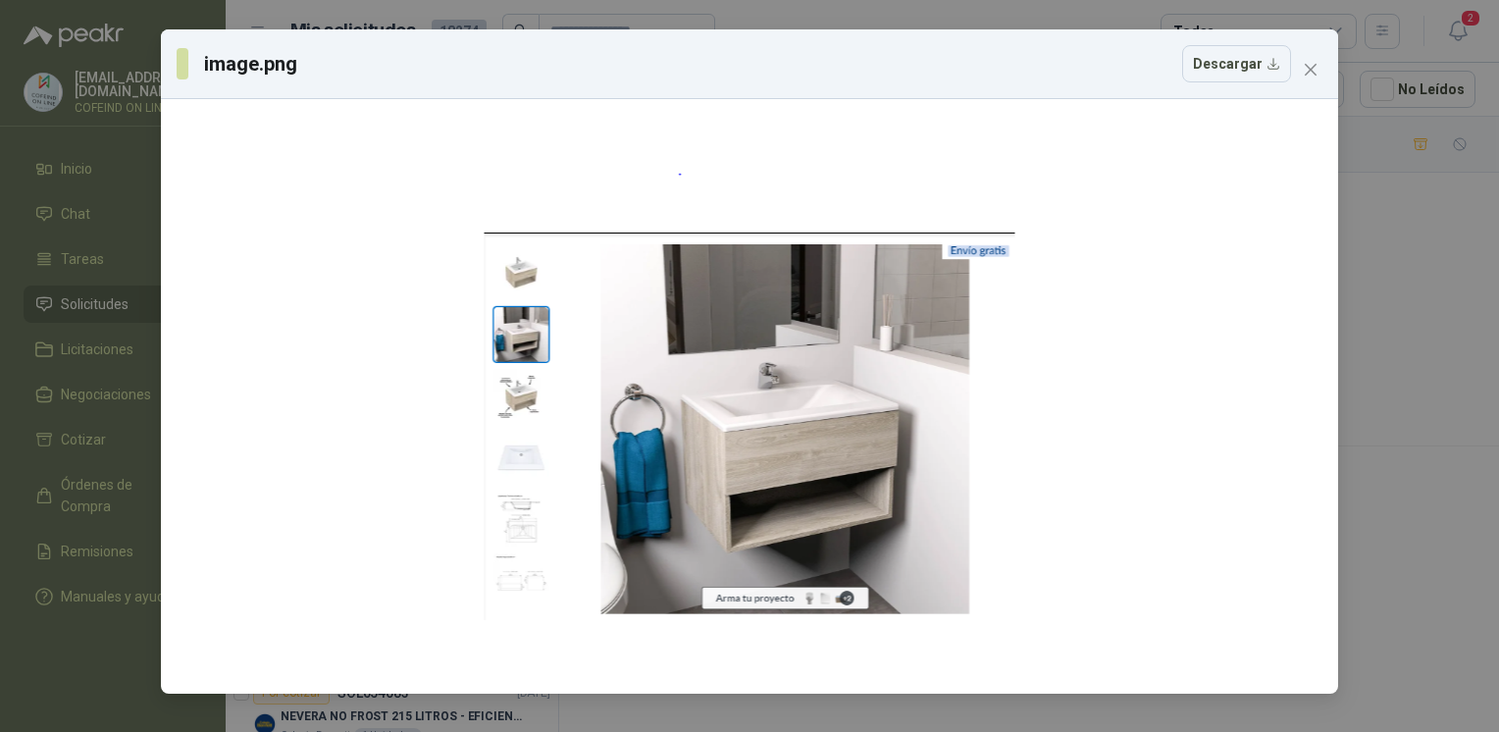
click at [1390, 387] on div "image.png Descargar" at bounding box center [749, 366] width 1499 height 732
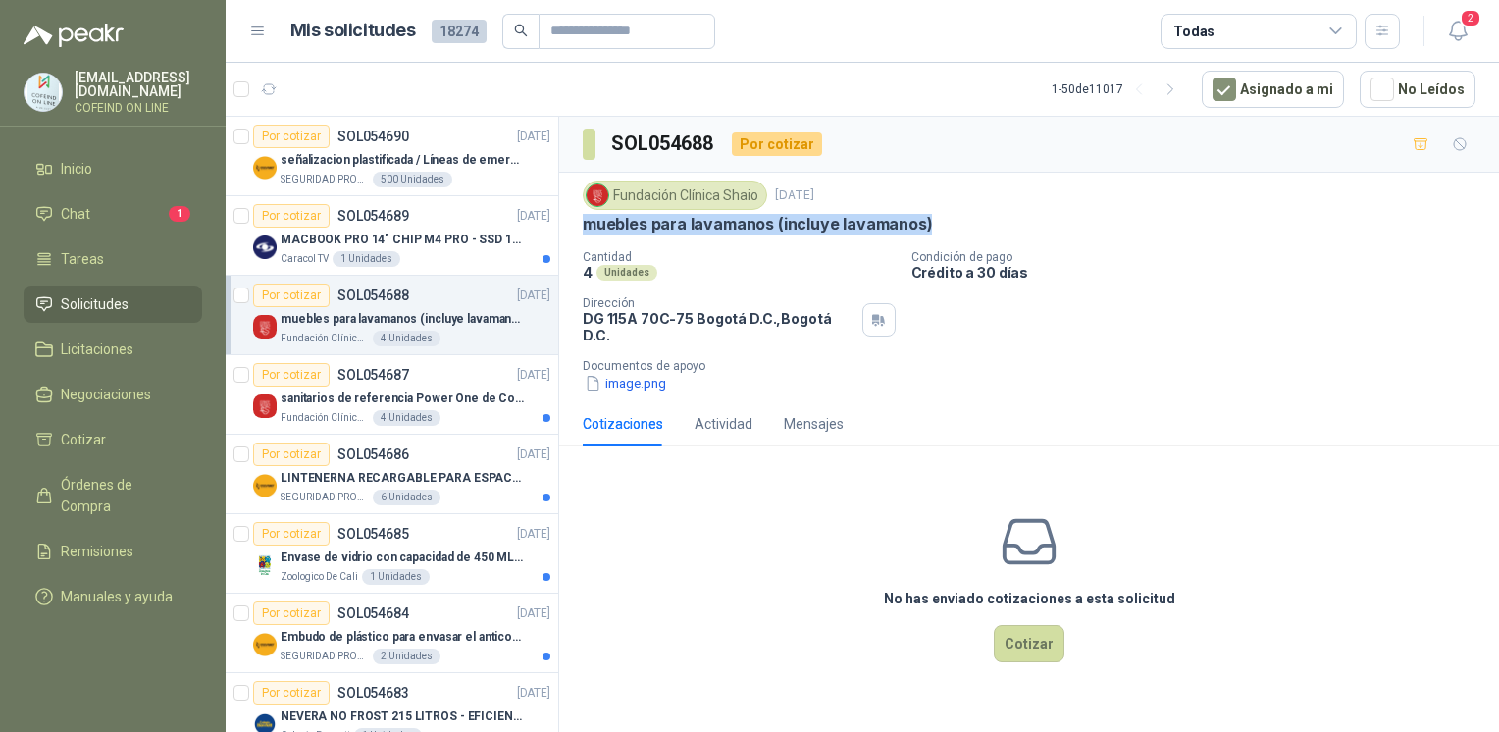
drag, startPoint x: 574, startPoint y: 222, endPoint x: 939, endPoint y: 232, distance: 365.0
click at [939, 232] on div "Fundación Clínica Shaio 2 sept, 2025 muebles para lavamanos (incluye lavamanos)…" at bounding box center [1029, 287] width 940 height 229
copy p "muebles para lavamanos (incluye lavamanos)"
click at [613, 377] on button "image.png" at bounding box center [625, 383] width 85 height 21
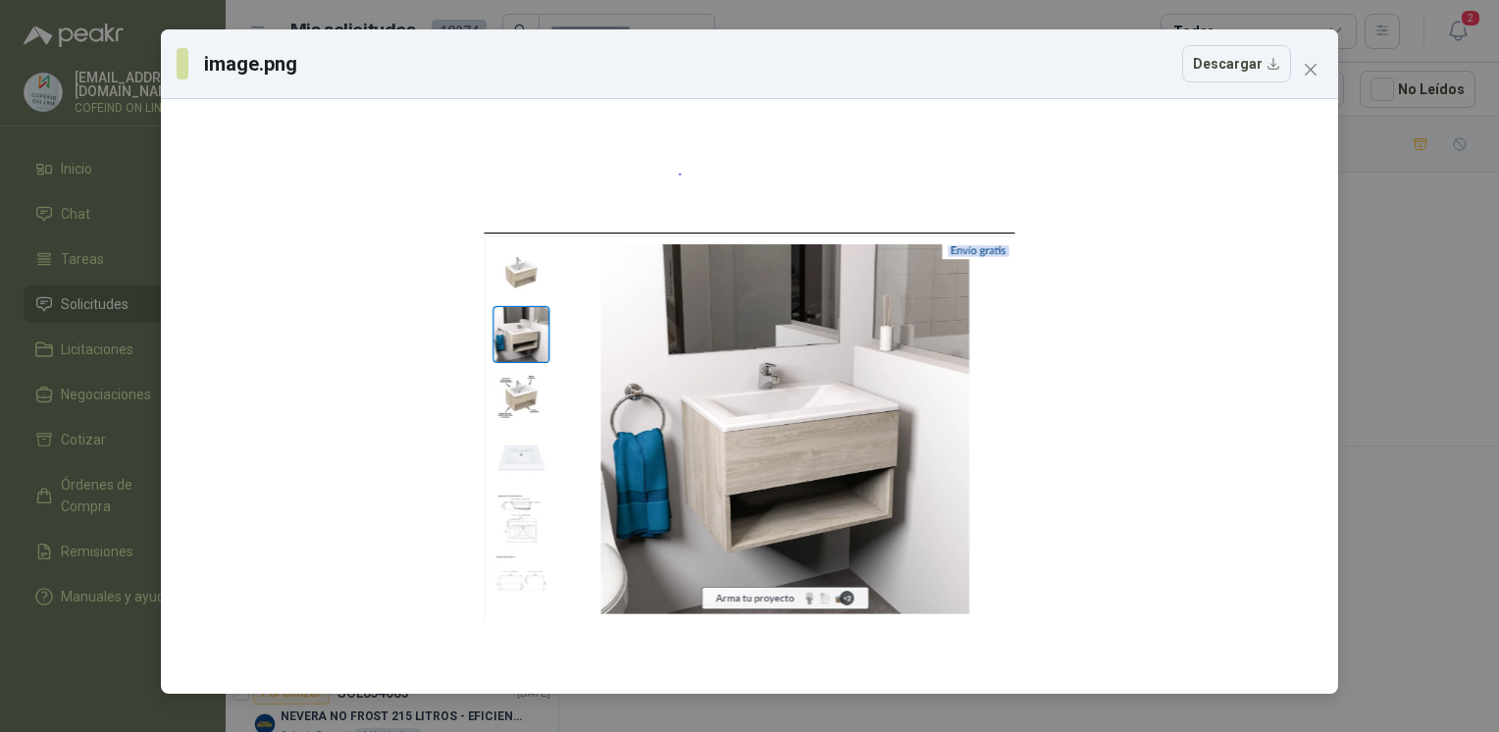
click at [1393, 389] on div "image.png Descargar" at bounding box center [749, 366] width 1499 height 732
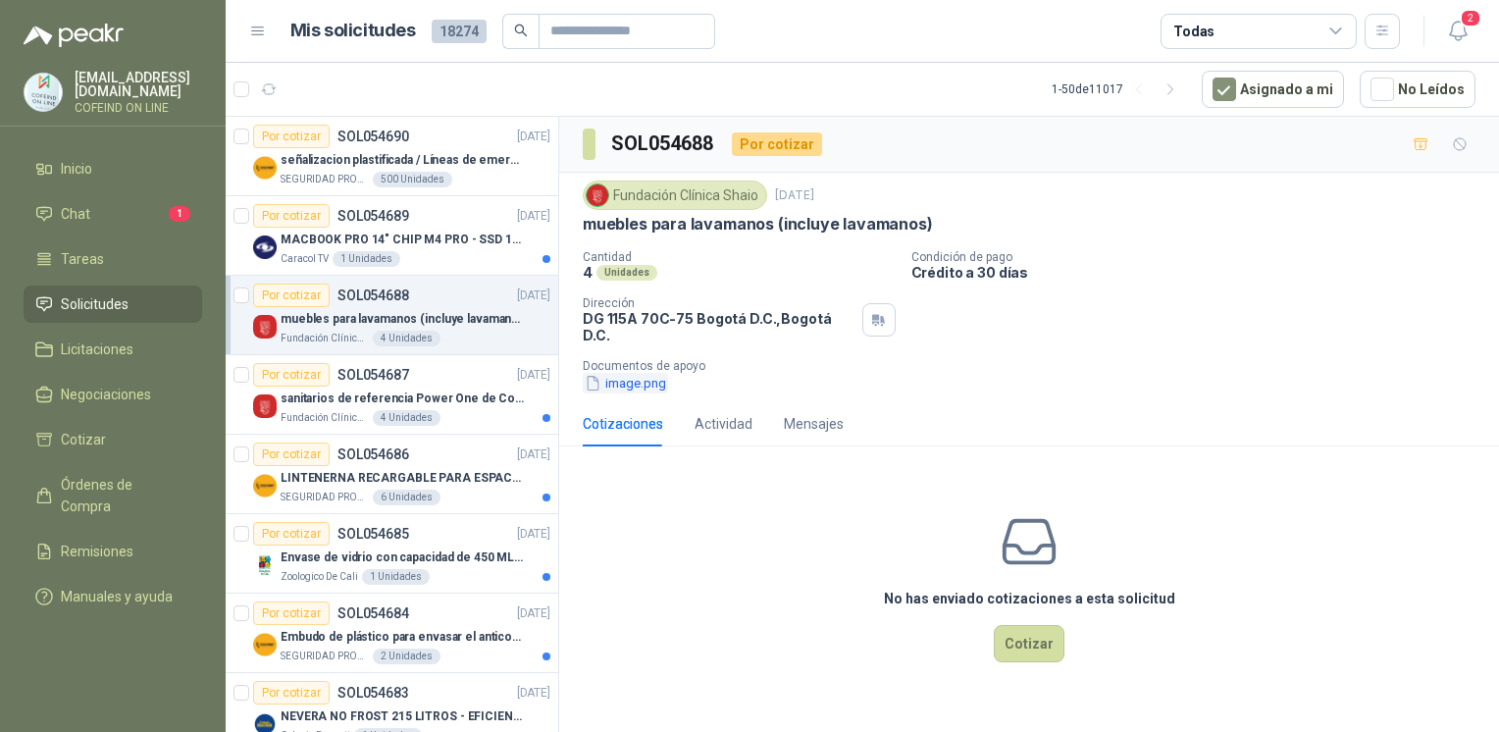
click at [611, 373] on button "image.png" at bounding box center [625, 383] width 85 height 21
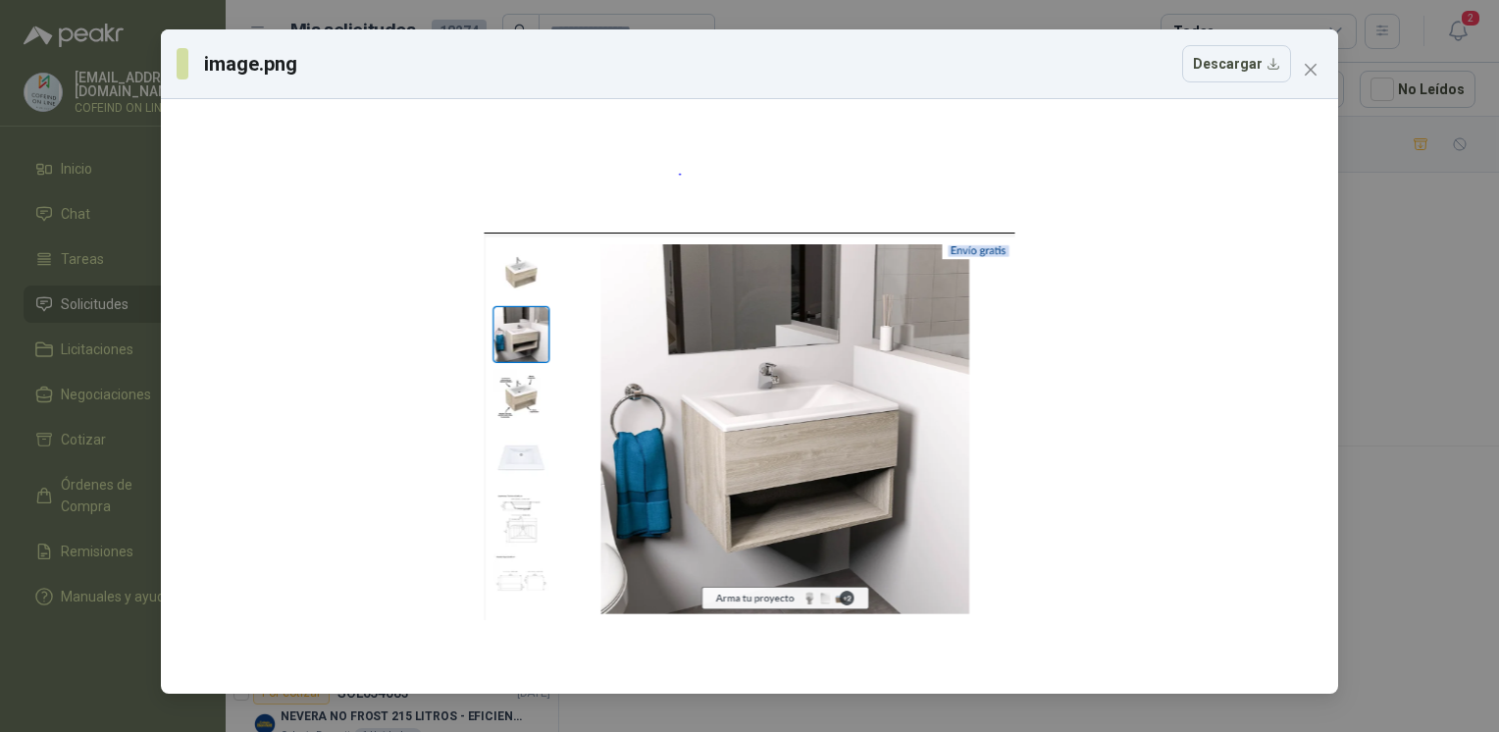
click at [1401, 296] on div "image.png Descargar" at bounding box center [749, 366] width 1499 height 732
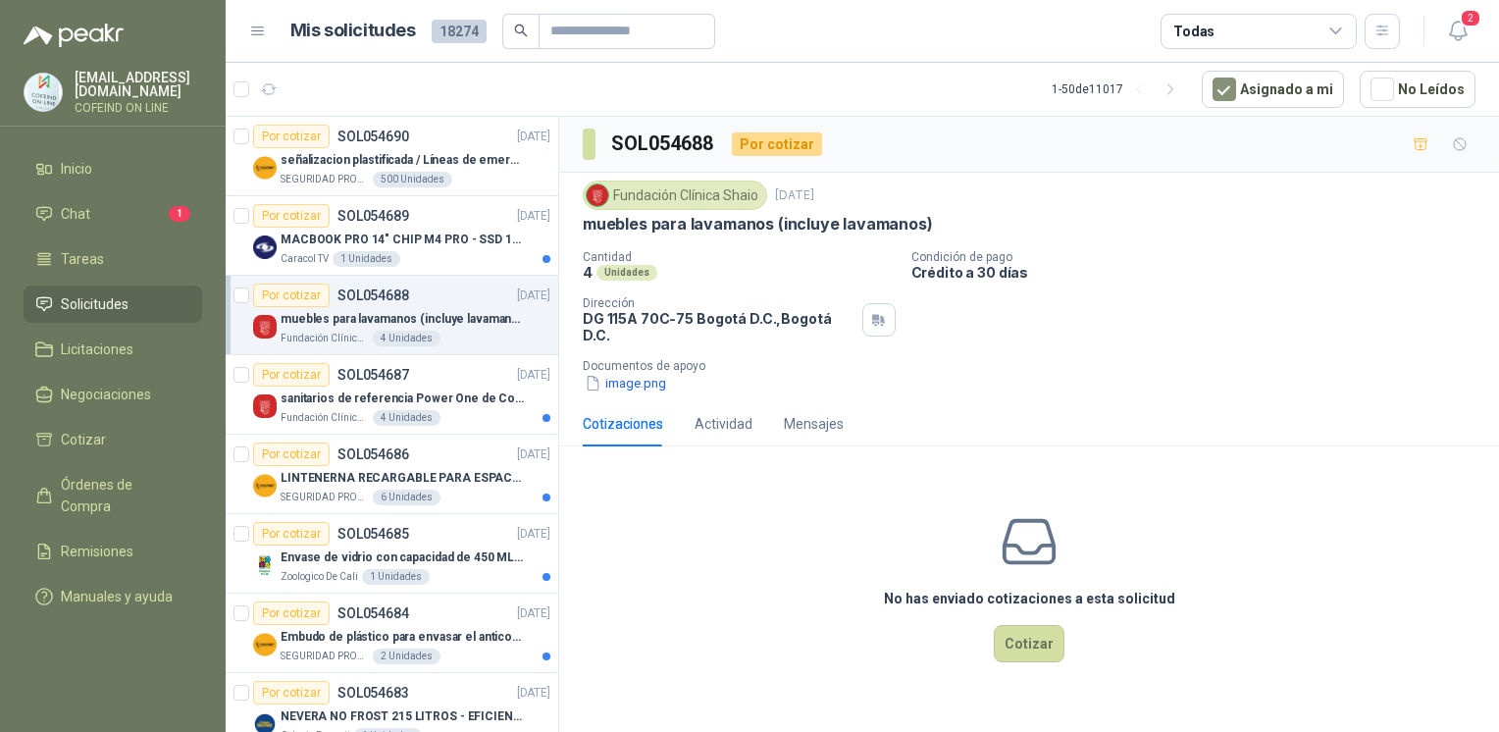
click at [659, 383] on div "Fundación Clínica Shaio 2 sept, 2025 muebles para lavamanos (incluye lavamanos)…" at bounding box center [1029, 287] width 940 height 229
click at [651, 373] on button "image.png" at bounding box center [625, 383] width 85 height 21
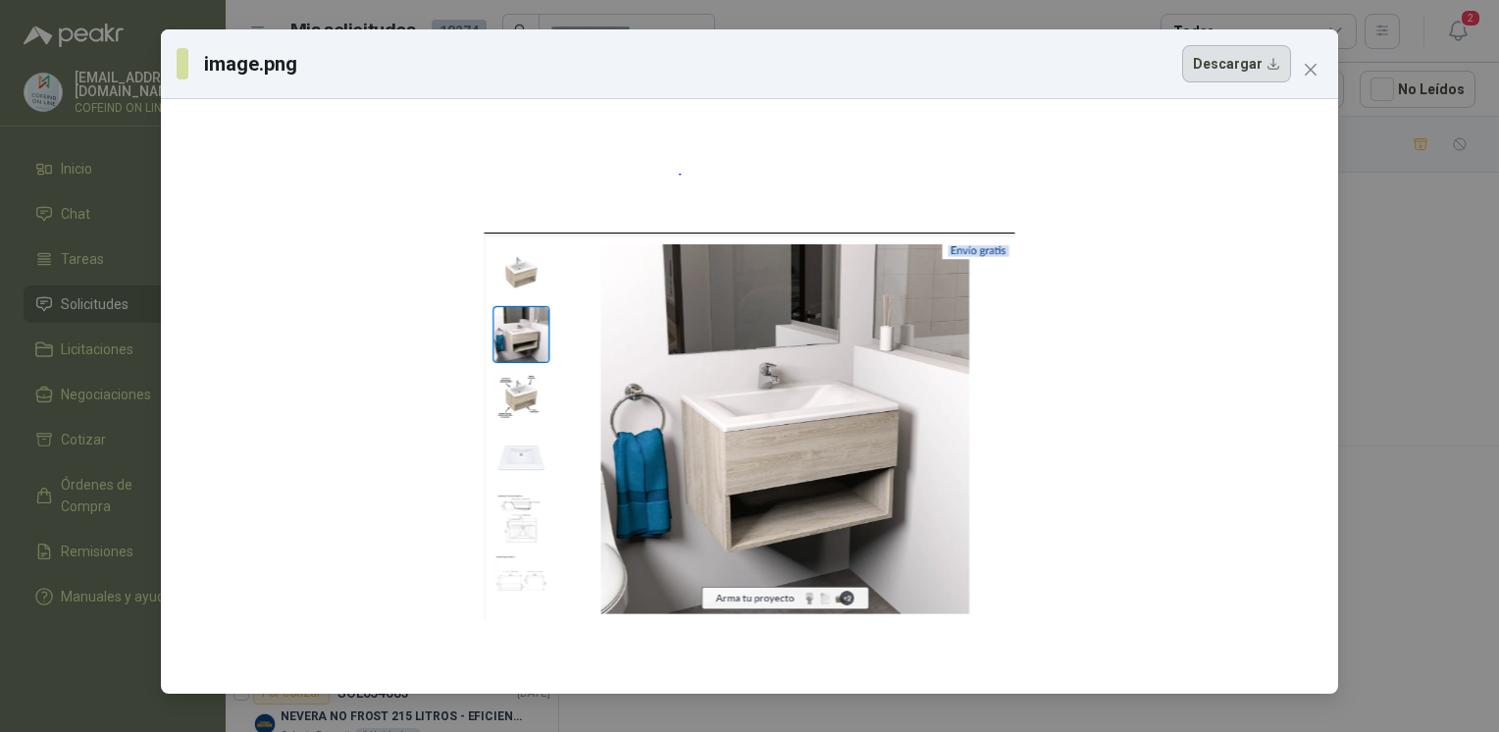
click at [1242, 80] on button "Descargar" at bounding box center [1236, 63] width 109 height 37
click at [1375, 458] on div "image.png Descargar" at bounding box center [749, 366] width 1499 height 732
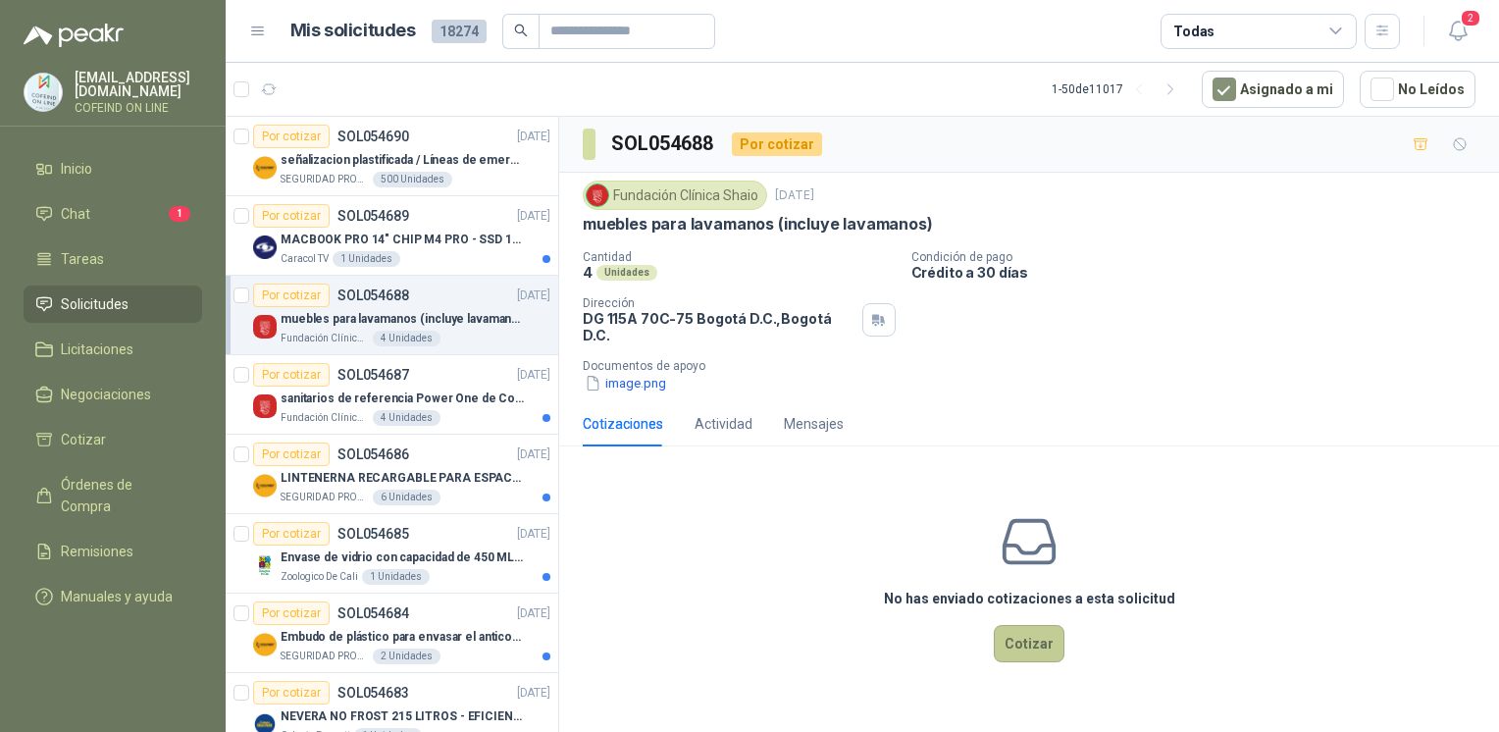
click at [1040, 625] on button "Cotizar" at bounding box center [1029, 643] width 71 height 37
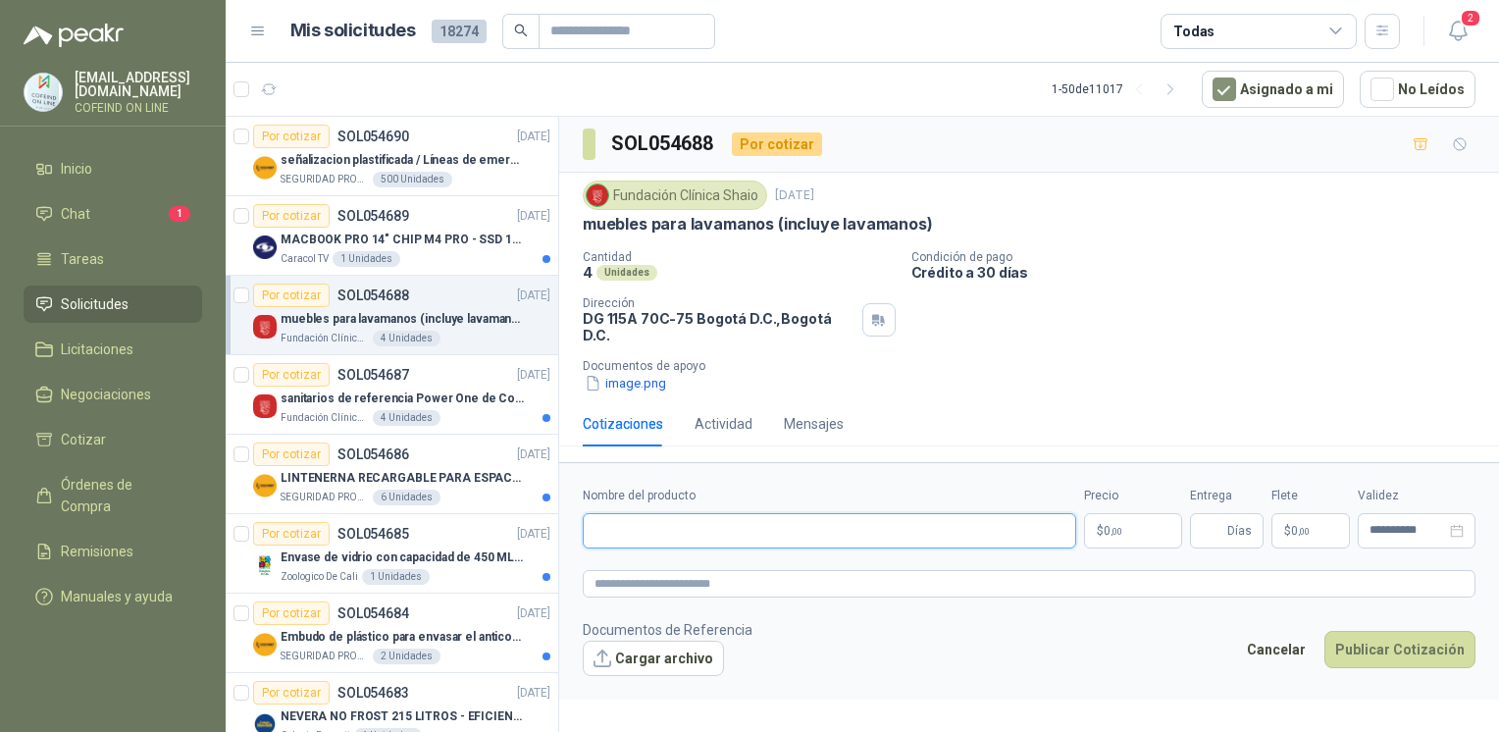
click at [722, 519] on input "Nombre del producto" at bounding box center [829, 530] width 493 height 35
paste input "**********"
type input "**********"
click at [783, 649] on footer "Documentos de Referencia Cargar archivo Cancelar Publicar Cotización" at bounding box center [1029, 647] width 893 height 57
click at [681, 640] on button "Cargar archivo" at bounding box center [653, 657] width 141 height 35
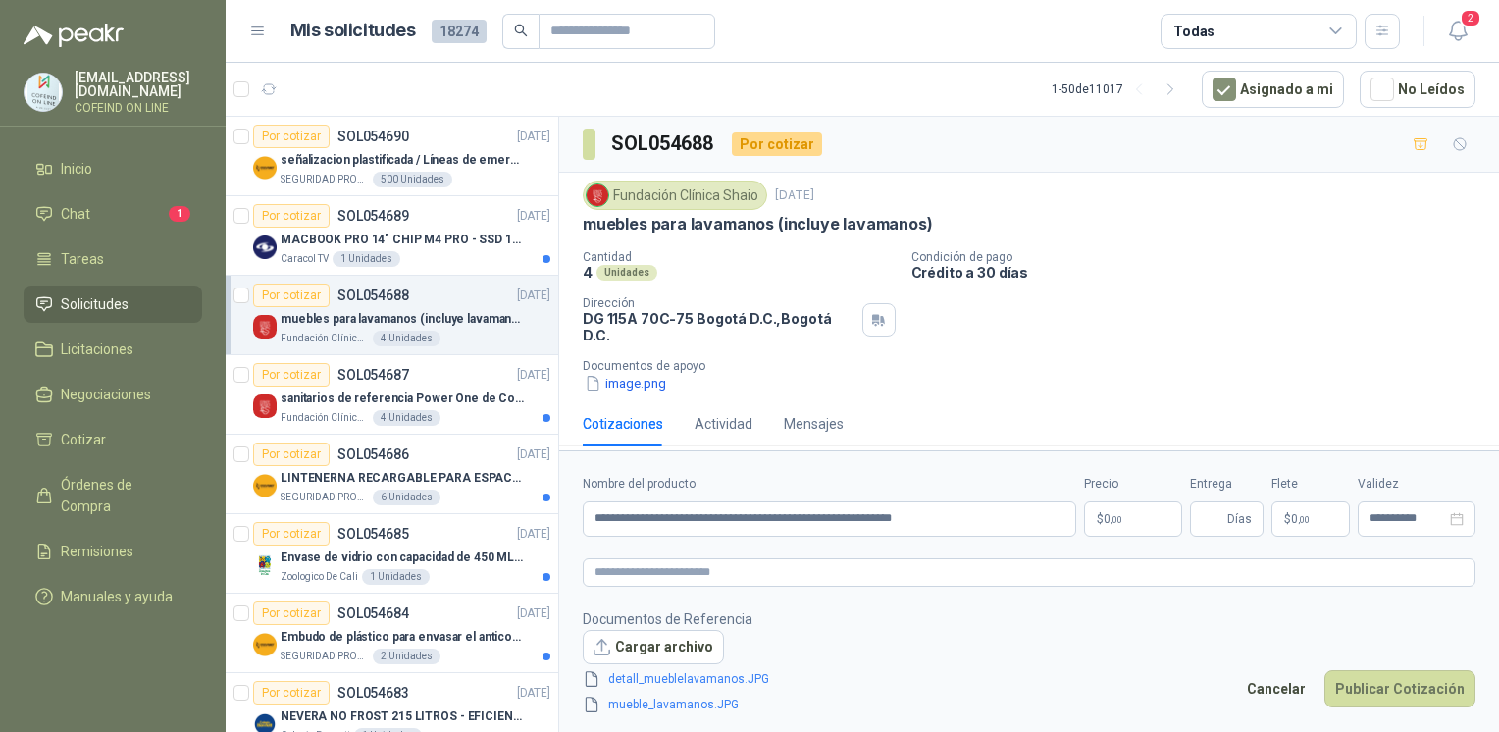
click at [1113, 512] on body "osnaider564@gmail.com COFEIND ON LINE Inicio Chat 1 Tareas Solicitudes Licitaci…" at bounding box center [749, 366] width 1499 height 732
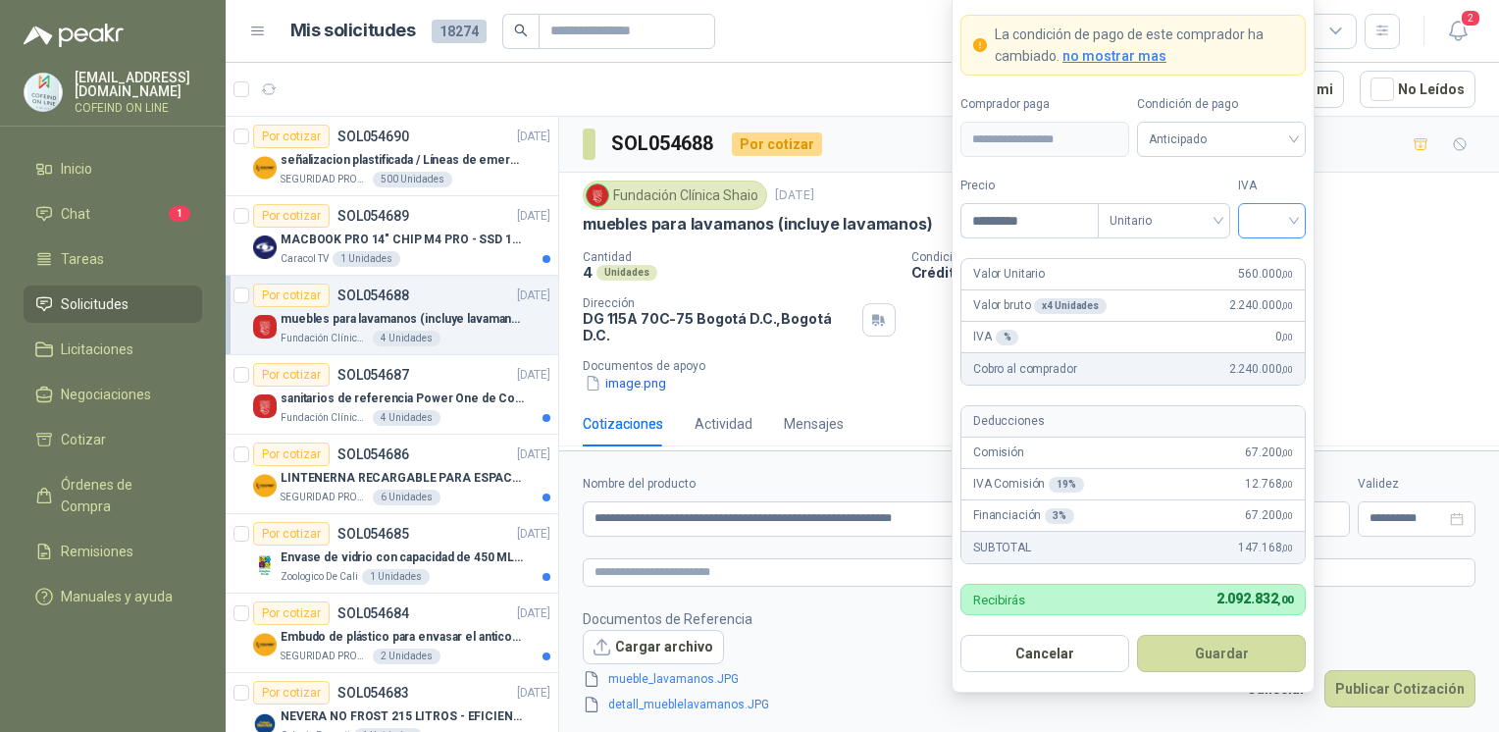
type input "*********"
click at [1258, 221] on input "search" at bounding box center [1272, 218] width 44 height 29
click at [1255, 325] on div "0%" at bounding box center [1272, 326] width 36 height 22
click at [1202, 659] on button "Guardar" at bounding box center [1221, 653] width 169 height 37
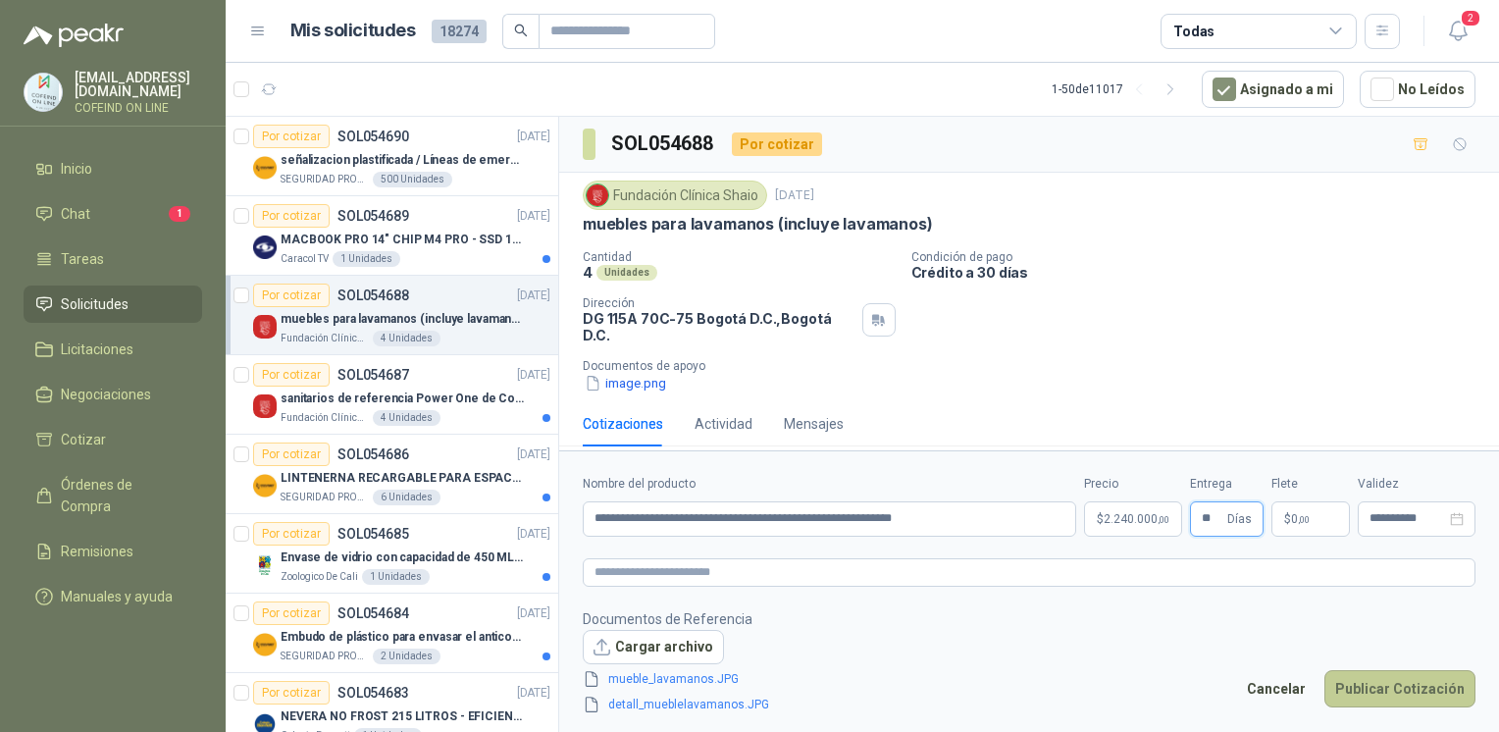
type input "**"
click at [1401, 684] on button "Publicar Cotización" at bounding box center [1399, 688] width 151 height 37
